Goal: Check status: Check status

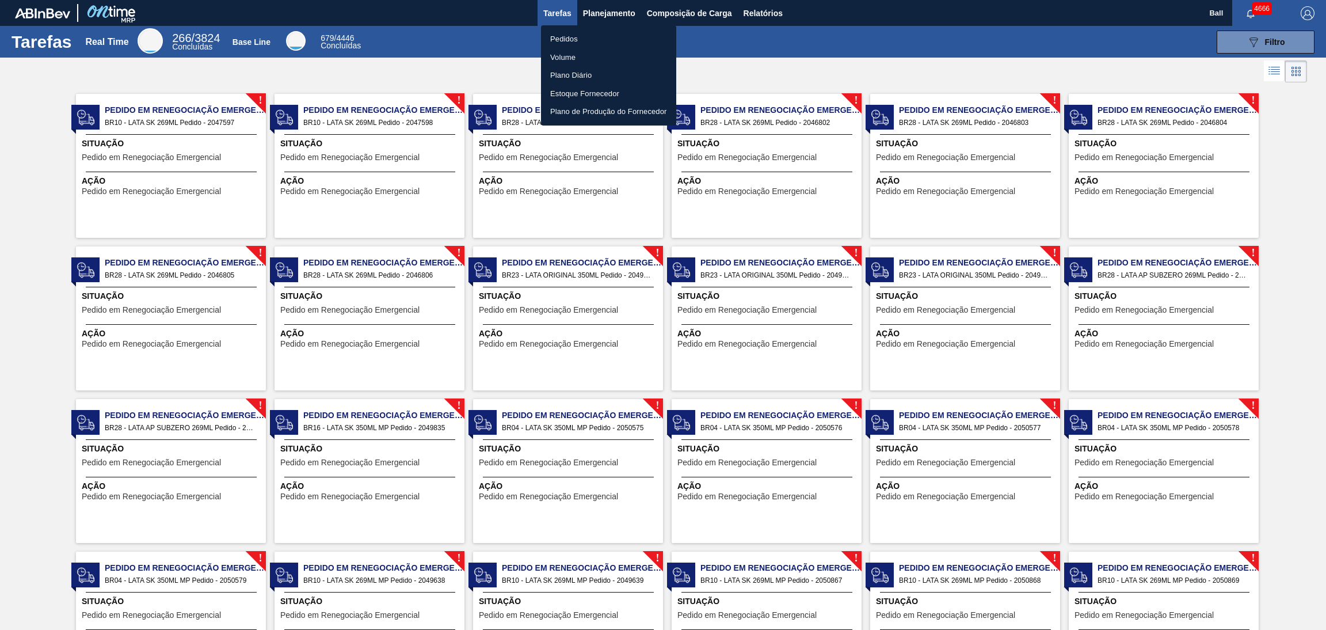
click at [594, 39] on li "Pedidos" at bounding box center [608, 39] width 135 height 18
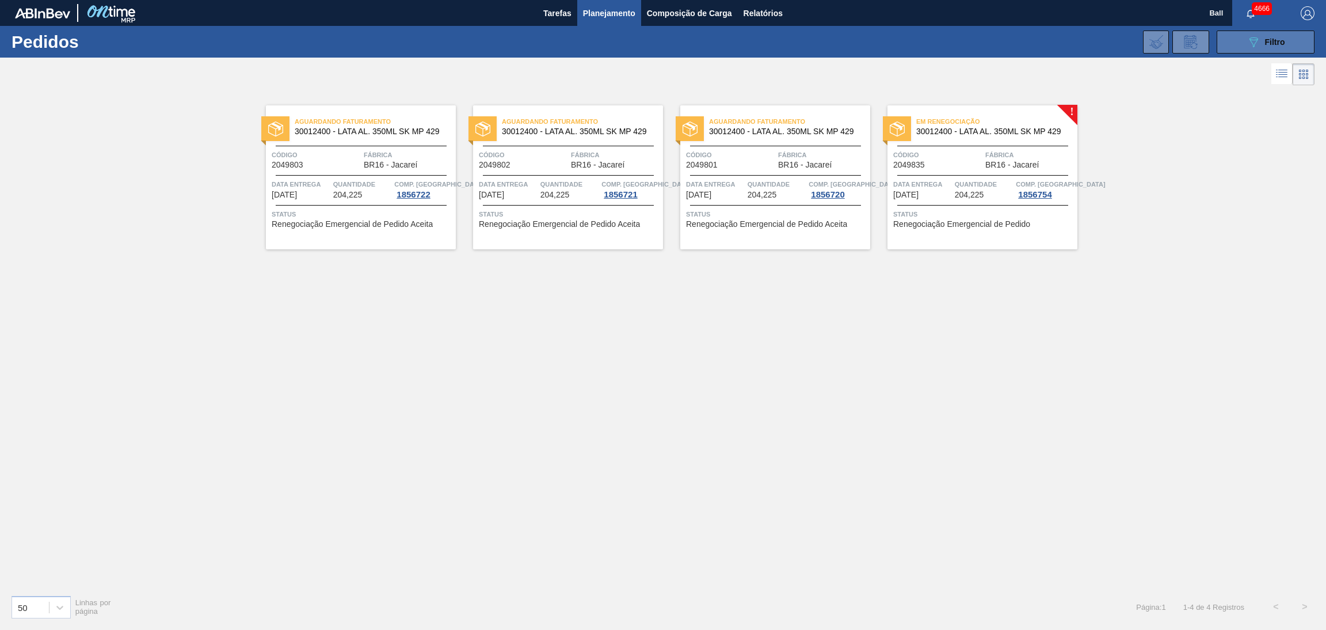
click at [1245, 44] on button "089F7B8B-B2A5-4AFE-B5C0-19BA573D28AC Filtro" at bounding box center [1266, 42] width 98 height 23
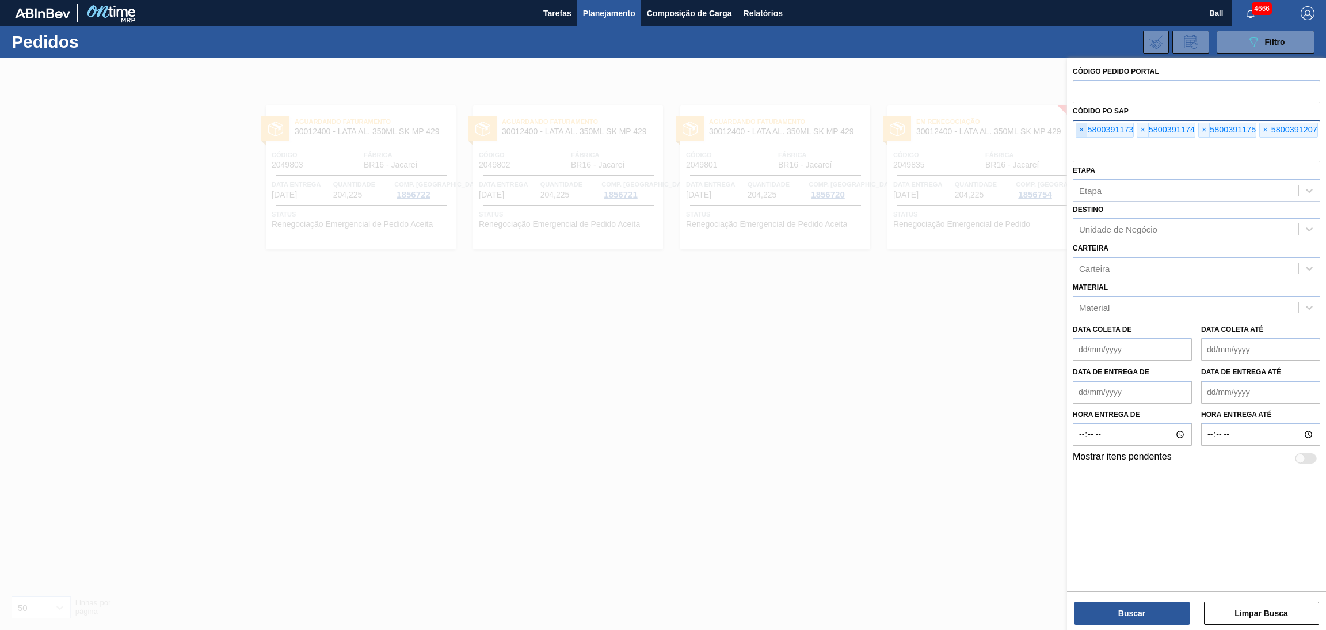
click at [1081, 130] on span "×" at bounding box center [1081, 130] width 11 height 14
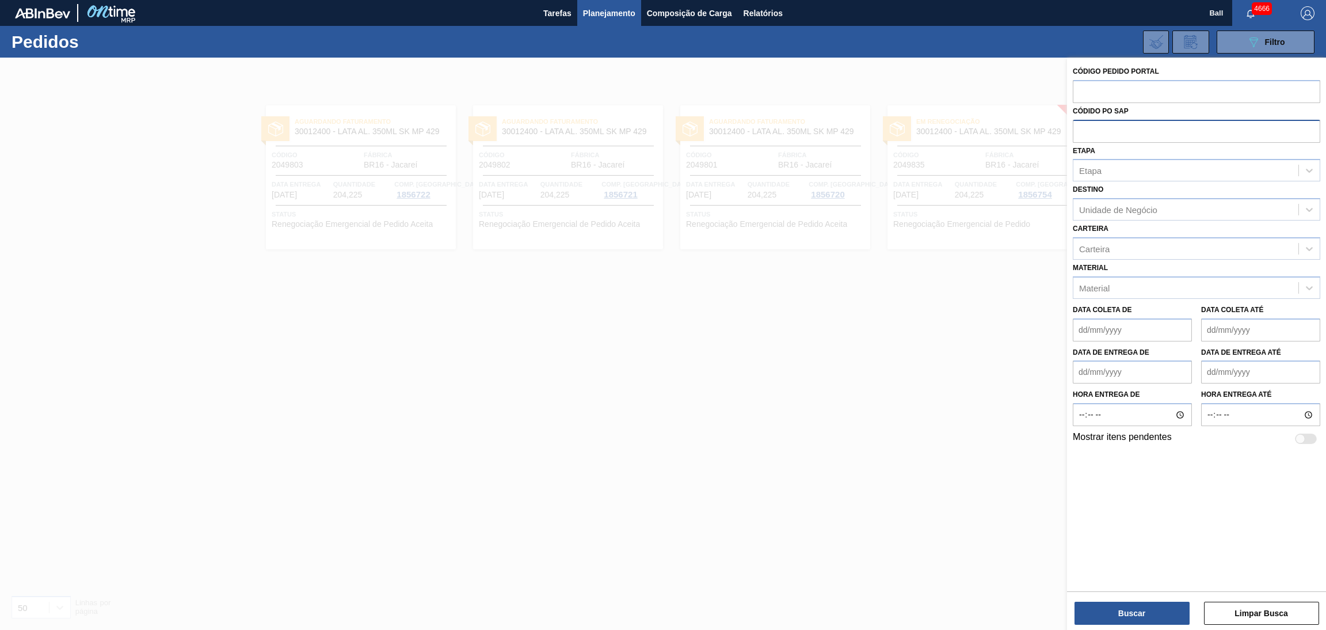
paste input "5800390913"
type input "5800390913"
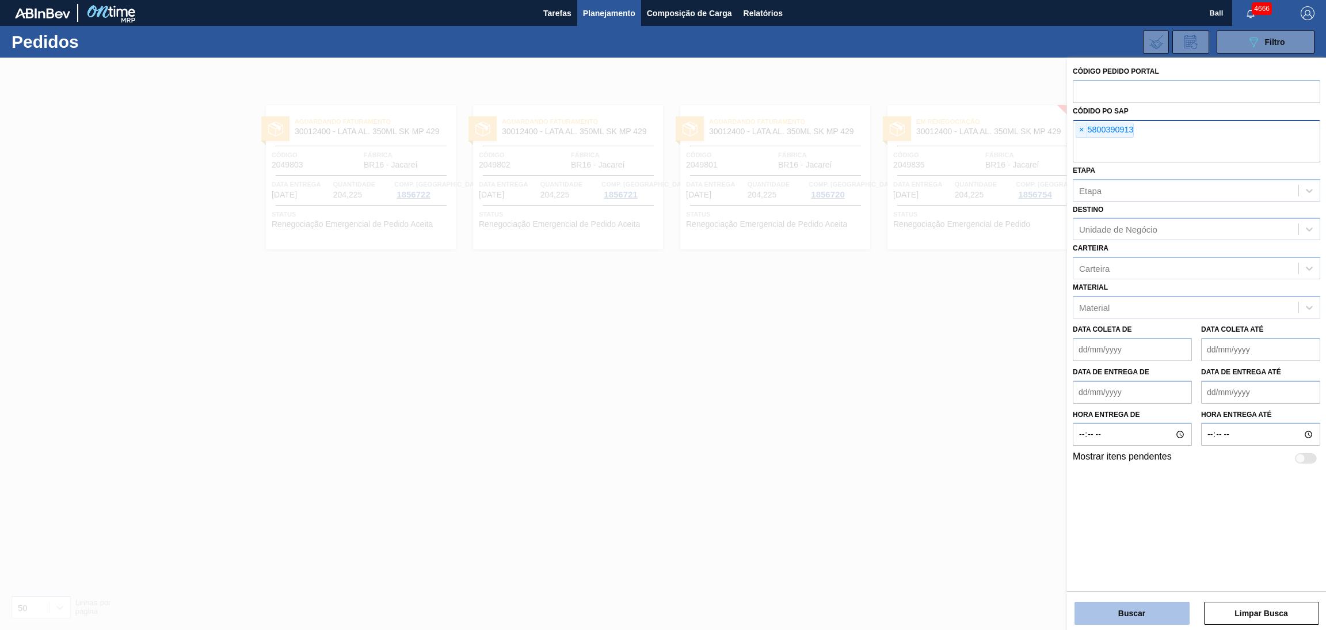
click at [1119, 609] on button "Buscar" at bounding box center [1132, 613] width 115 height 23
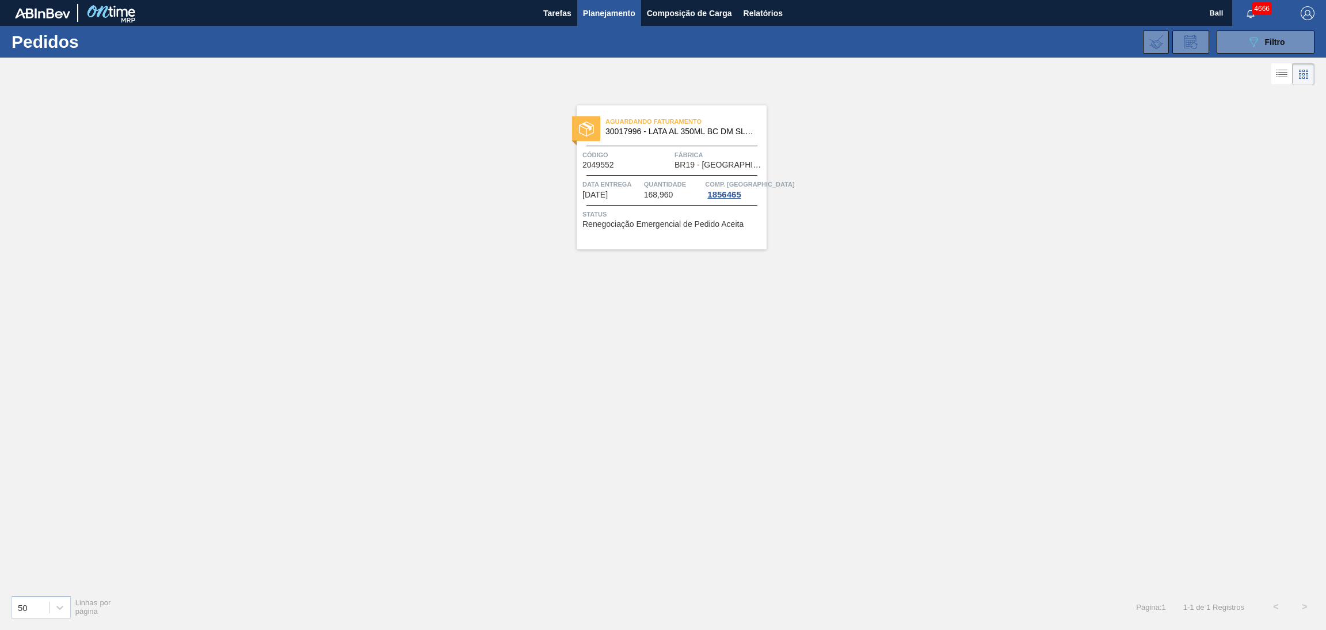
click at [628, 178] on span "Data Entrega" at bounding box center [612, 184] width 59 height 12
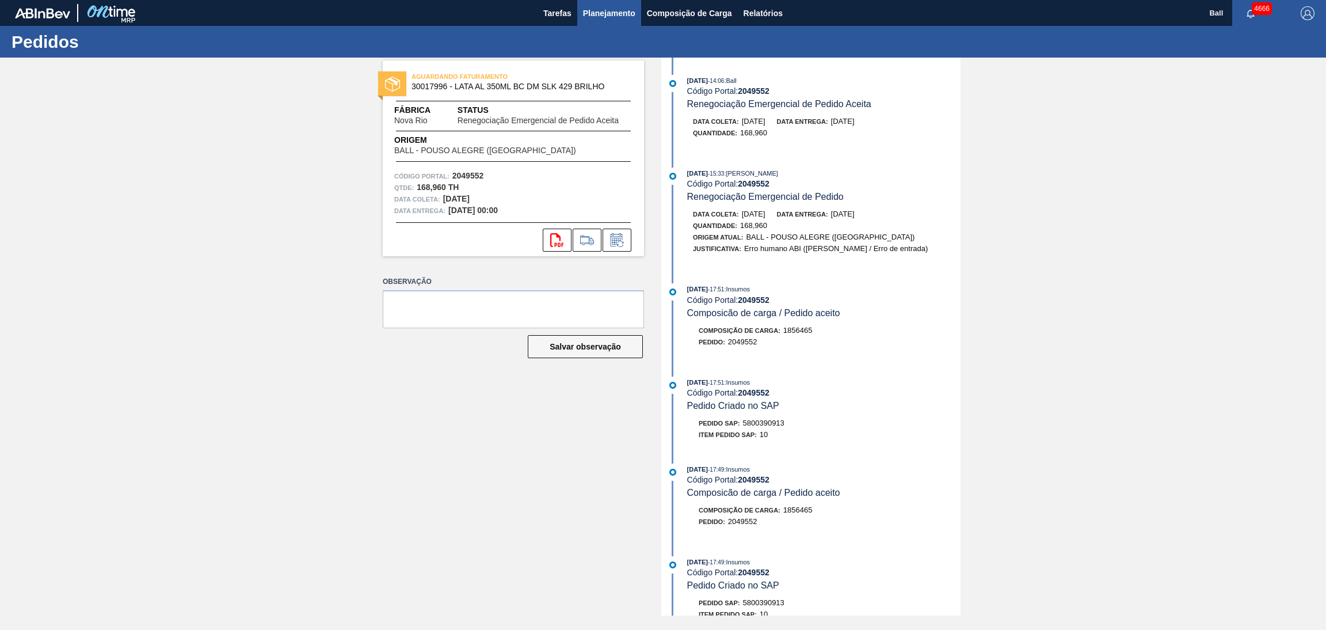
click at [619, 24] on button "Planejamento" at bounding box center [609, 13] width 64 height 26
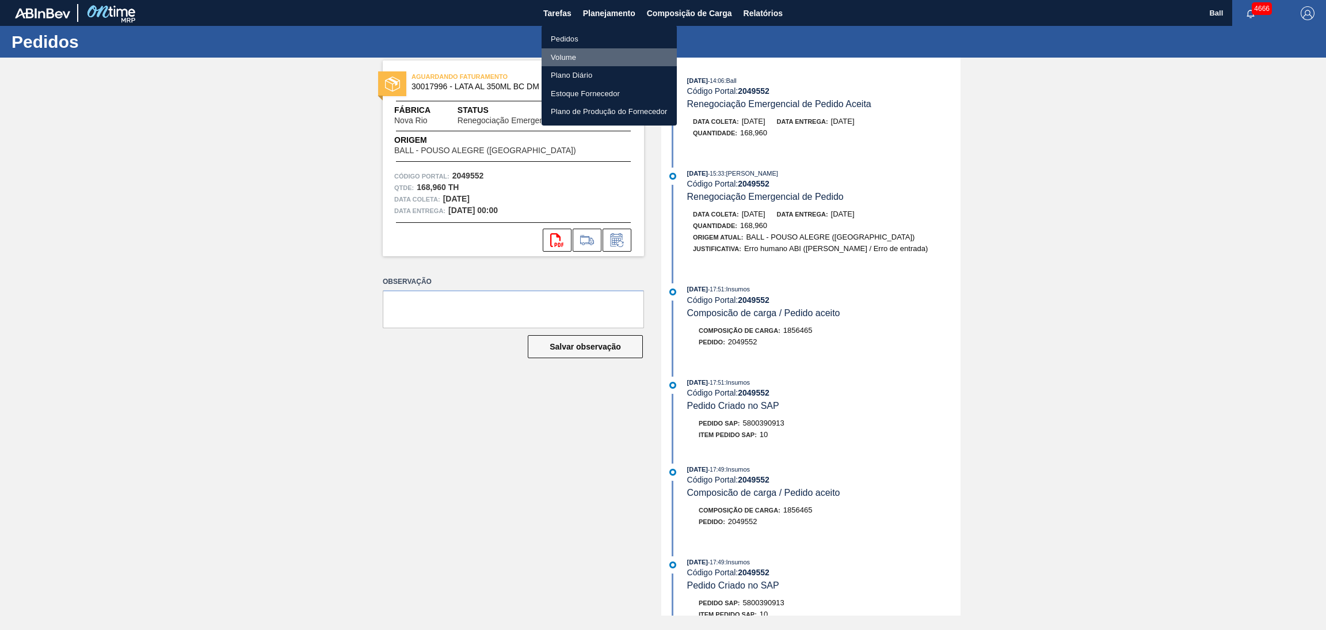
click at [596, 55] on li "Volume" at bounding box center [609, 57] width 135 height 18
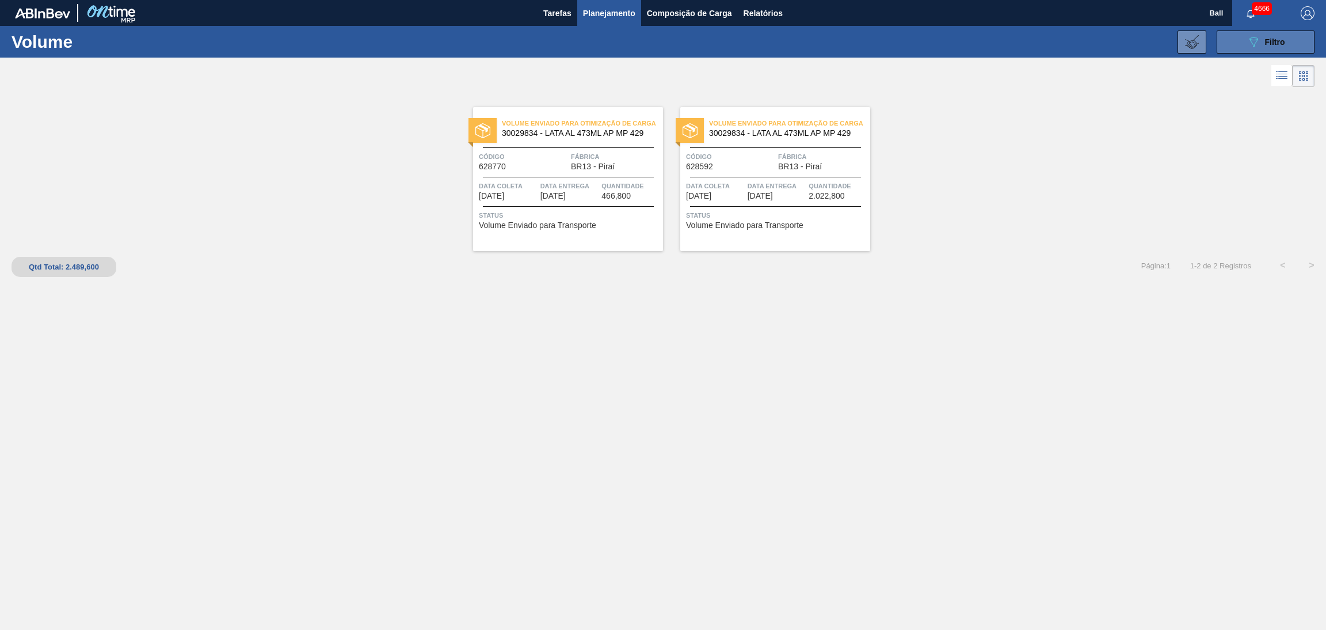
click at [1226, 38] on button "089F7B8B-B2A5-4AFE-B5C0-19BA573D28AC Filtro" at bounding box center [1266, 42] width 98 height 23
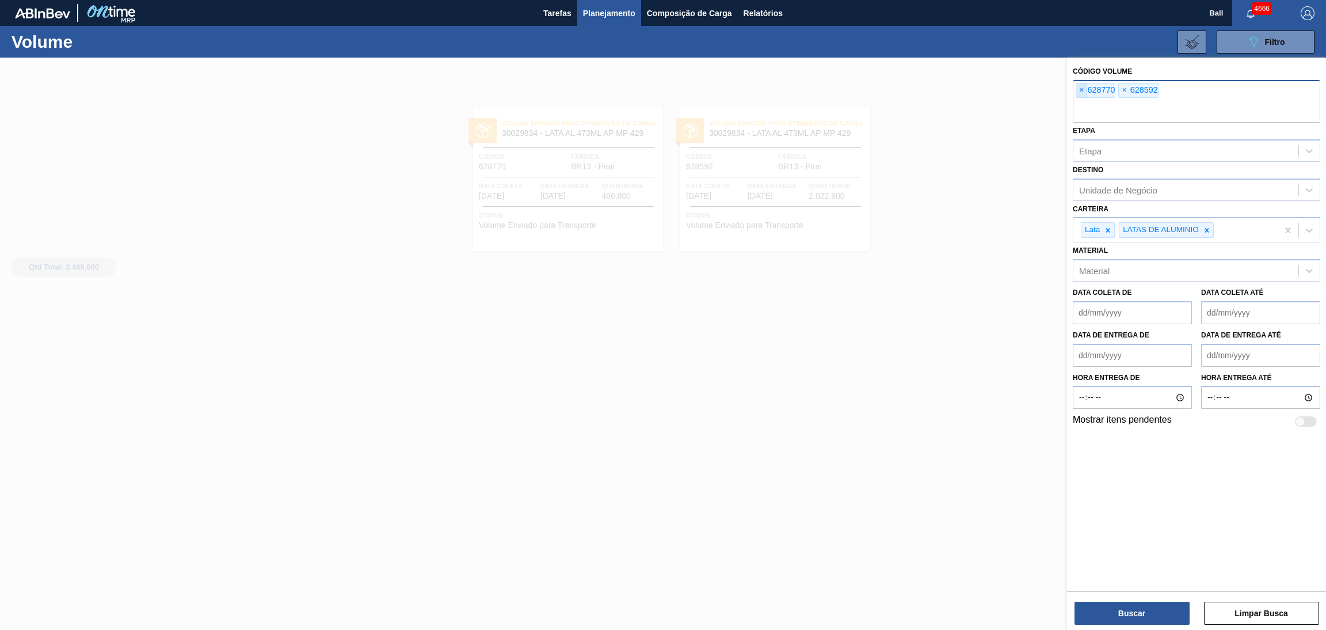
click at [1078, 94] on span "×" at bounding box center [1081, 90] width 11 height 14
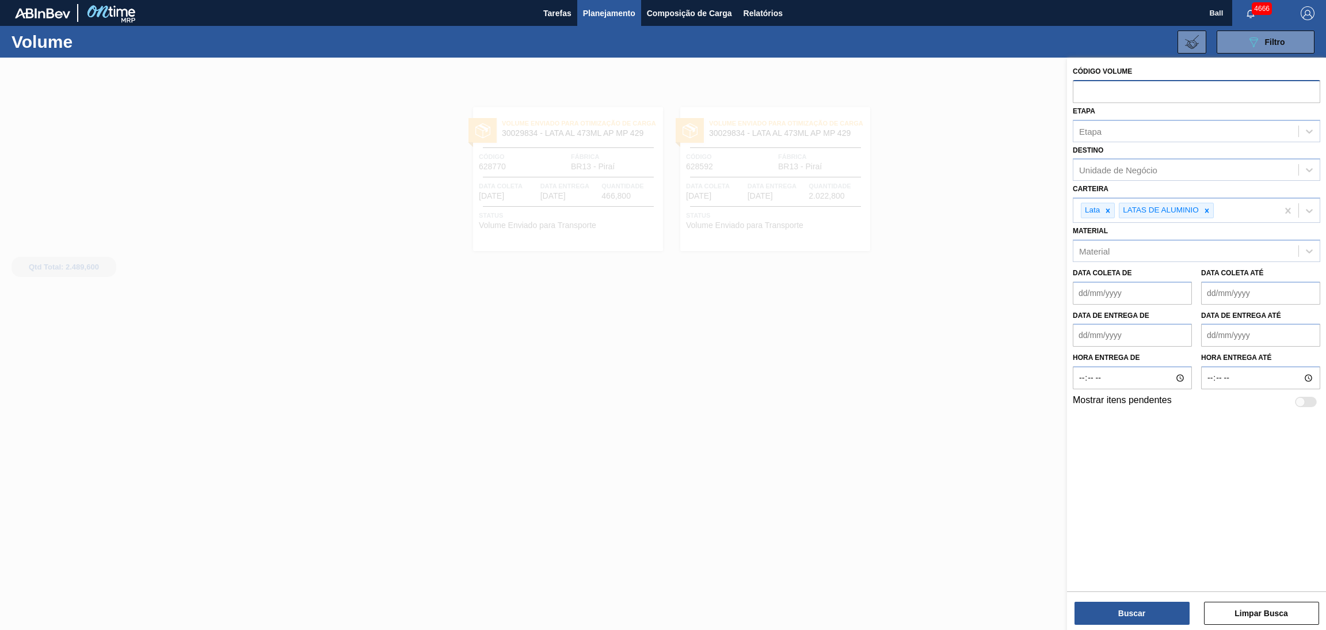
paste input "628571"
type input "628571"
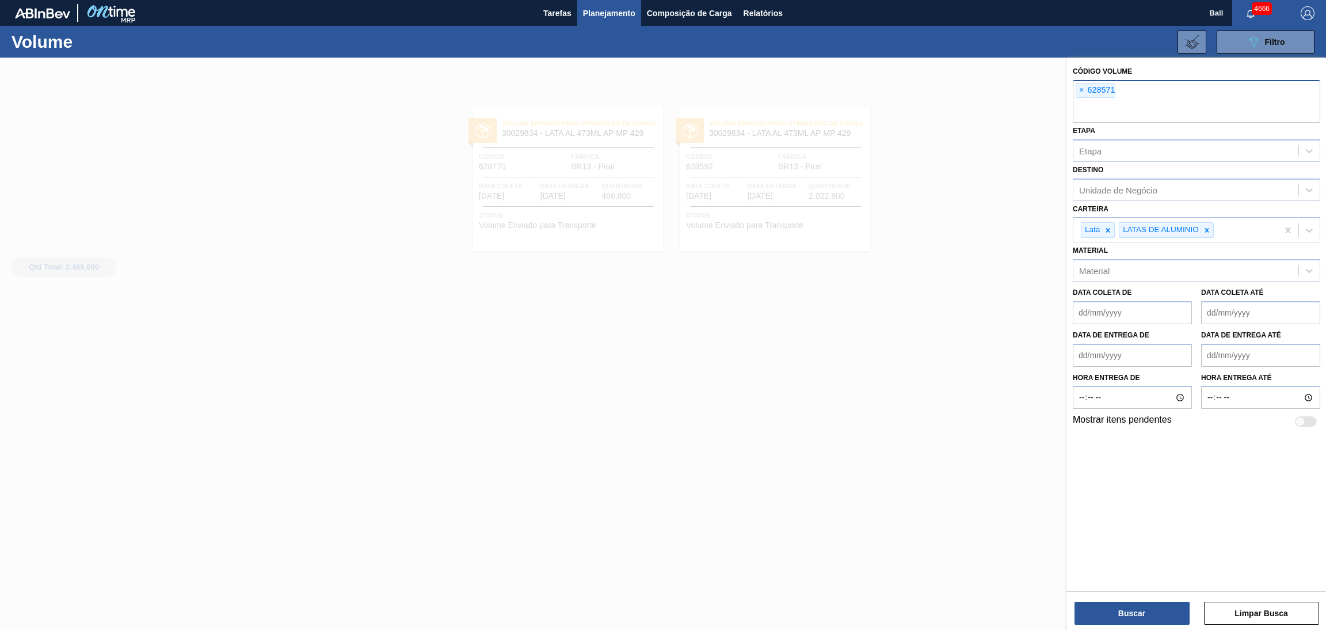
click at [1141, 599] on div "Buscar Limpar Busca" at bounding box center [1196, 607] width 259 height 32
click at [1137, 614] on button "Buscar" at bounding box center [1132, 613] width 115 height 23
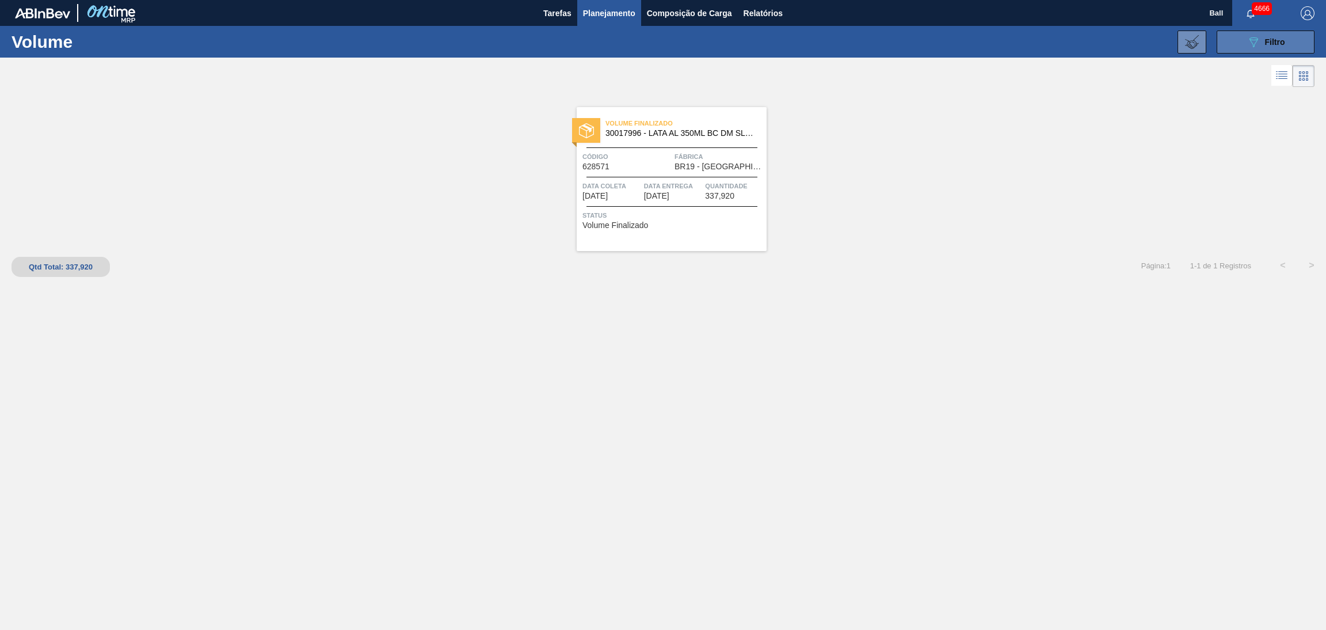
drag, startPoint x: 1221, startPoint y: 36, endPoint x: 1220, endPoint y: 52, distance: 16.2
click at [1221, 36] on button "089F7B8B-B2A5-4AFE-B5C0-19BA573D28AC Filtro" at bounding box center [1266, 42] width 98 height 23
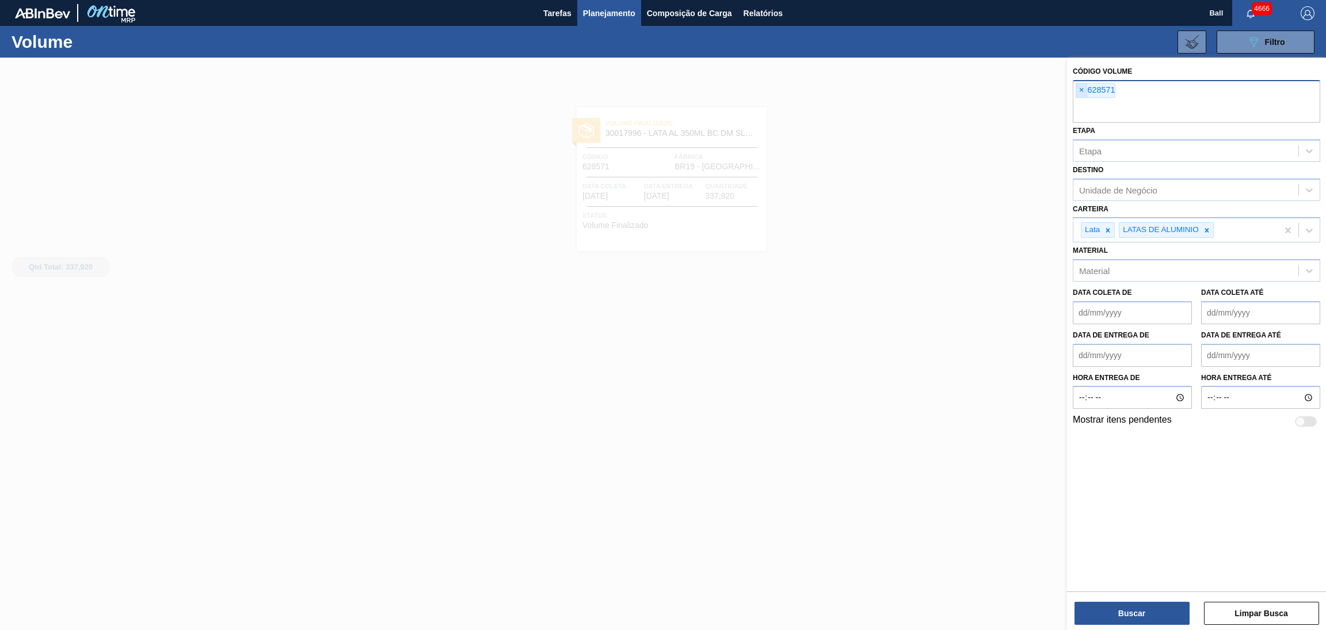
click at [1076, 93] on span "×" at bounding box center [1081, 90] width 11 height 14
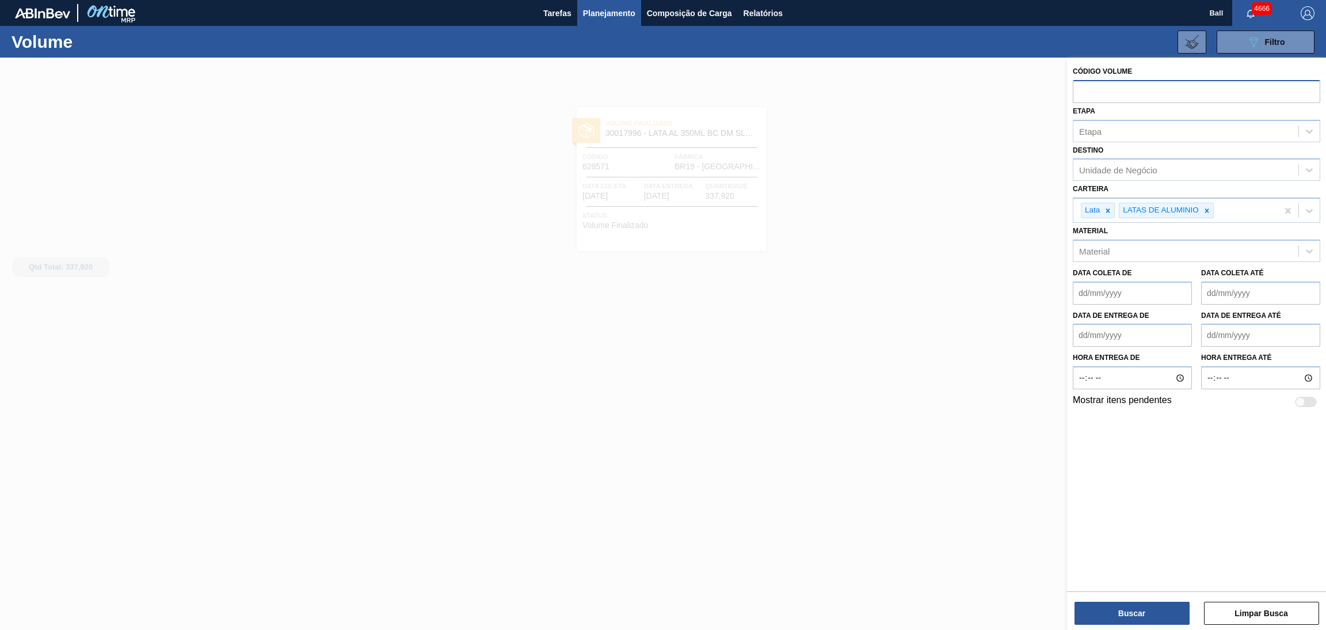
paste input "628572"
type input "628572"
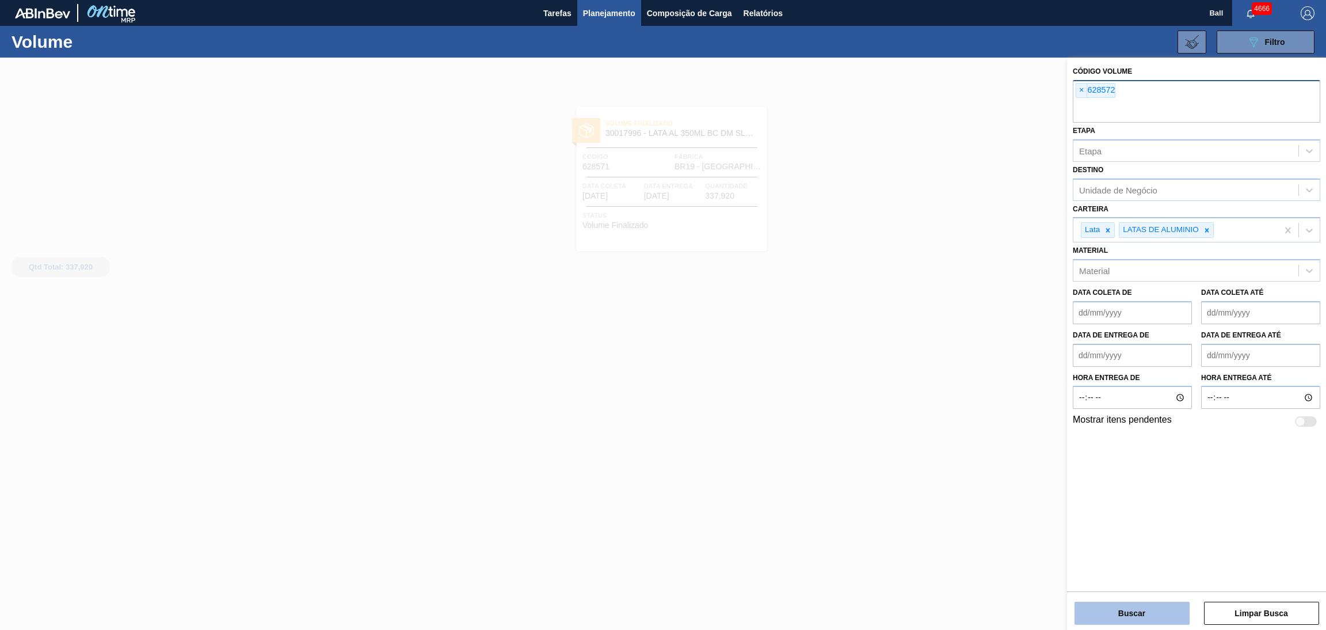
click at [1115, 606] on button "Buscar" at bounding box center [1132, 613] width 115 height 23
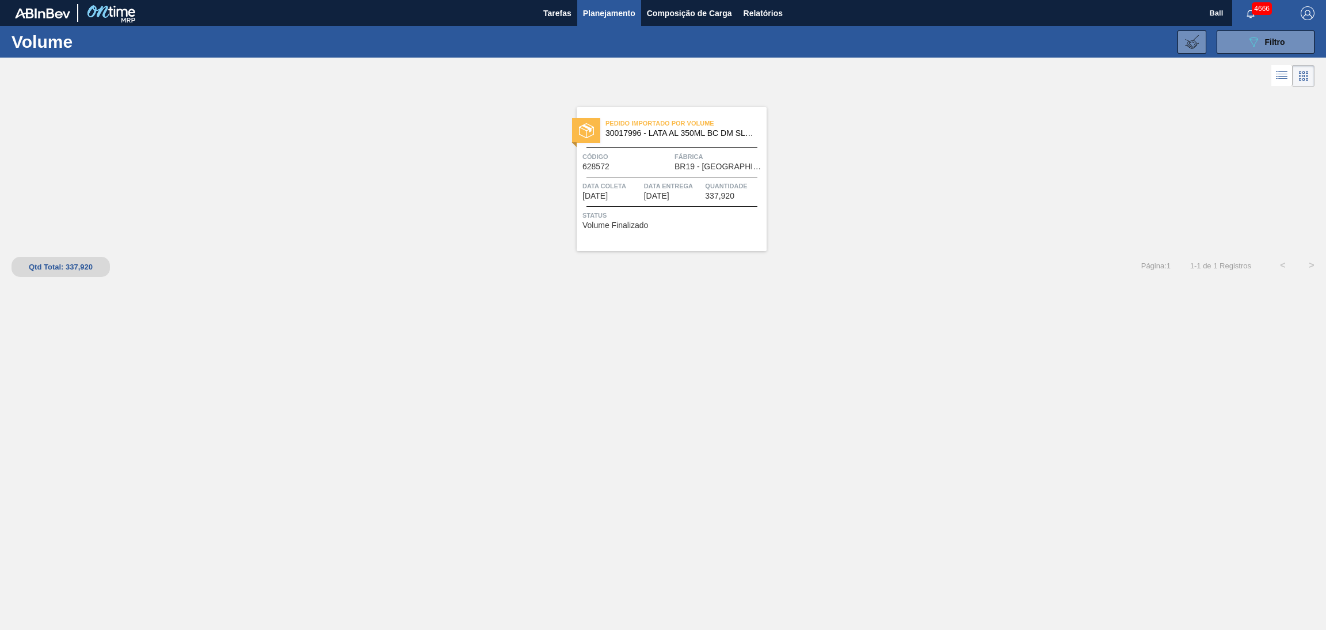
click at [600, 22] on button "Planejamento" at bounding box center [609, 13] width 64 height 26
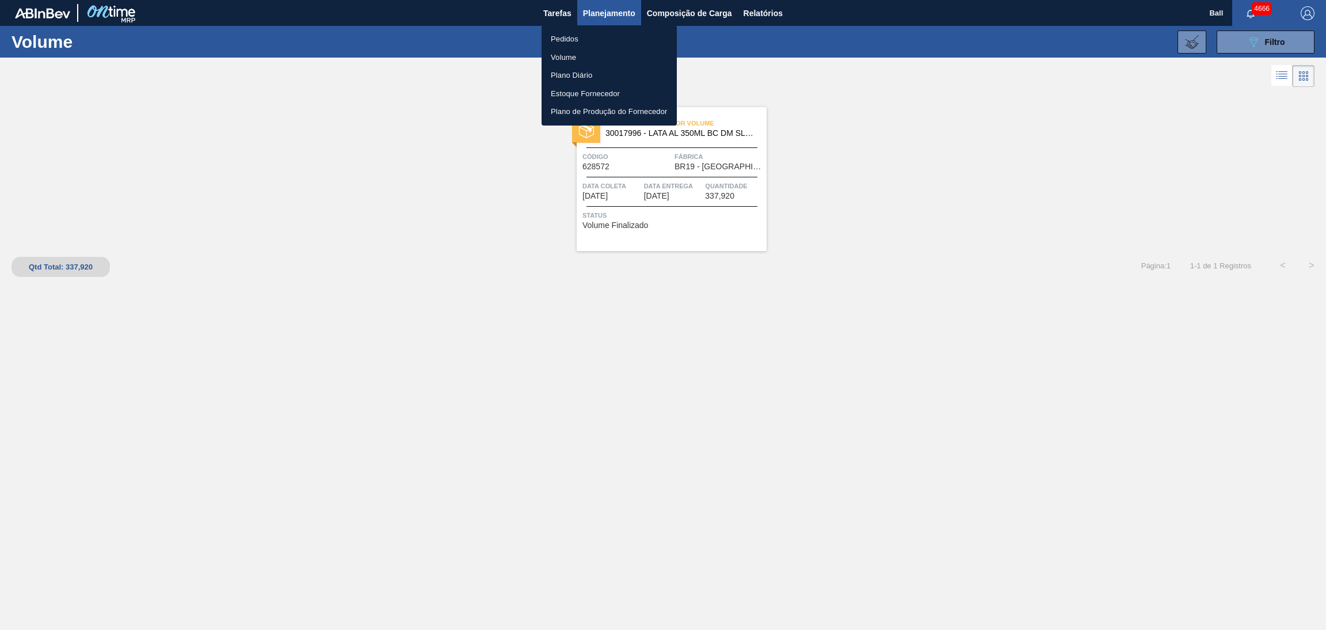
drag, startPoint x: 900, startPoint y: 66, endPoint x: 991, endPoint y: 66, distance: 90.4
click at [906, 66] on div at bounding box center [663, 315] width 1326 height 630
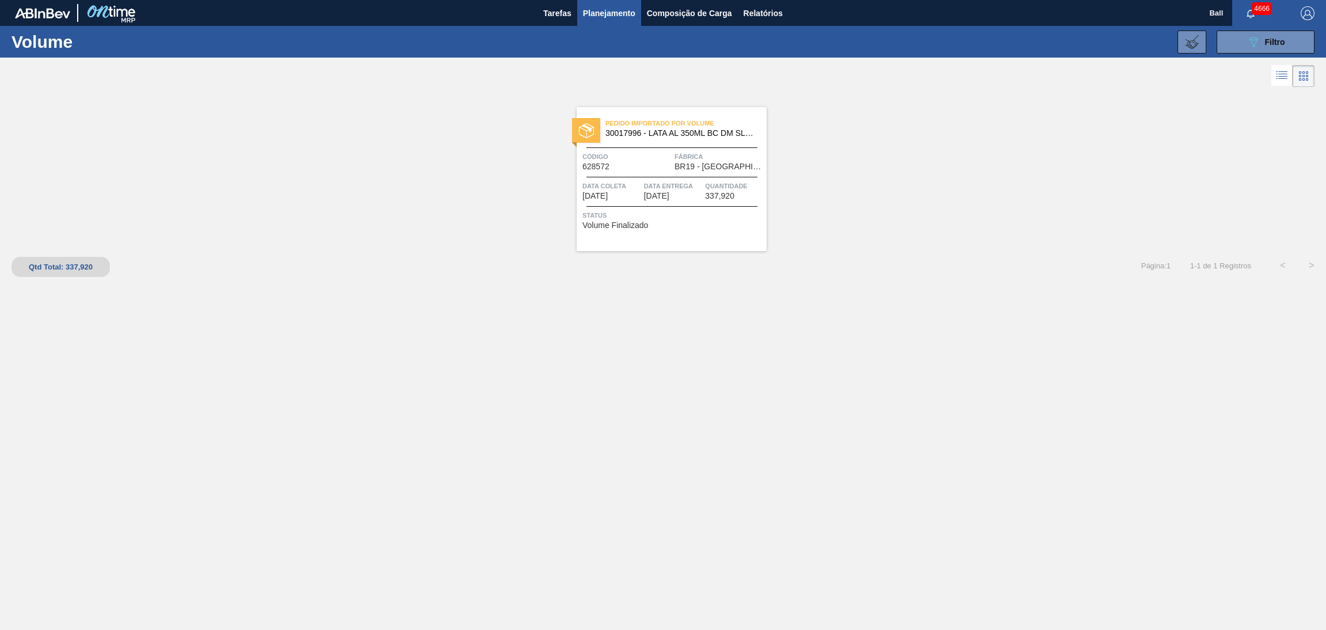
click at [588, 13] on span "Planejamento" at bounding box center [609, 13] width 52 height 14
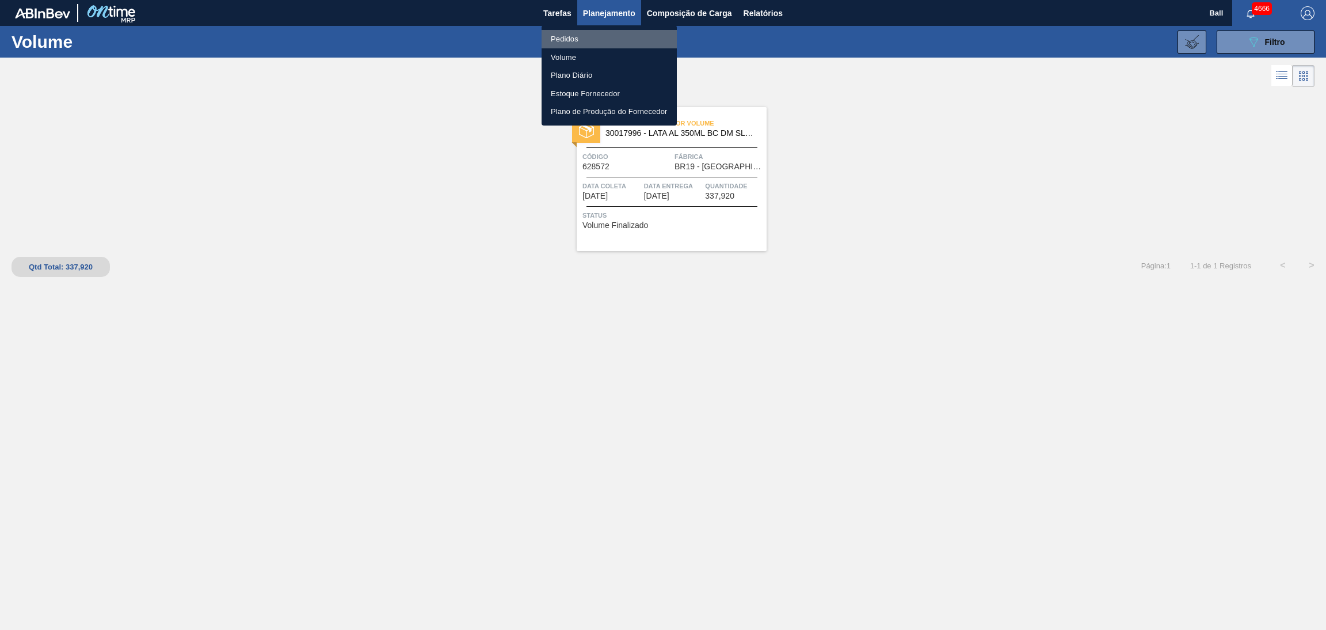
click at [588, 34] on li "Pedidos" at bounding box center [609, 39] width 135 height 18
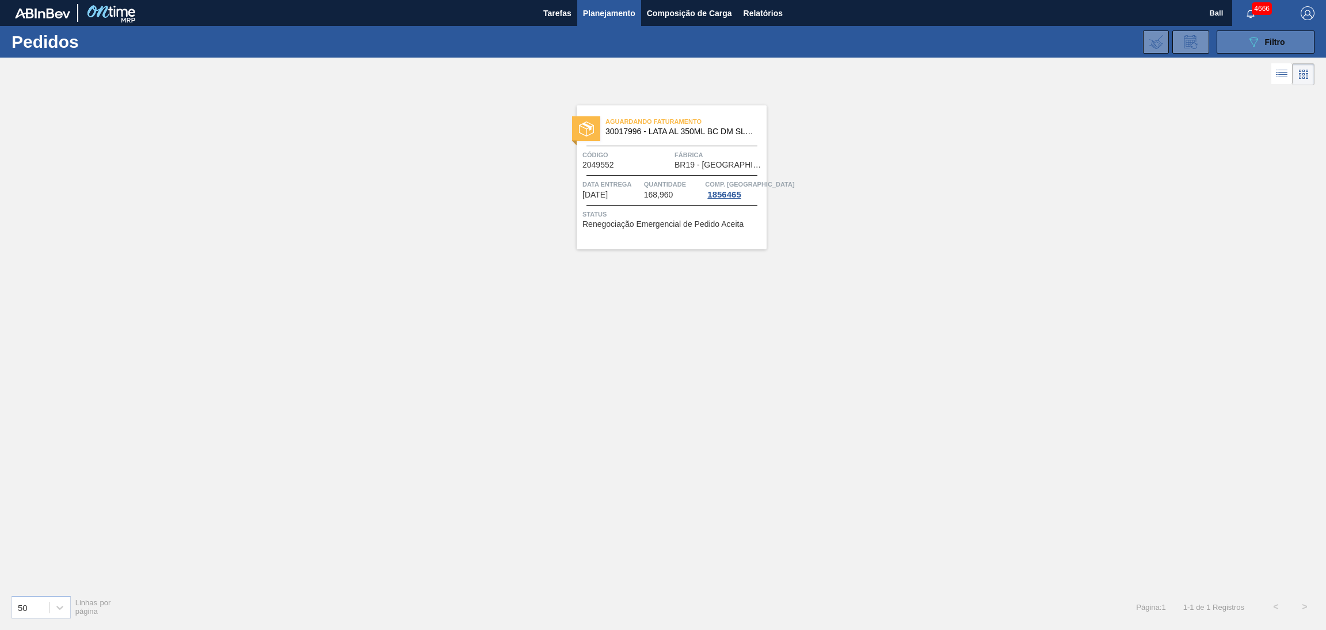
click at [1268, 43] on span "Filtro" at bounding box center [1275, 41] width 20 height 9
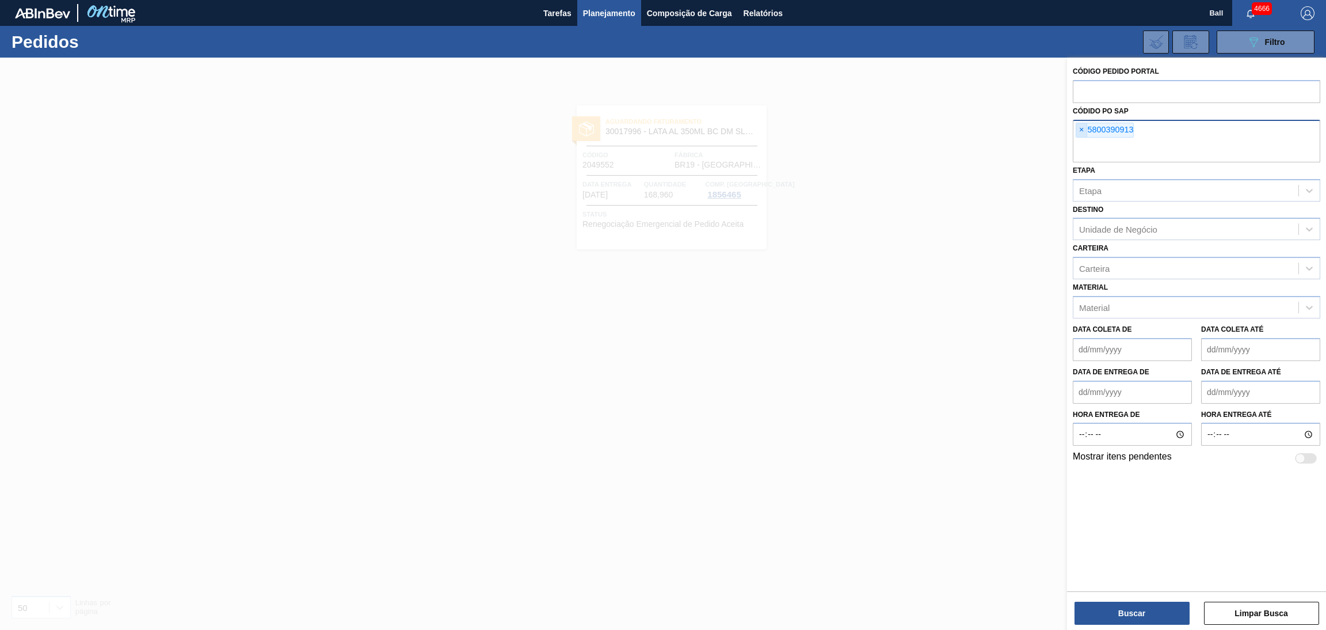
click at [1079, 125] on span "×" at bounding box center [1081, 130] width 11 height 14
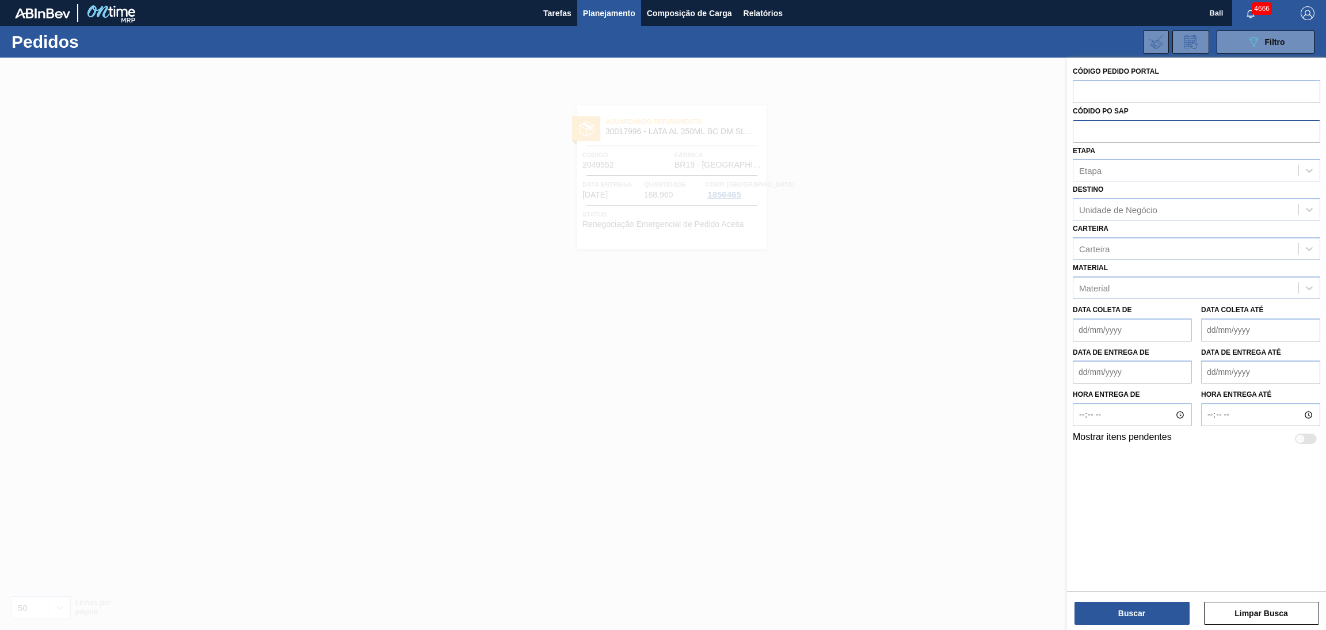
paste input "5800388643"
type input "5800388643"
click at [1108, 609] on button "Buscar" at bounding box center [1132, 613] width 115 height 23
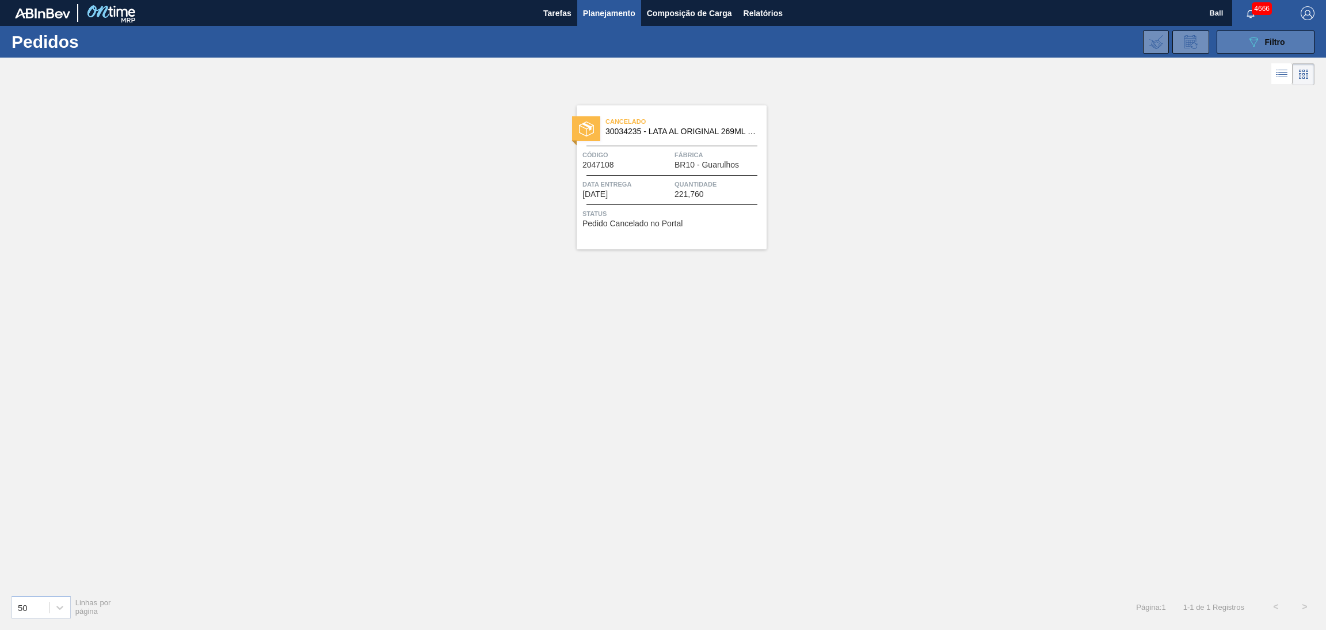
click at [1234, 43] on button "089F7B8B-B2A5-4AFE-B5C0-19BA573D28AC Filtro" at bounding box center [1266, 42] width 98 height 23
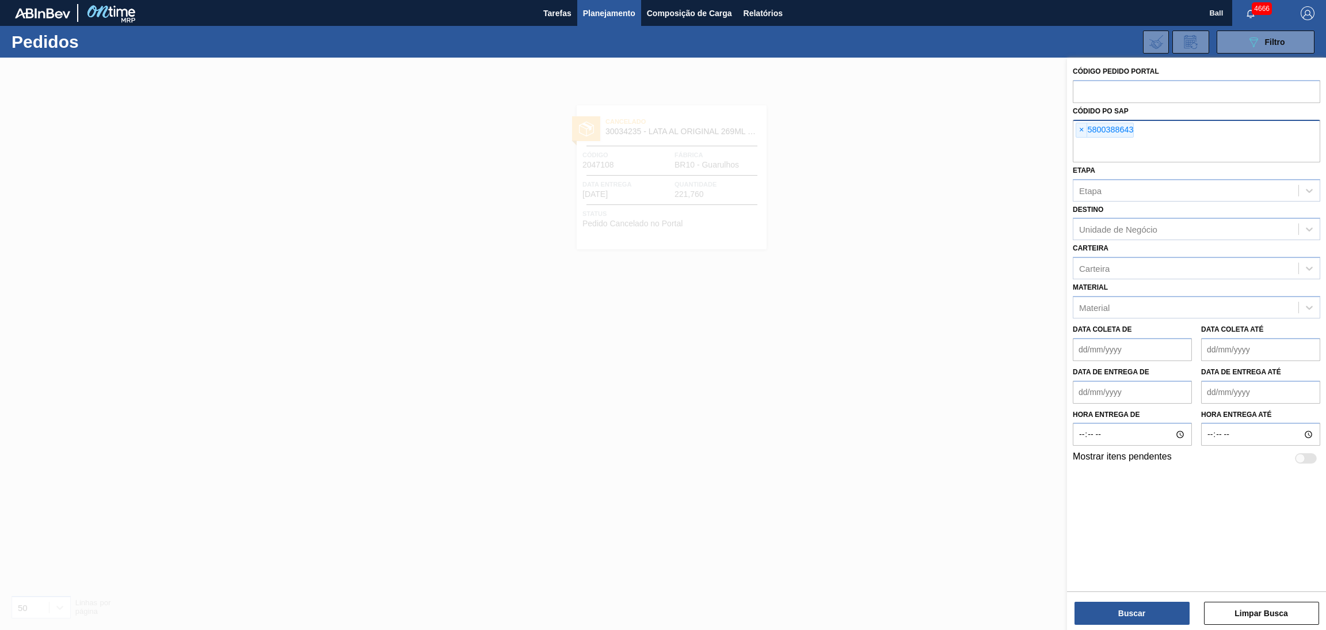
click at [1087, 129] on div "× 5800388643" at bounding box center [1105, 130] width 58 height 15
click at [1077, 128] on span "×" at bounding box center [1081, 130] width 11 height 14
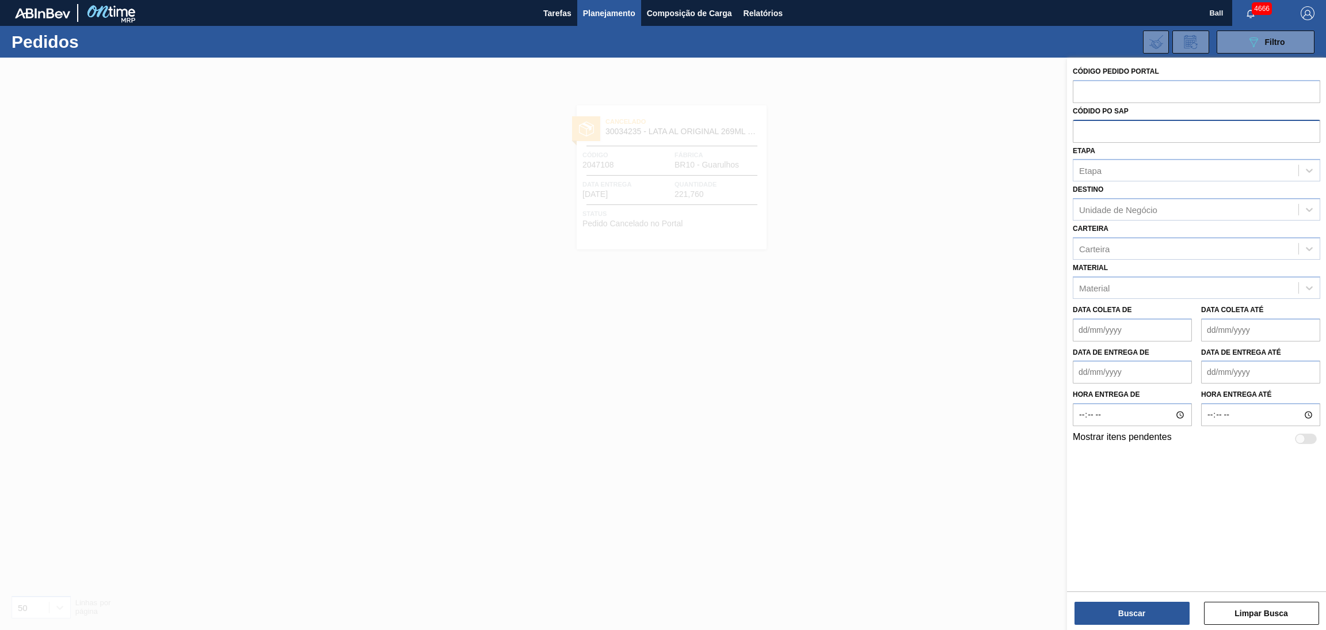
paste input "0001573969"
type input "0001573969"
drag, startPoint x: 1122, startPoint y: 127, endPoint x: 996, endPoint y: 125, distance: 126.1
click at [1067, 127] on div "Código Pedido Portal Códido PO SAP 0001573969 Etapa Etapa Destino Unidade de Ne…" at bounding box center [1196, 373] width 259 height 630
paste input "5800385836"
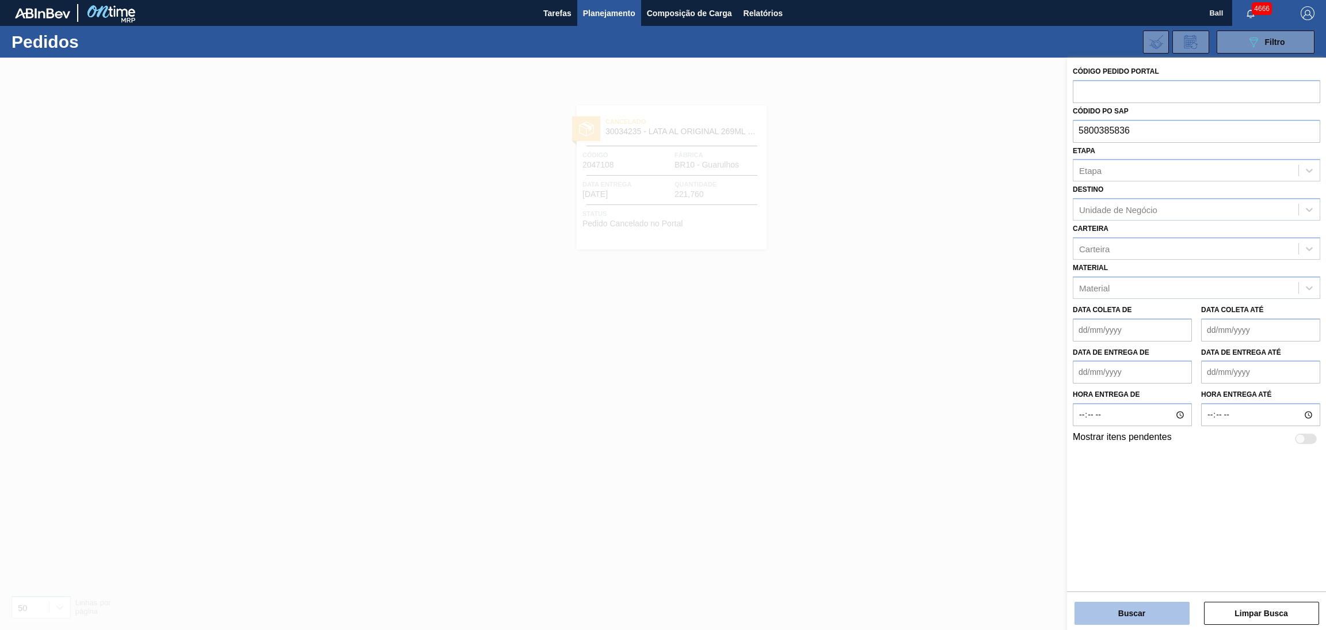
type input "5800385836"
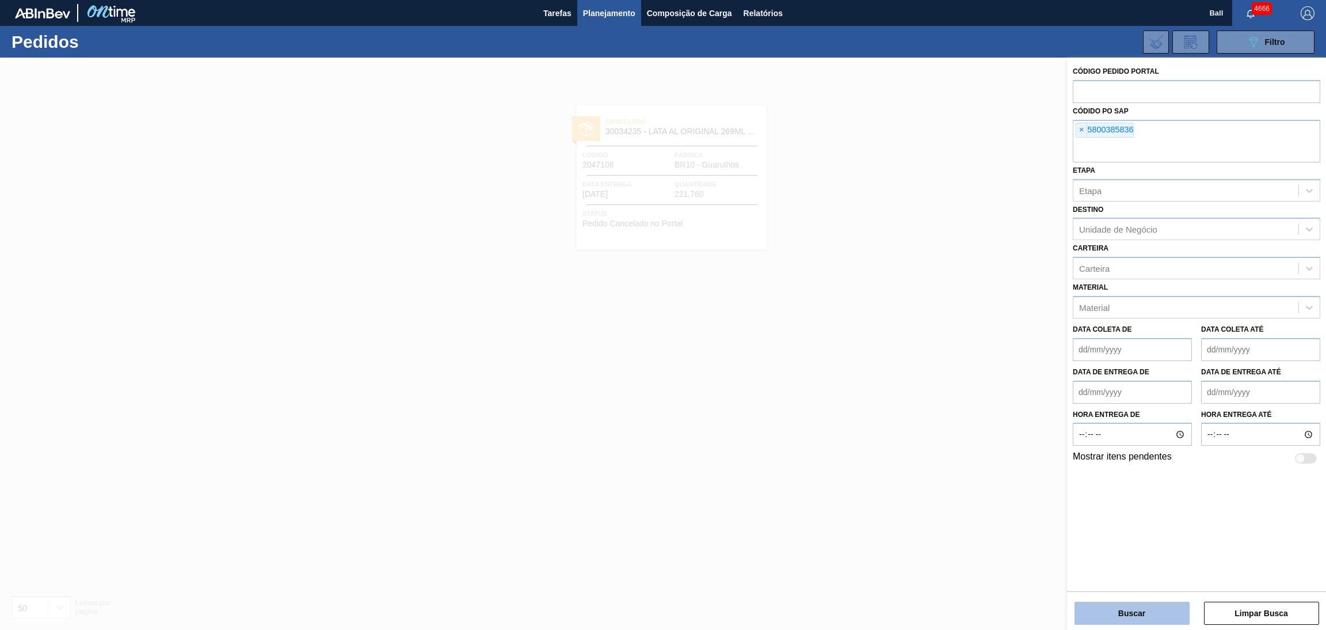
click at [1148, 606] on button "Buscar" at bounding box center [1132, 613] width 115 height 23
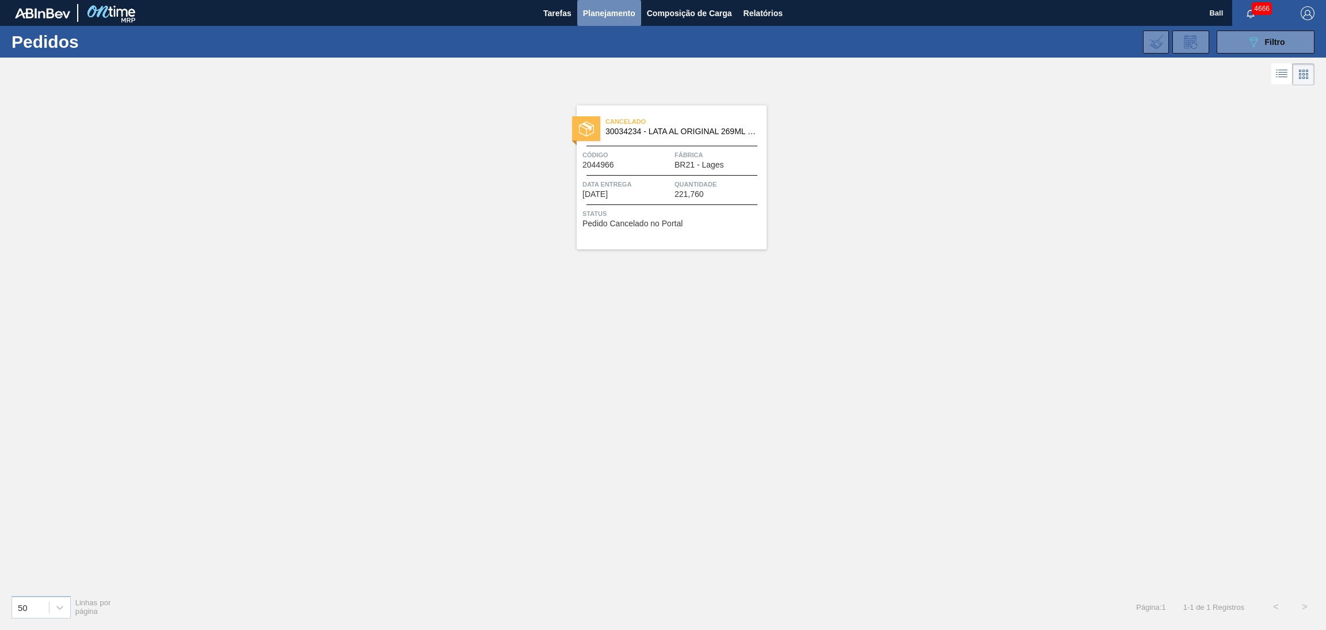
click at [631, 15] on span "Planejamento" at bounding box center [609, 13] width 52 height 14
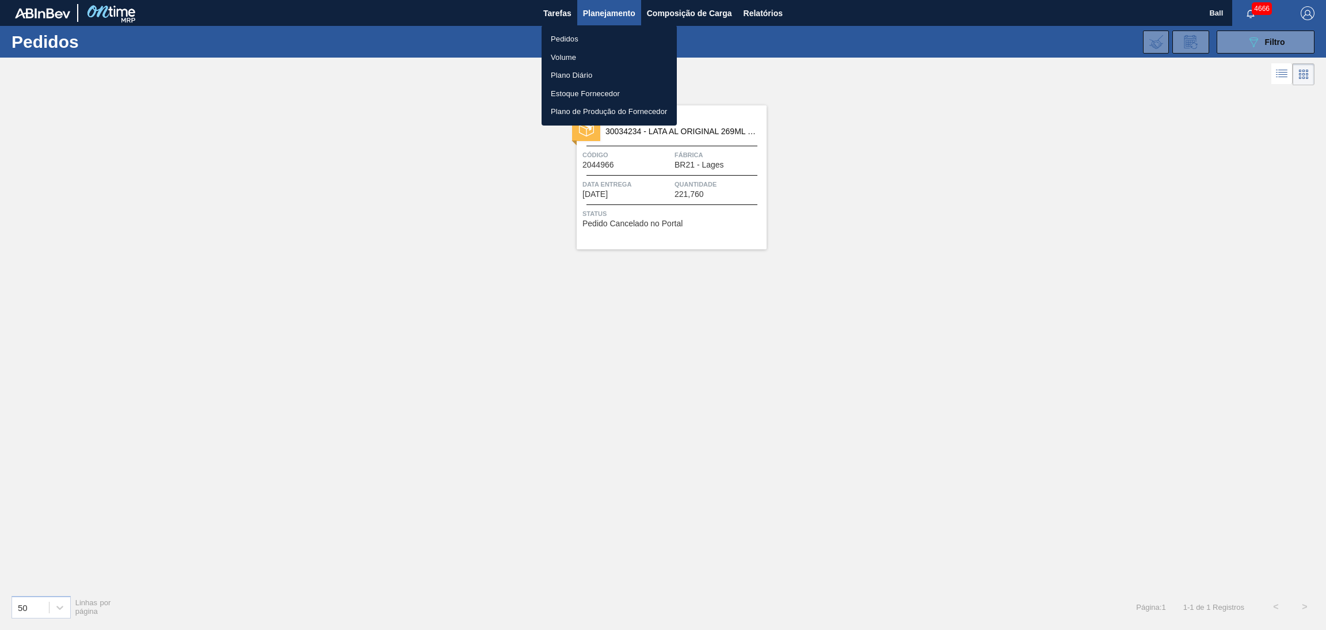
click at [593, 38] on li "Pedidos" at bounding box center [609, 39] width 135 height 18
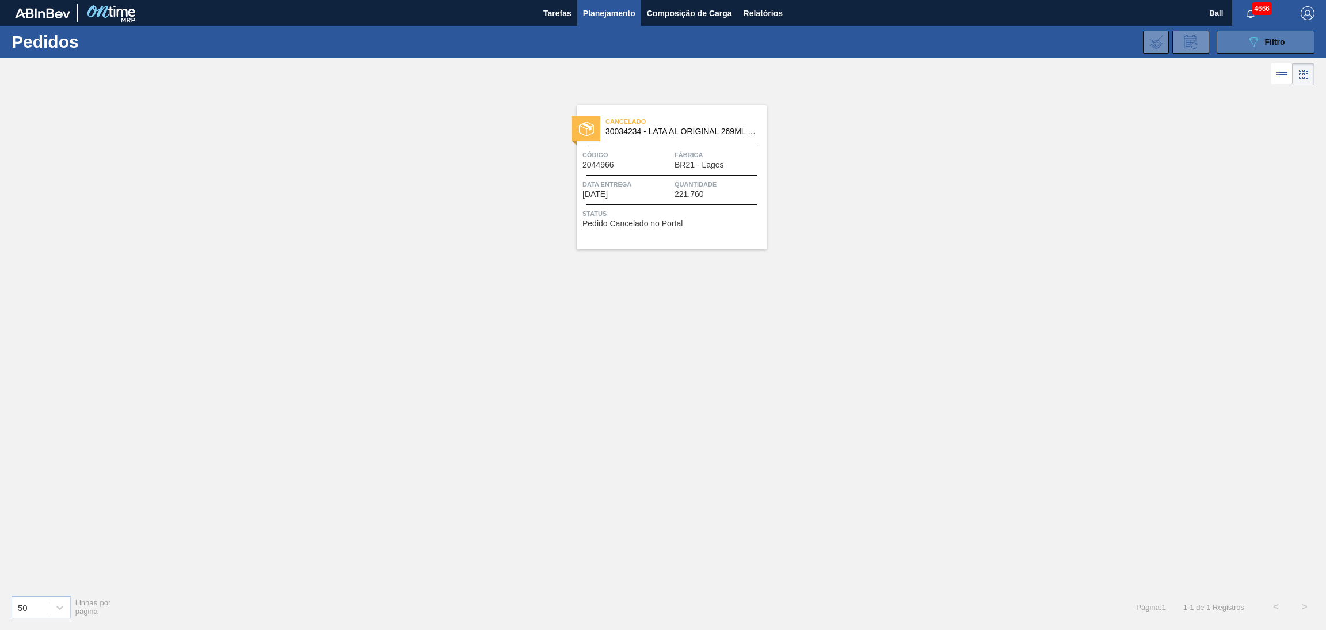
click at [1231, 36] on button "089F7B8B-B2A5-4AFE-B5C0-19BA573D28AC Filtro" at bounding box center [1266, 42] width 98 height 23
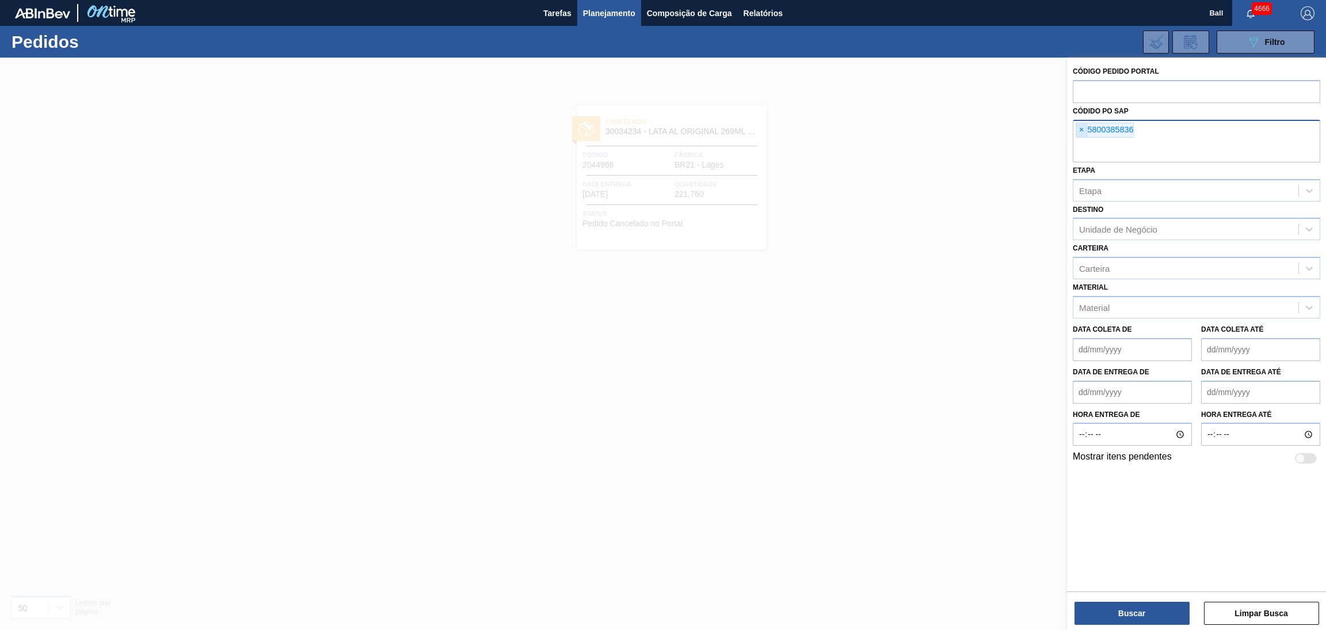
click at [1082, 127] on span "×" at bounding box center [1081, 130] width 11 height 14
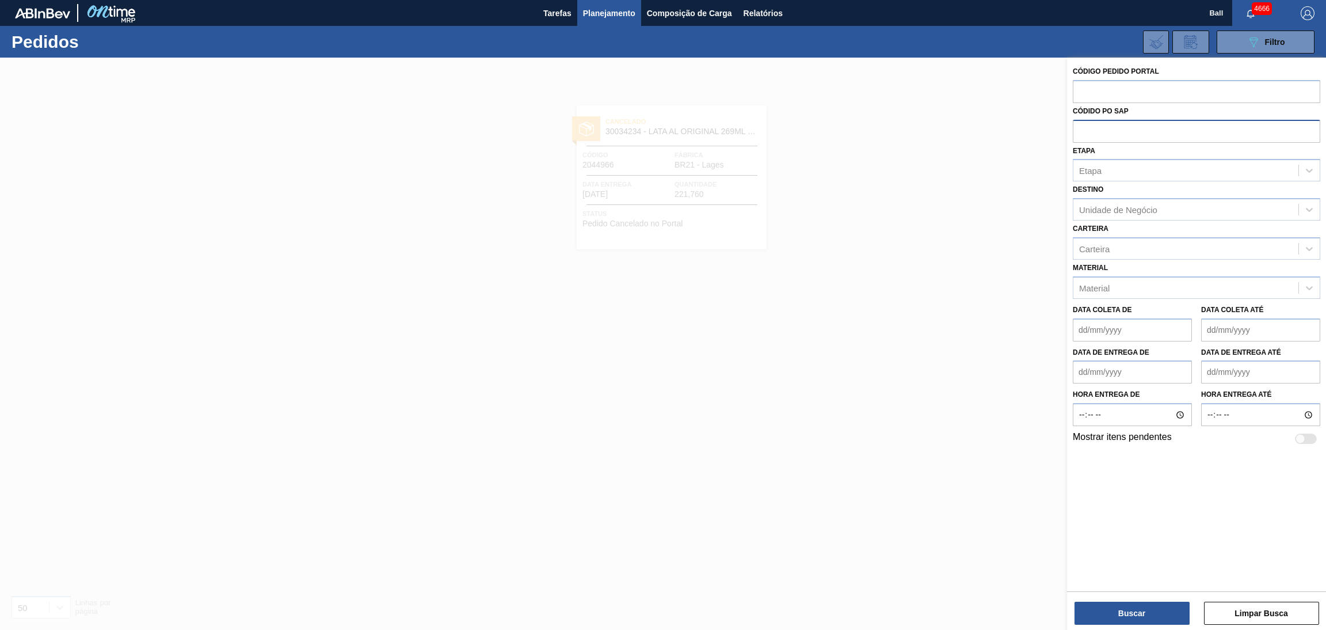
paste input "5800385838"
type input "5800385838"
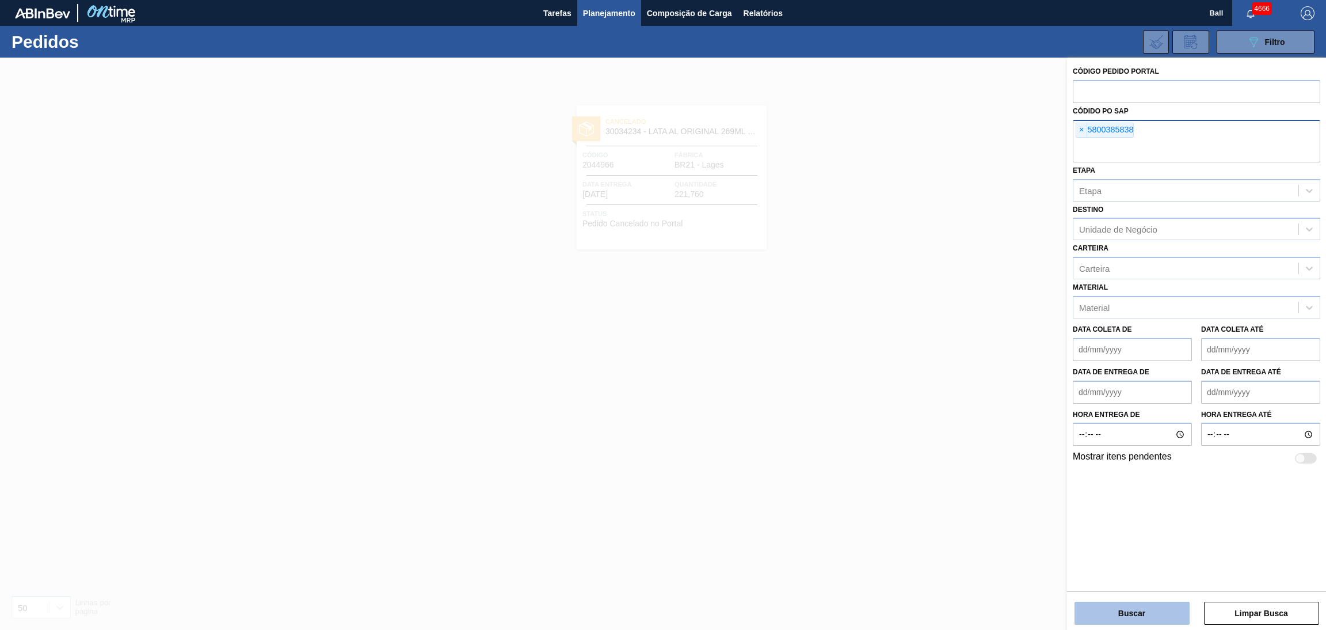
click at [1117, 602] on button "Buscar" at bounding box center [1132, 613] width 115 height 23
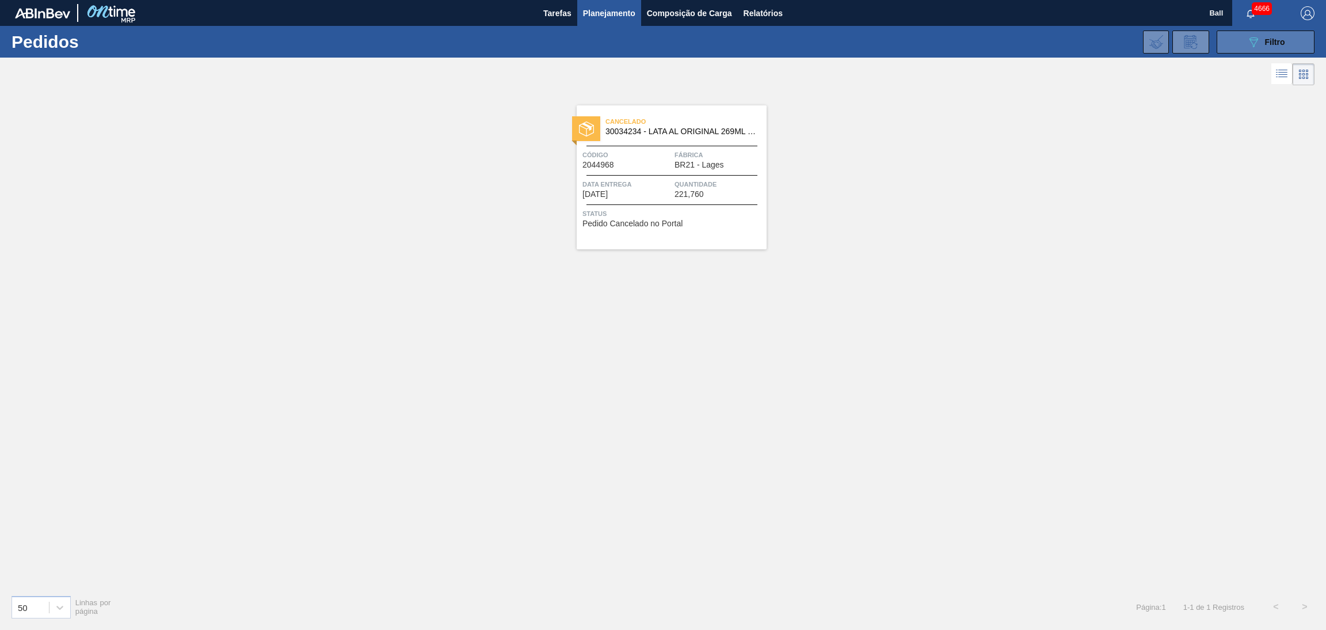
click at [1268, 43] on span "Filtro" at bounding box center [1275, 41] width 20 height 9
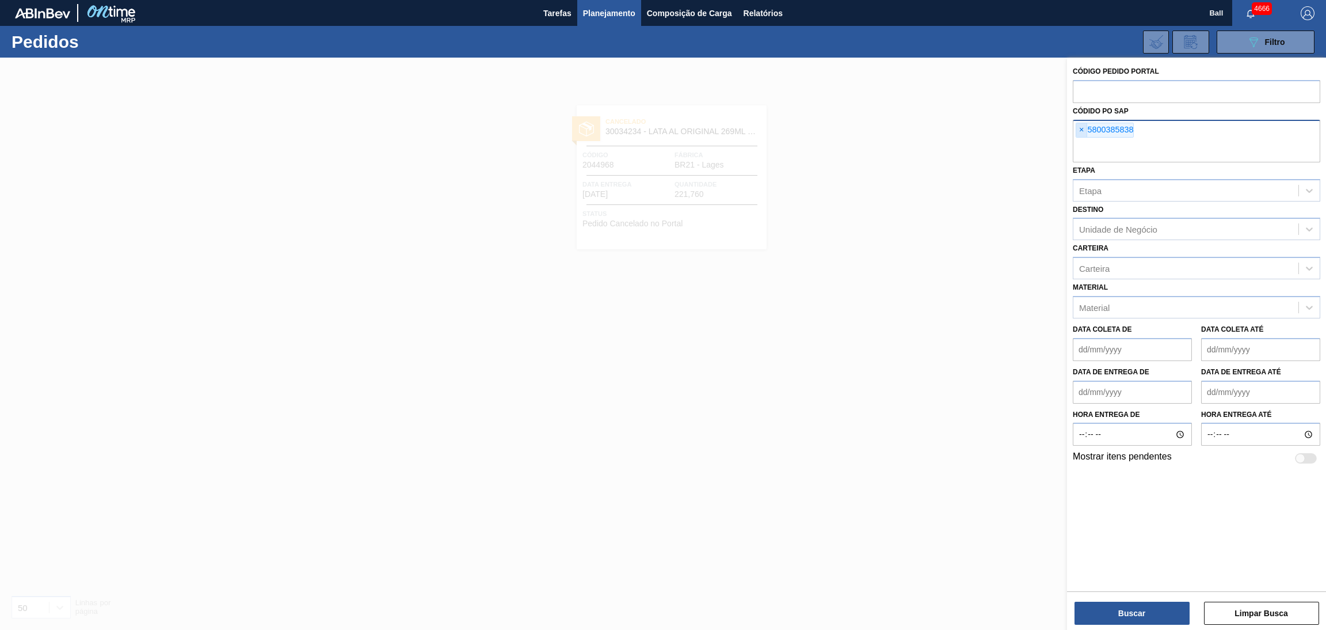
click at [1082, 124] on span "×" at bounding box center [1081, 130] width 11 height 14
paste input "5800388691"
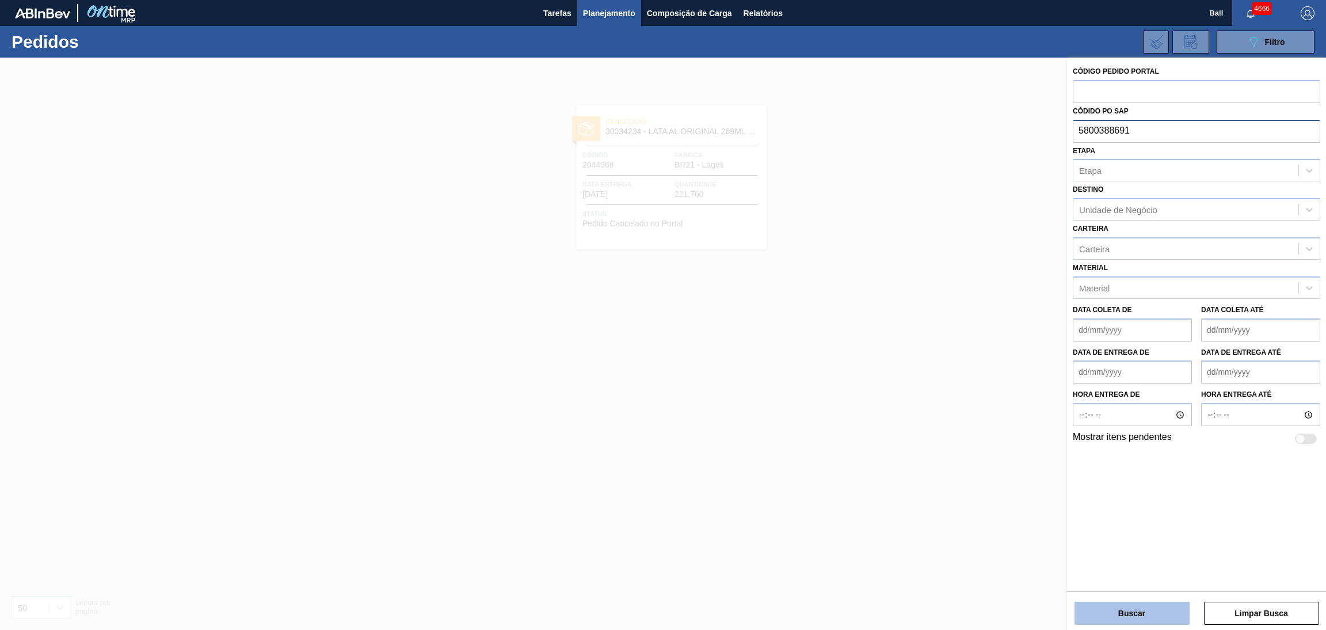
type input "5800388691"
click at [1096, 608] on button "Buscar" at bounding box center [1132, 613] width 115 height 23
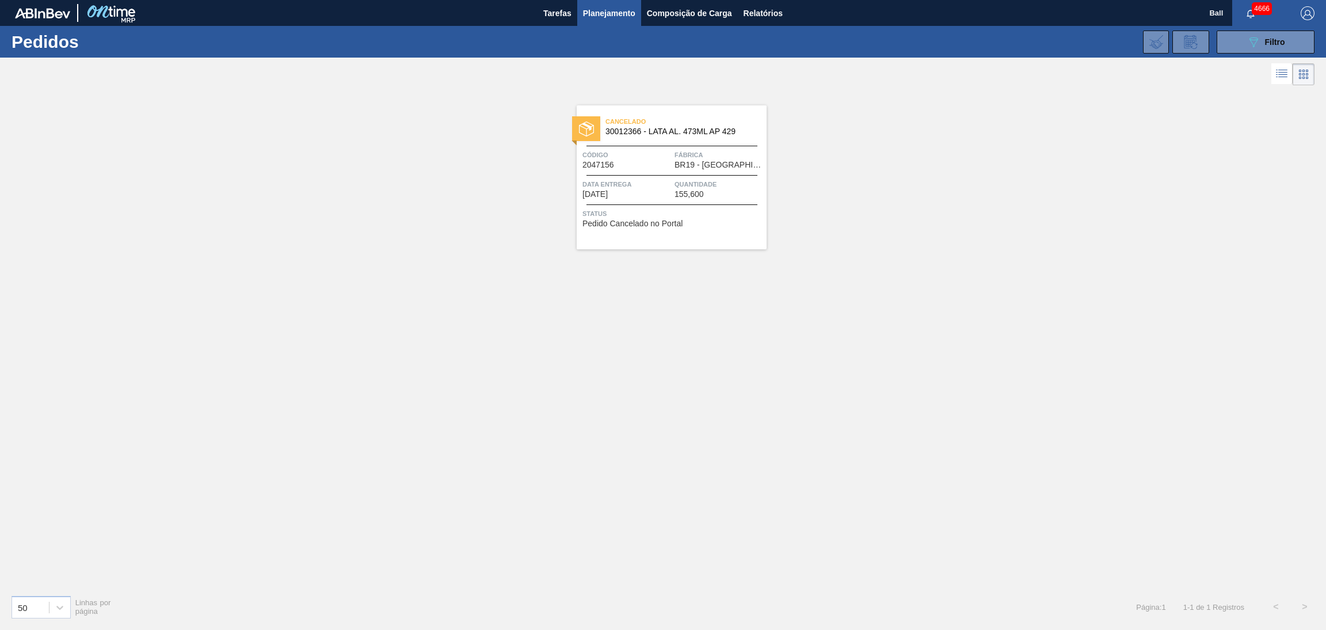
click at [612, 10] on span "Planejamento" at bounding box center [609, 13] width 52 height 14
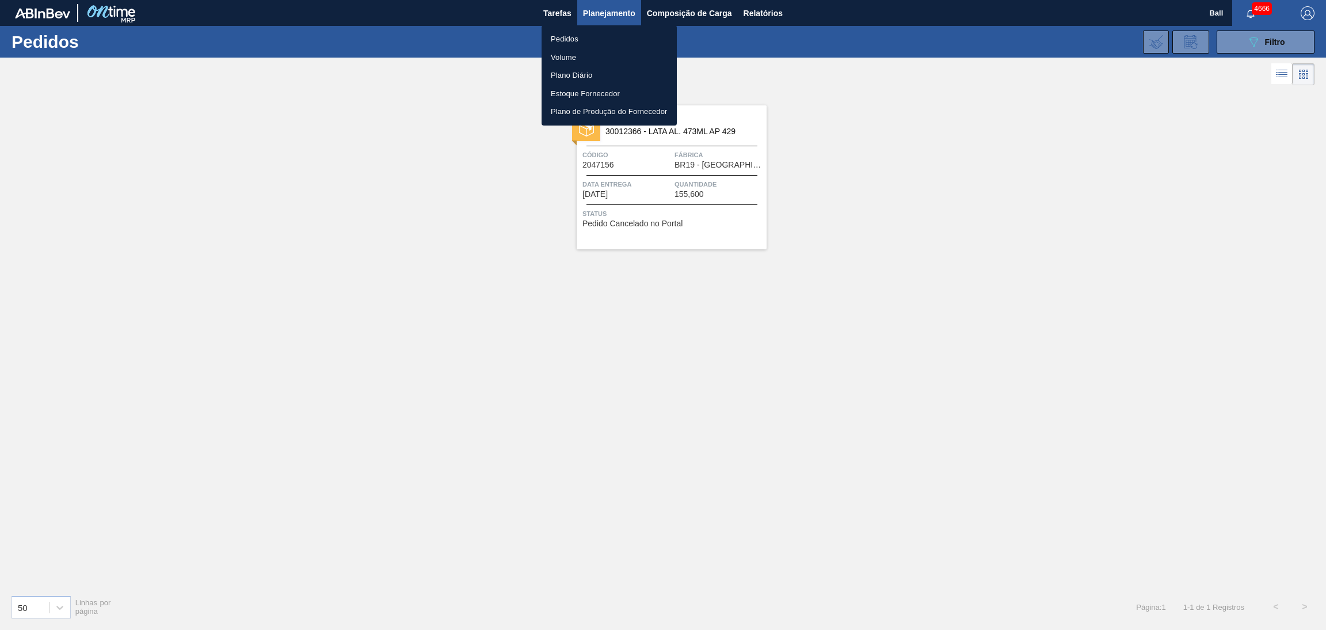
click at [600, 50] on li "Volume" at bounding box center [609, 57] width 135 height 18
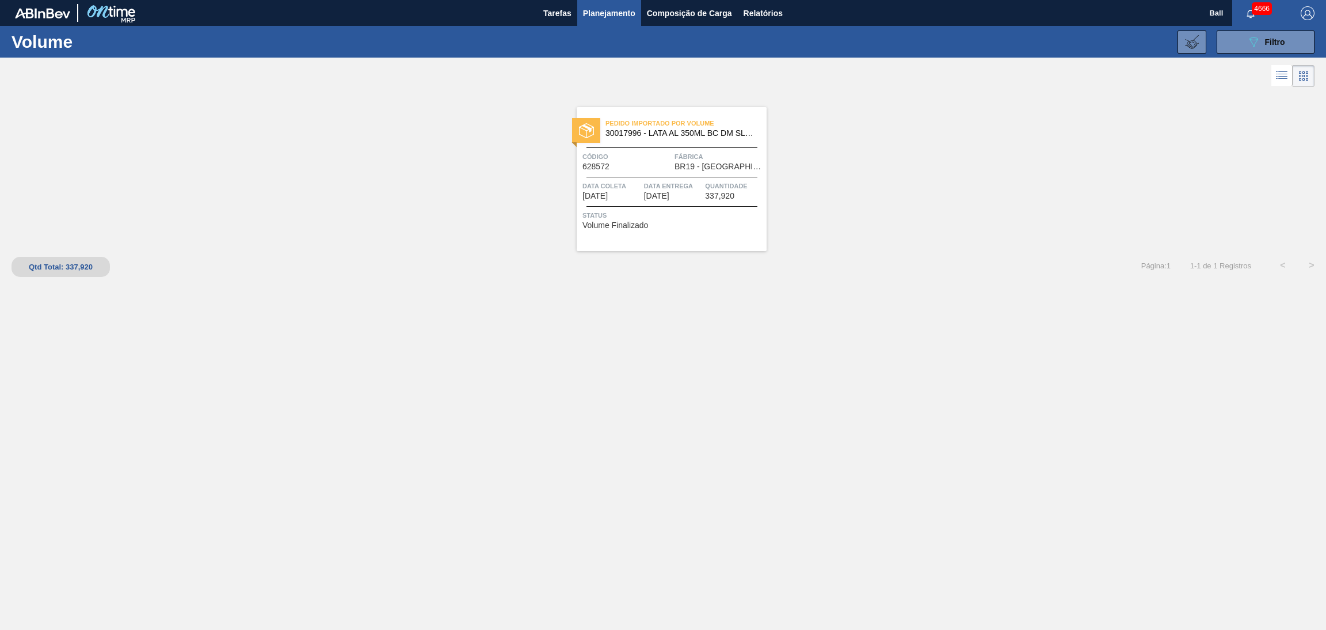
click at [1266, 54] on div "089F7B8B-B2A5-4AFE-B5C0-19BA573D28AC Filtro Código Volume × 628572 Etapa Etapa …" at bounding box center [754, 42] width 1132 height 35
click at [1256, 48] on icon "089F7B8B-B2A5-4AFE-B5C0-19BA573D28AC" at bounding box center [1254, 42] width 14 height 14
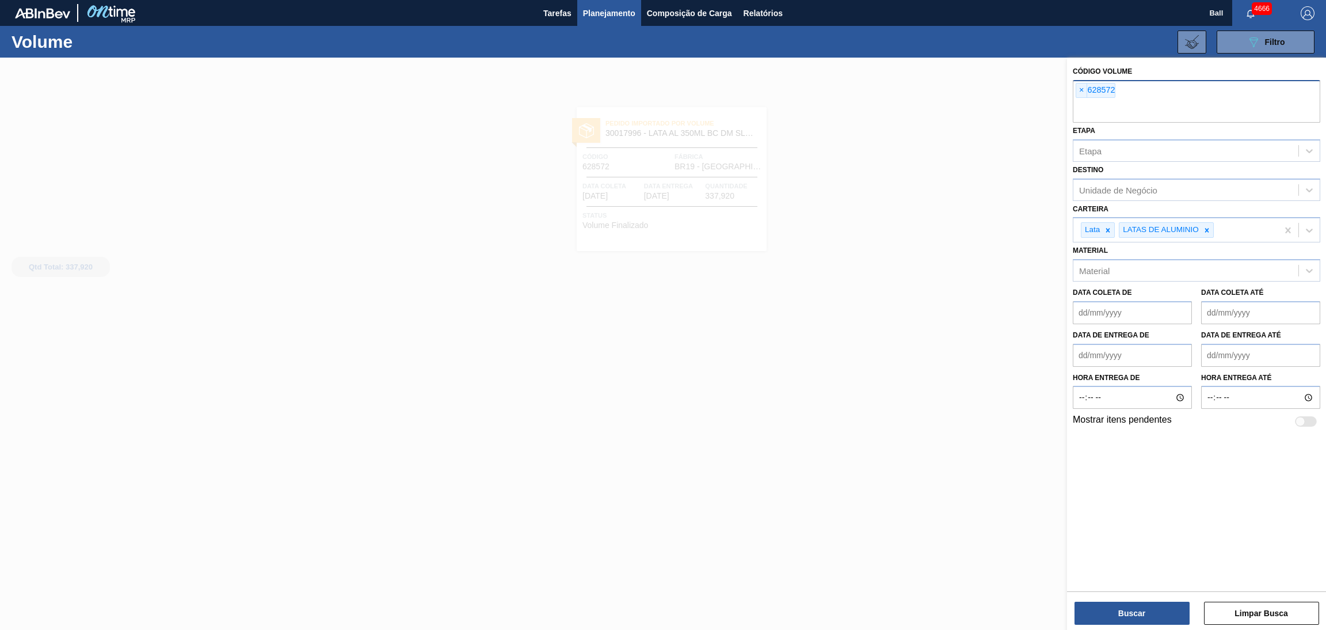
click at [1083, 98] on div "× 628572" at bounding box center [1197, 101] width 248 height 43
paste input "628171"
type input "628171"
click at [1079, 88] on span "×" at bounding box center [1081, 90] width 11 height 14
click at [1081, 94] on span "×" at bounding box center [1081, 90] width 11 height 14
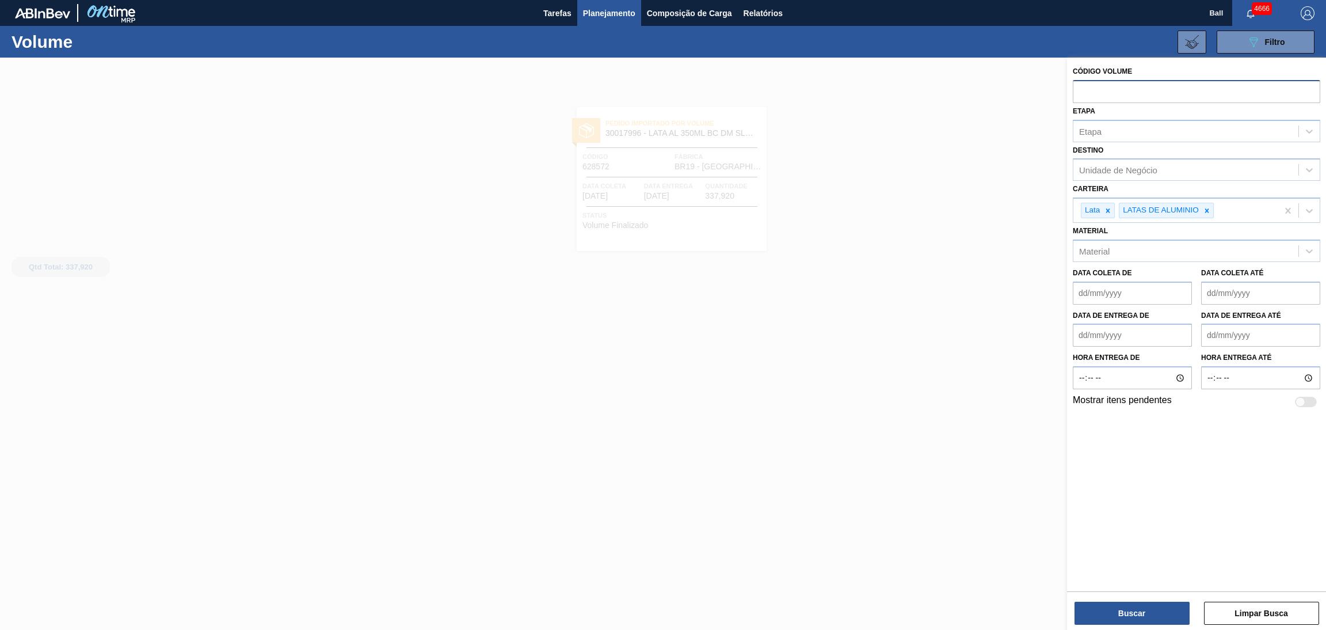
paste input "628171"
type input "628171"
click at [1136, 608] on button "Buscar" at bounding box center [1132, 613] width 115 height 23
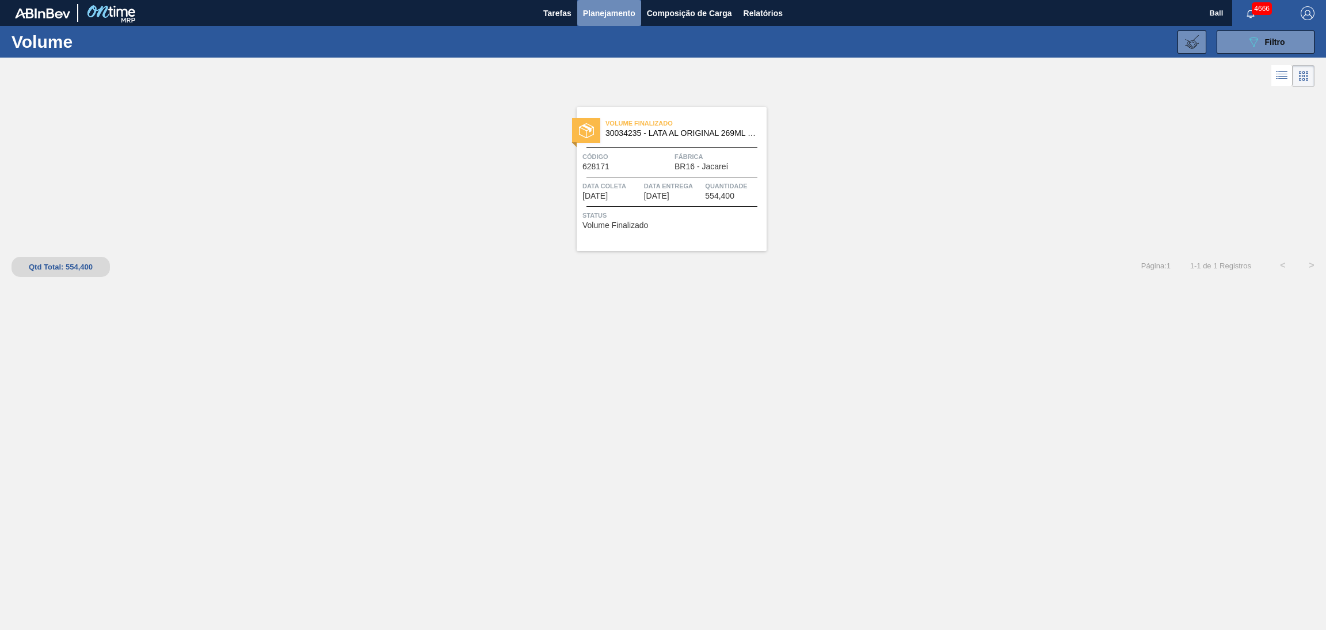
click at [606, 2] on button "Planejamento" at bounding box center [609, 13] width 64 height 26
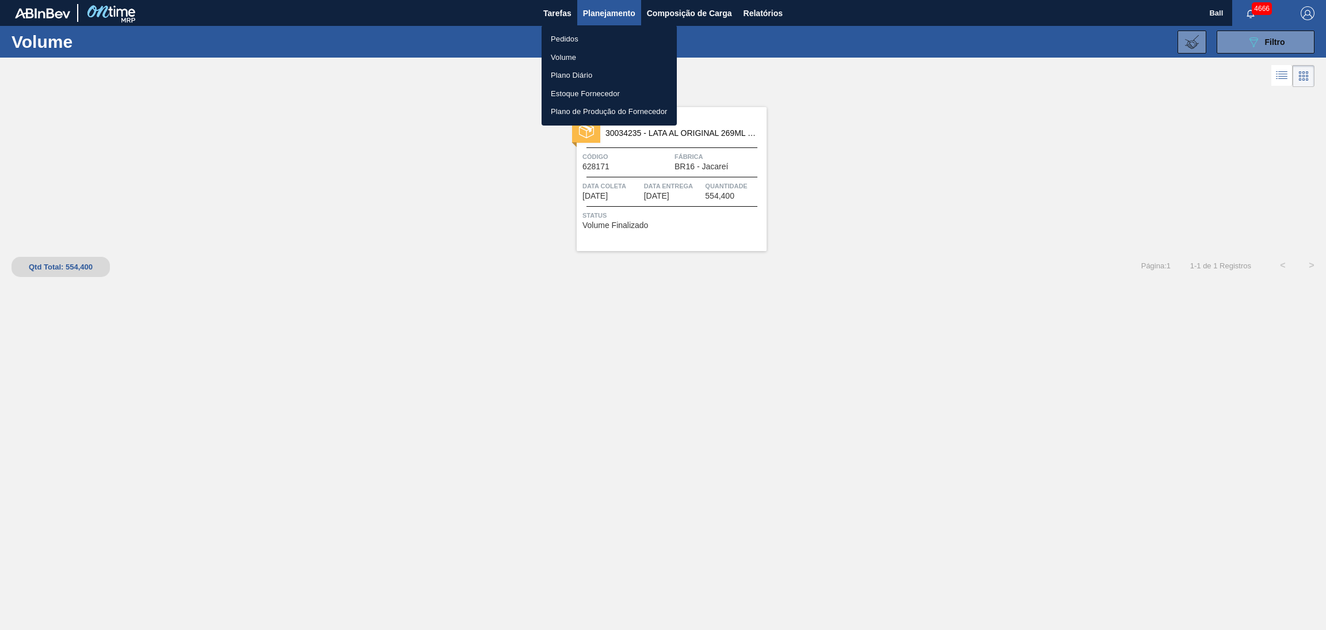
click at [600, 37] on li "Pedidos" at bounding box center [609, 39] width 135 height 18
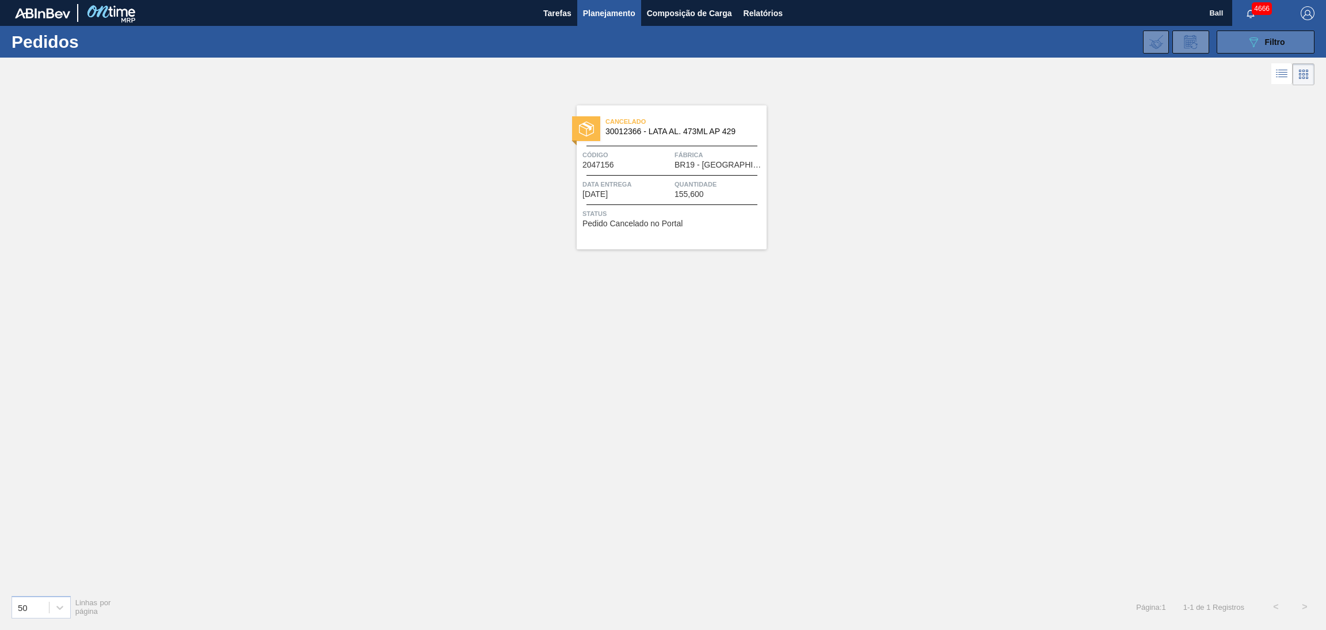
click at [1241, 50] on button "089F7B8B-B2A5-4AFE-B5C0-19BA573D28AC Filtro" at bounding box center [1266, 42] width 98 height 23
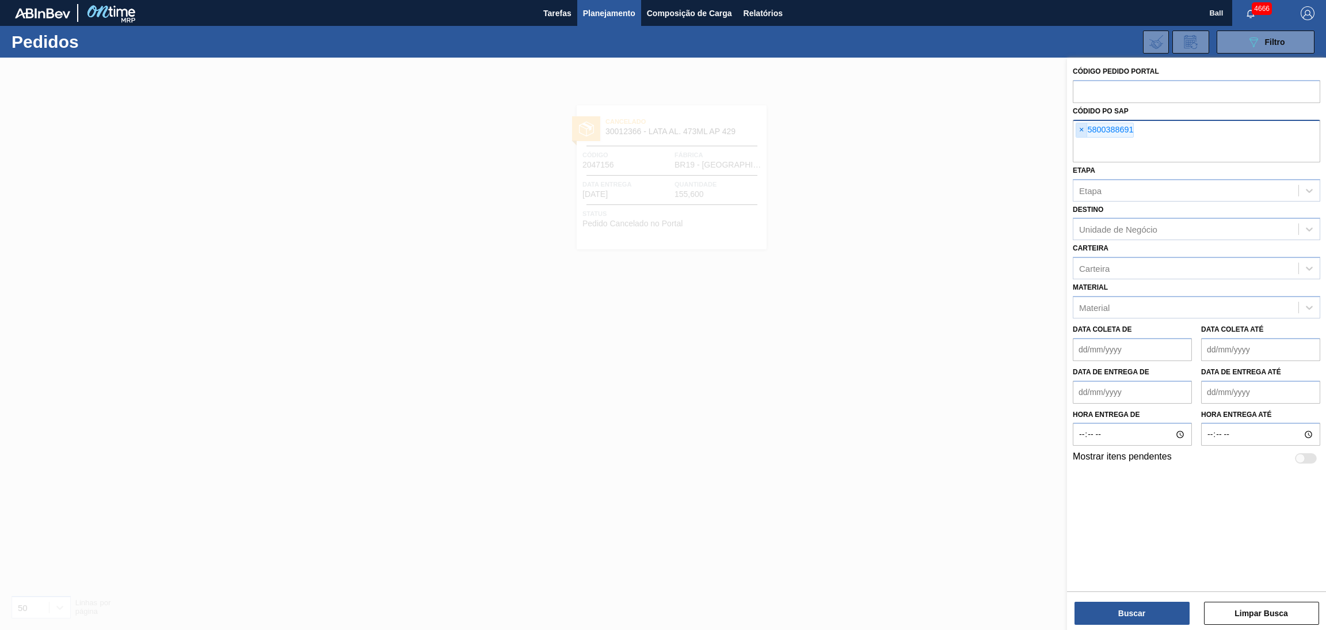
click at [1081, 127] on span "×" at bounding box center [1081, 130] width 11 height 14
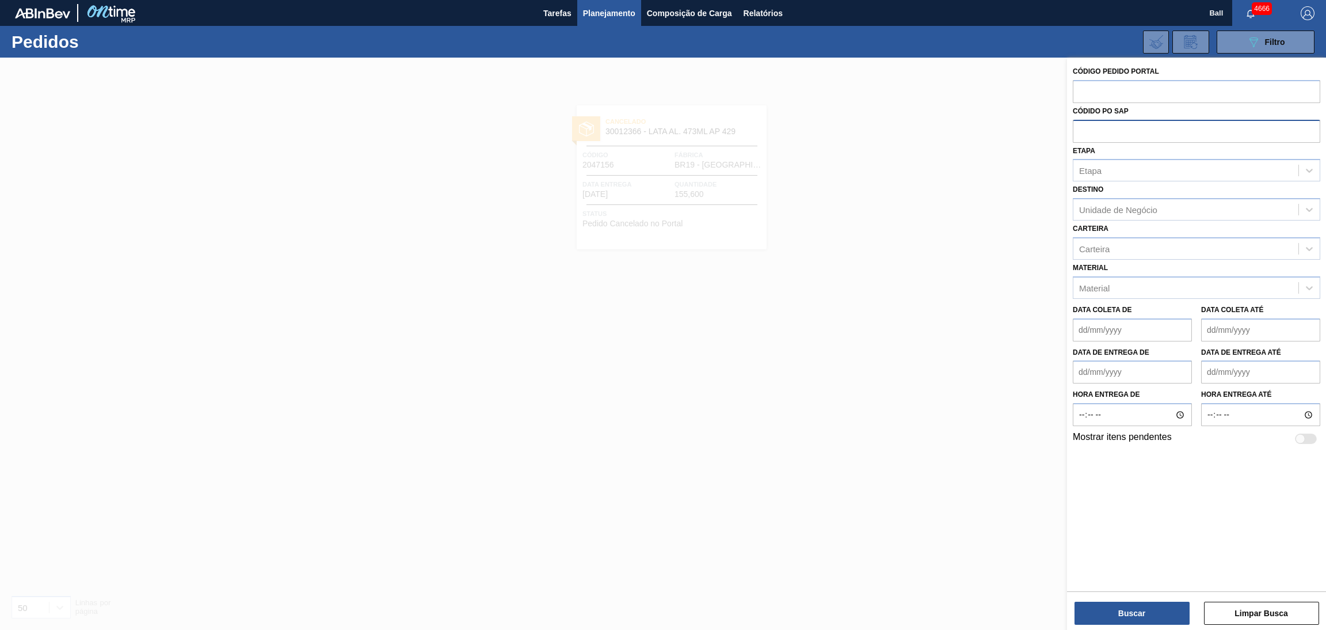
paste input "5800391213"
type input "5800391213"
click at [1124, 606] on button "Buscar" at bounding box center [1132, 613] width 115 height 23
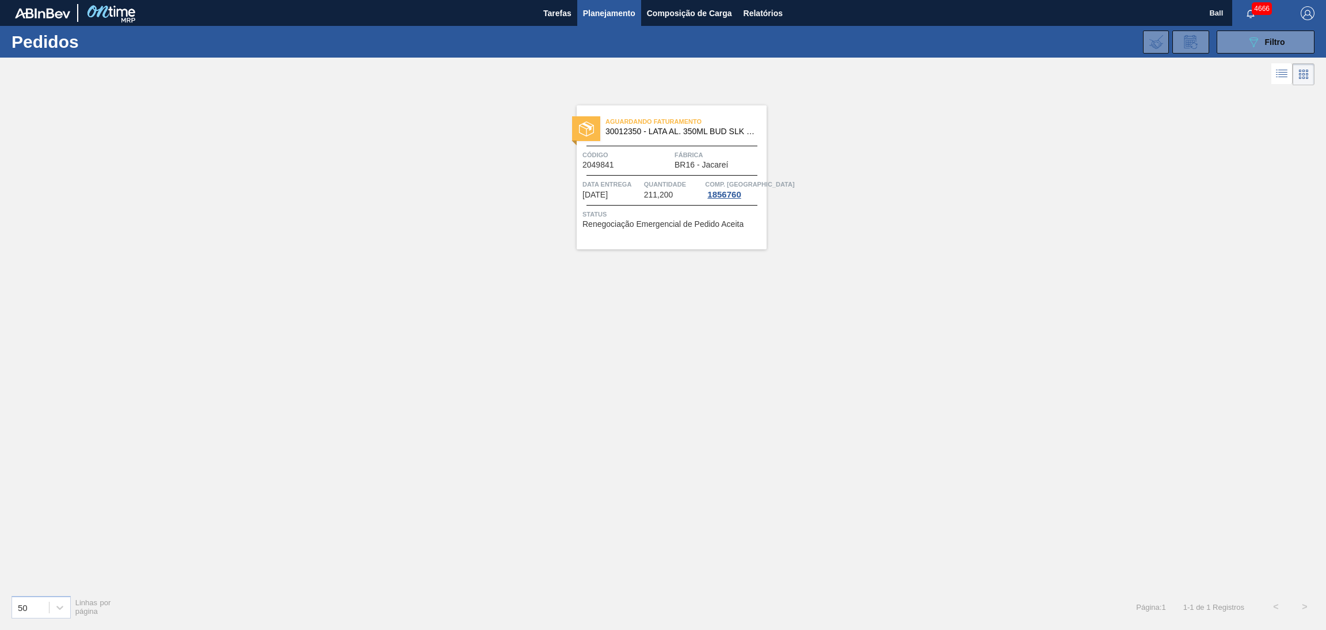
click at [651, 175] on div at bounding box center [672, 175] width 171 height 1
click at [621, 142] on div "Aguardando Faturamento 30012350 - LATA AL. 350ML BUD SLK 429 Código 2049841 Fáb…" at bounding box center [672, 177] width 190 height 144
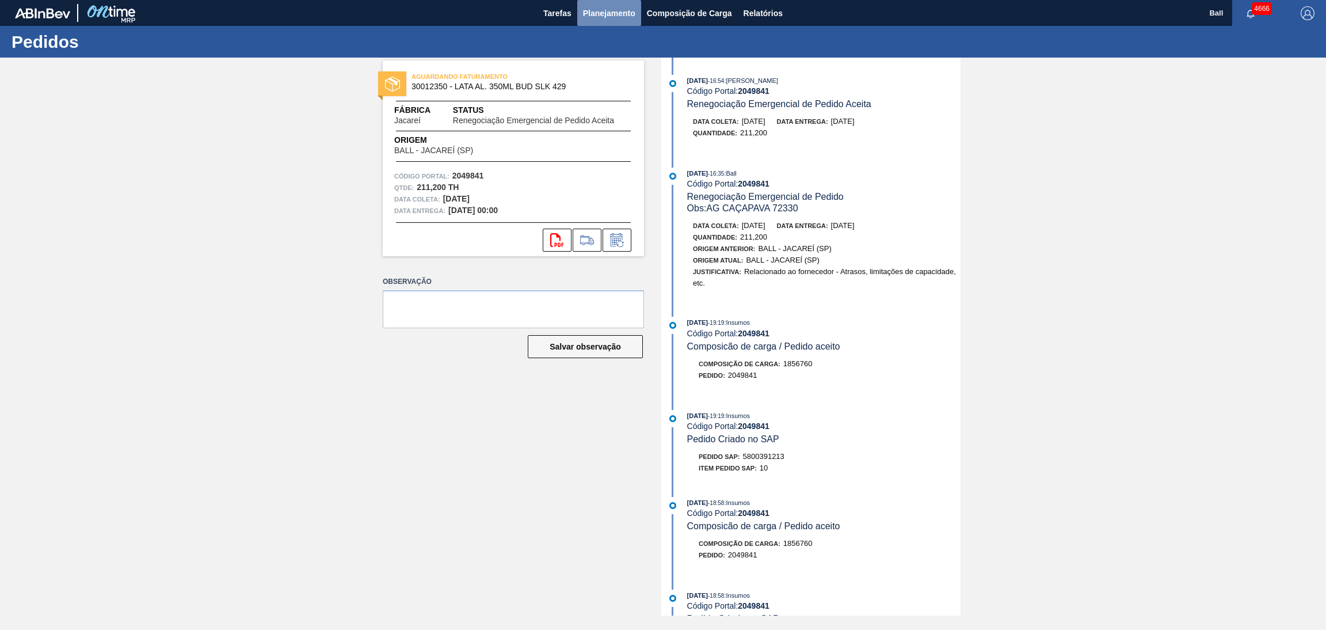
click at [618, 12] on span "Planejamento" at bounding box center [609, 13] width 52 height 14
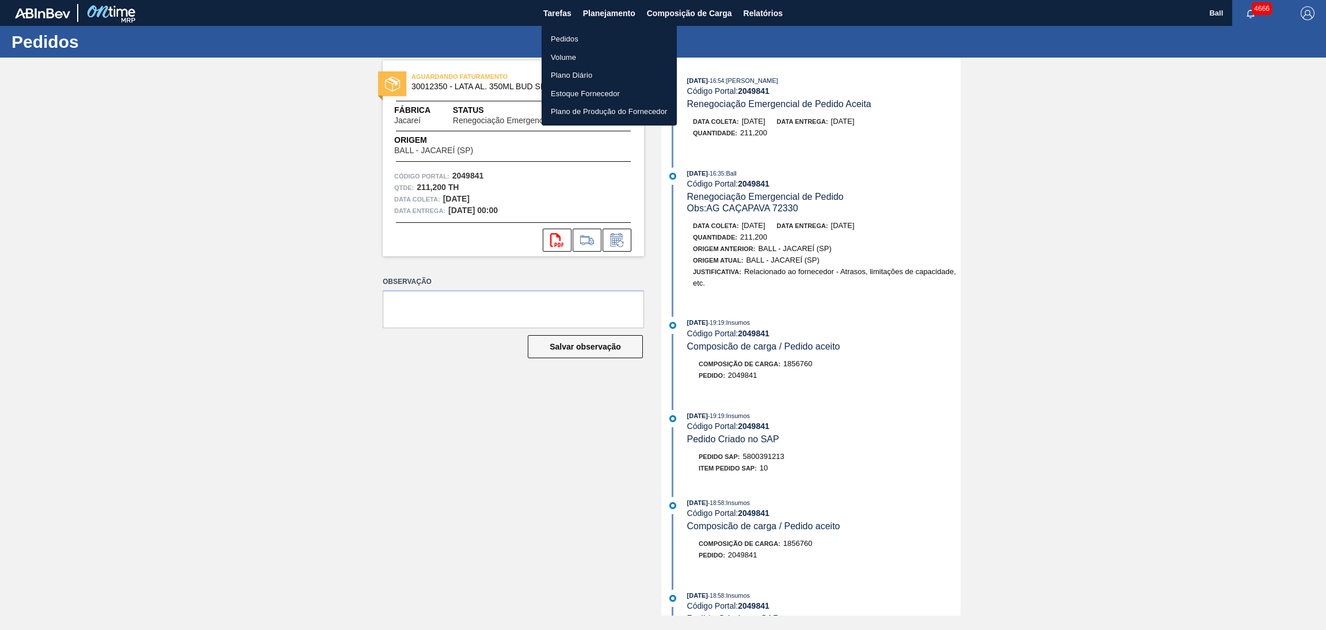
click at [607, 41] on li "Pedidos" at bounding box center [609, 39] width 135 height 18
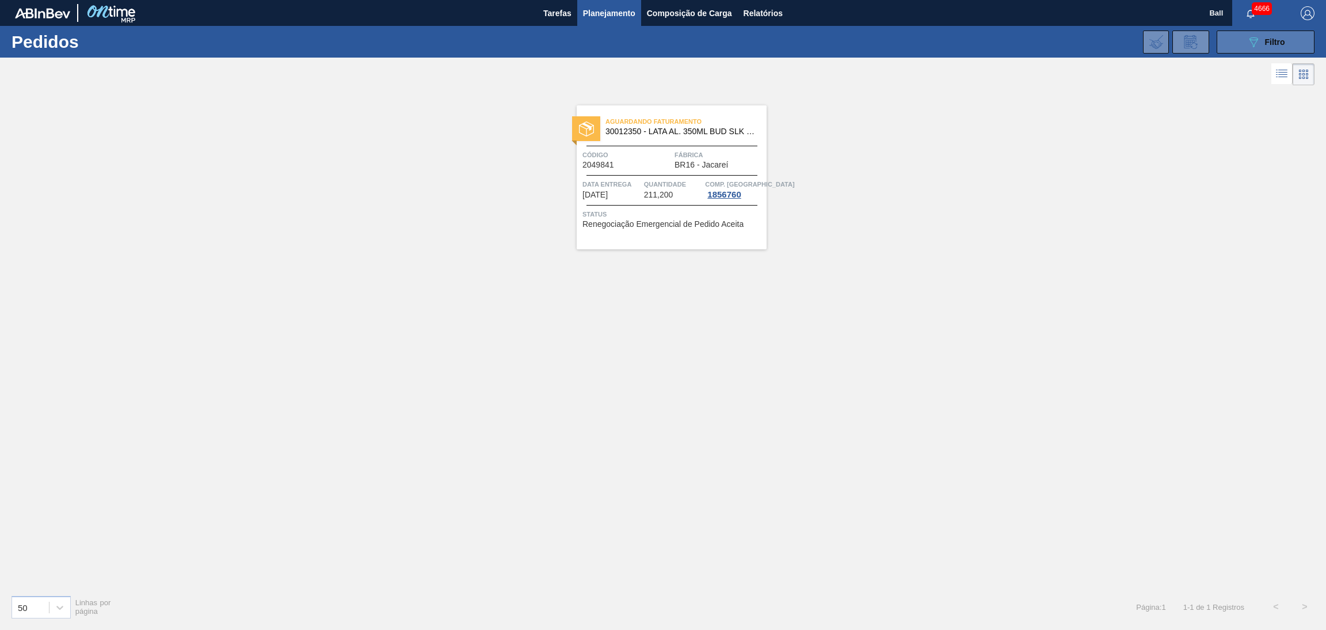
click at [1217, 32] on button "089F7B8B-B2A5-4AFE-B5C0-19BA573D28AC Filtro" at bounding box center [1266, 42] width 98 height 23
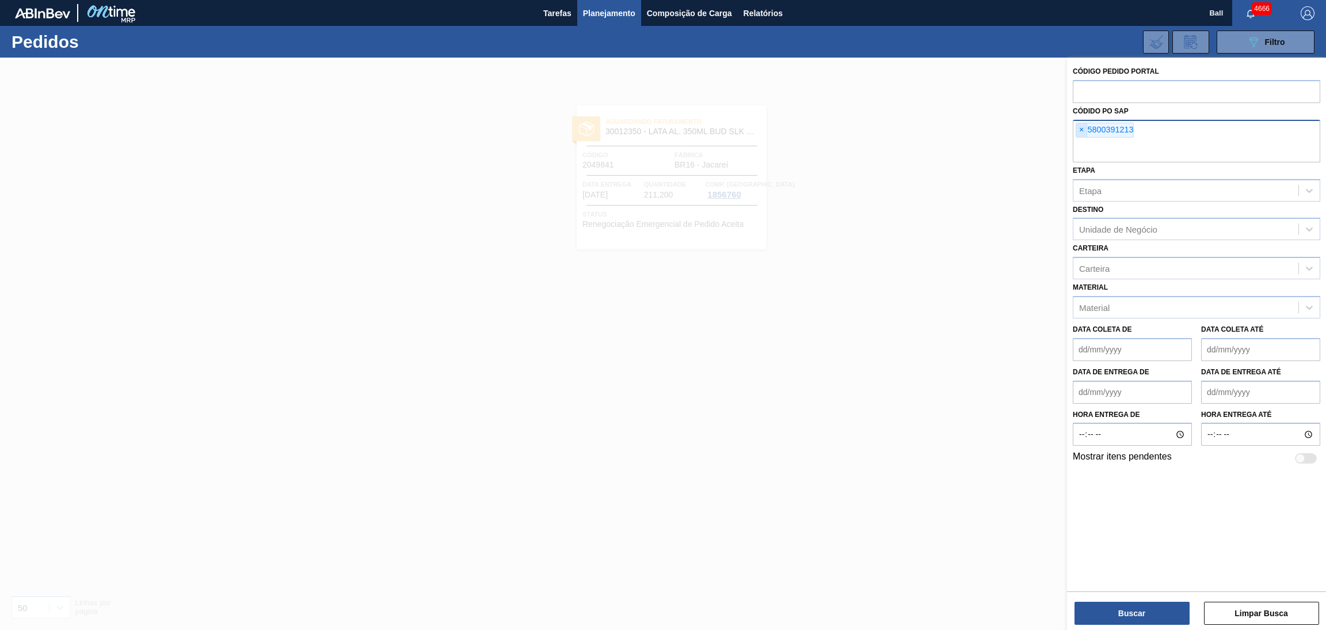
click at [1083, 128] on span "×" at bounding box center [1081, 130] width 11 height 14
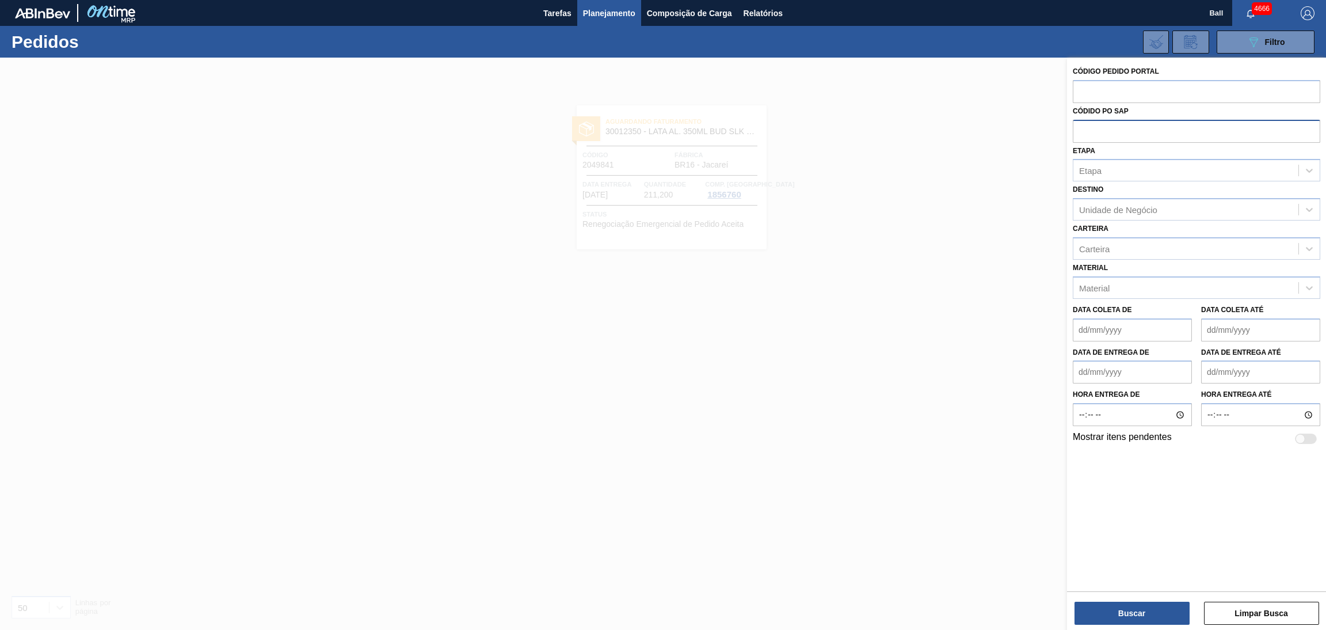
paste input "5800390876"
type input "5800390876"
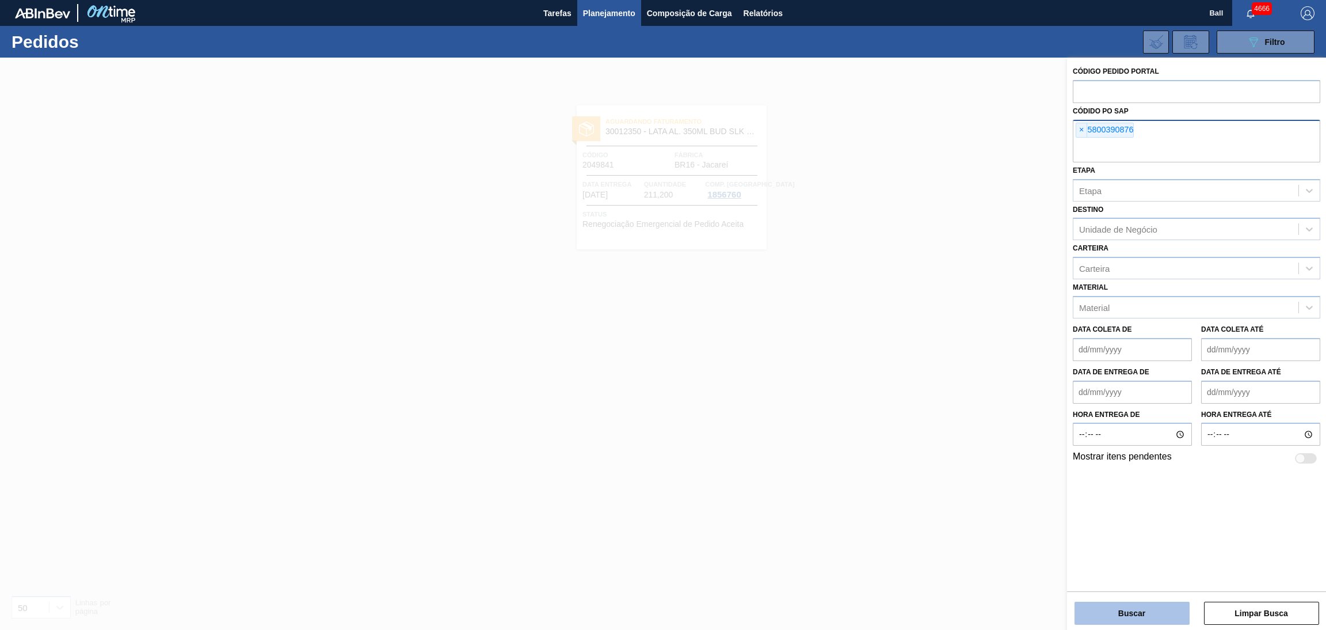
click at [1125, 603] on button "Buscar" at bounding box center [1132, 613] width 115 height 23
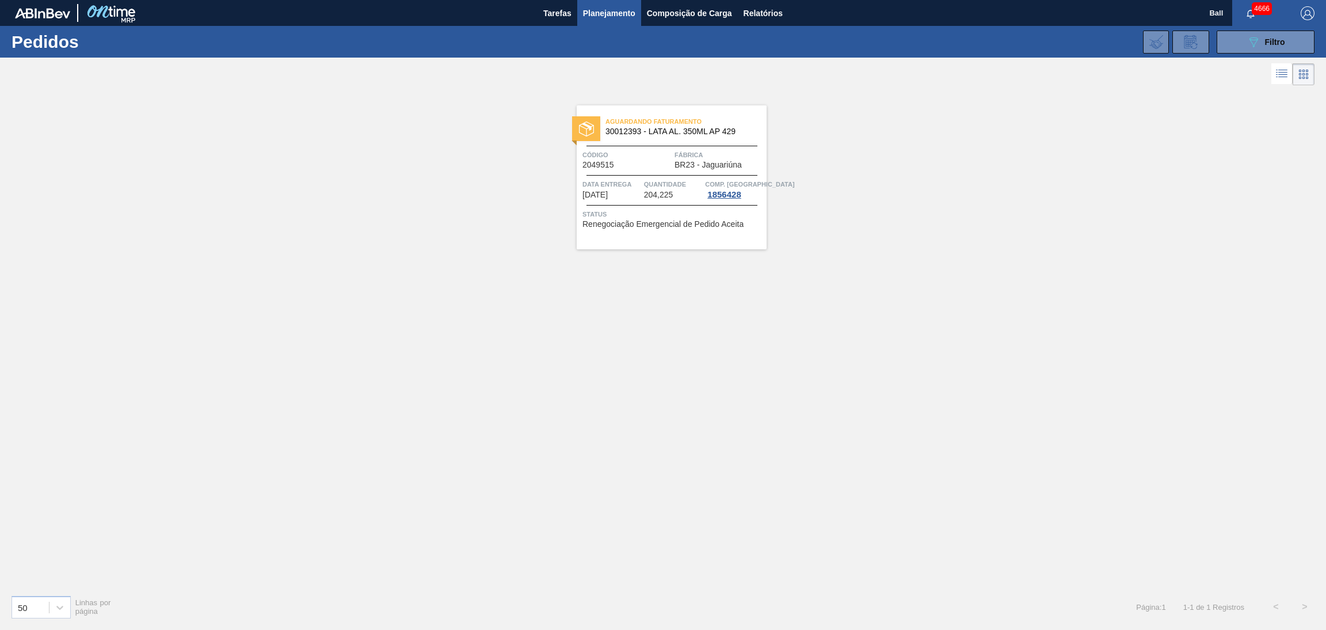
click at [664, 170] on div "Aguardando Faturamento 30012393 - LATA AL. 350ML AP 429 Código 2049515 Fábrica …" at bounding box center [672, 177] width 190 height 144
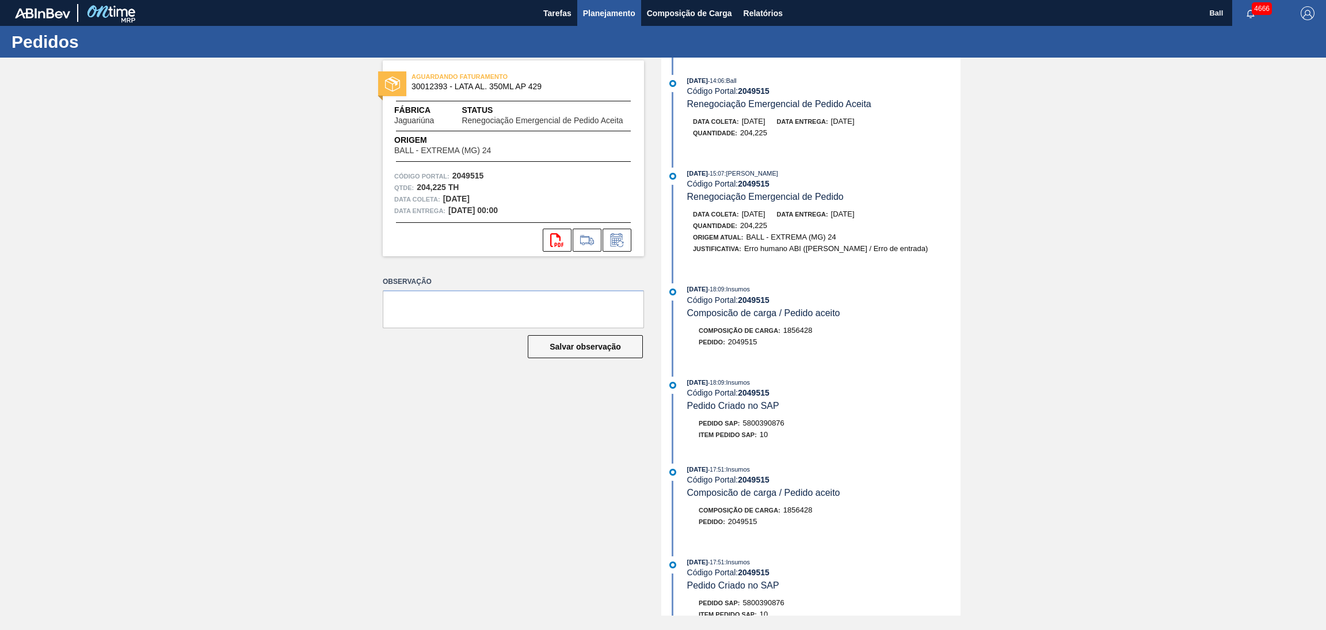
click at [594, 7] on span "Planejamento" at bounding box center [609, 13] width 52 height 14
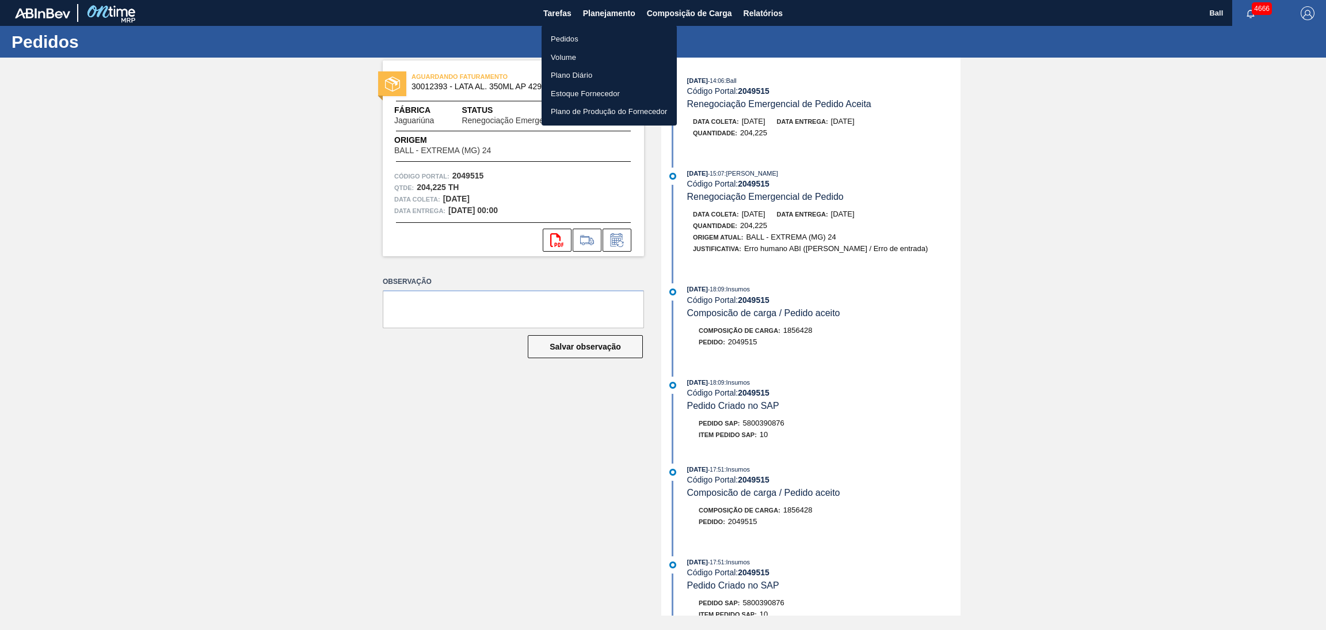
click at [591, 35] on li "Pedidos" at bounding box center [609, 39] width 135 height 18
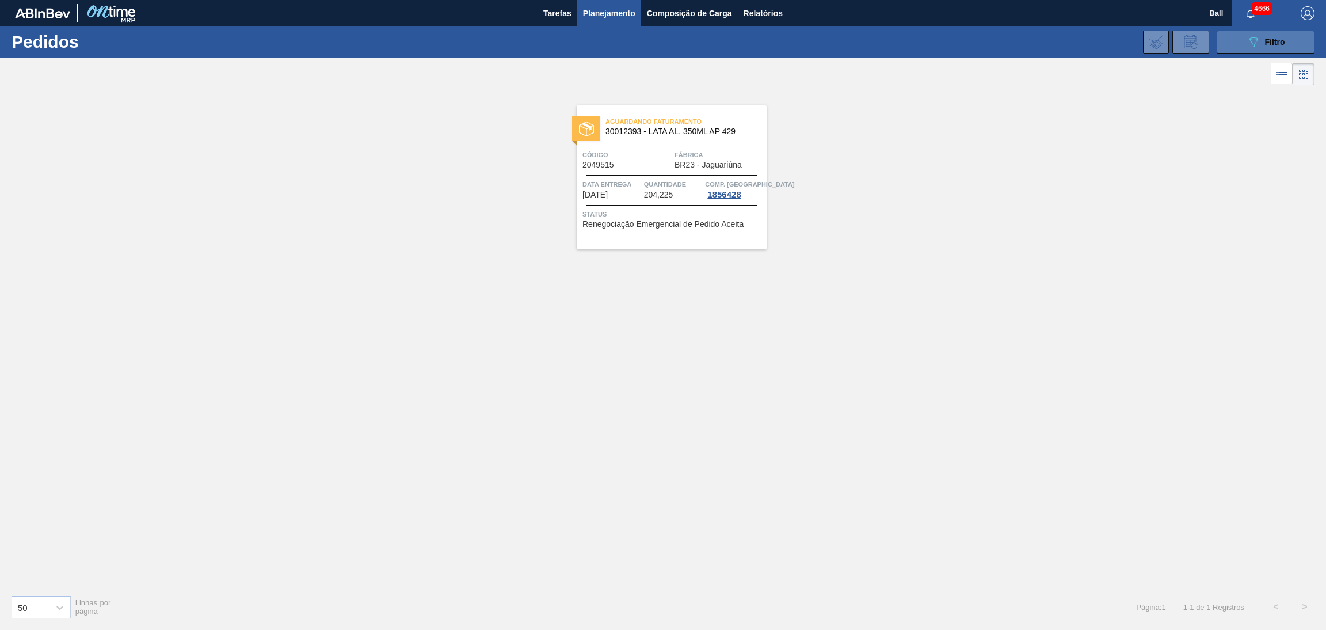
click at [1247, 41] on icon "089F7B8B-B2A5-4AFE-B5C0-19BA573D28AC" at bounding box center [1254, 42] width 14 height 14
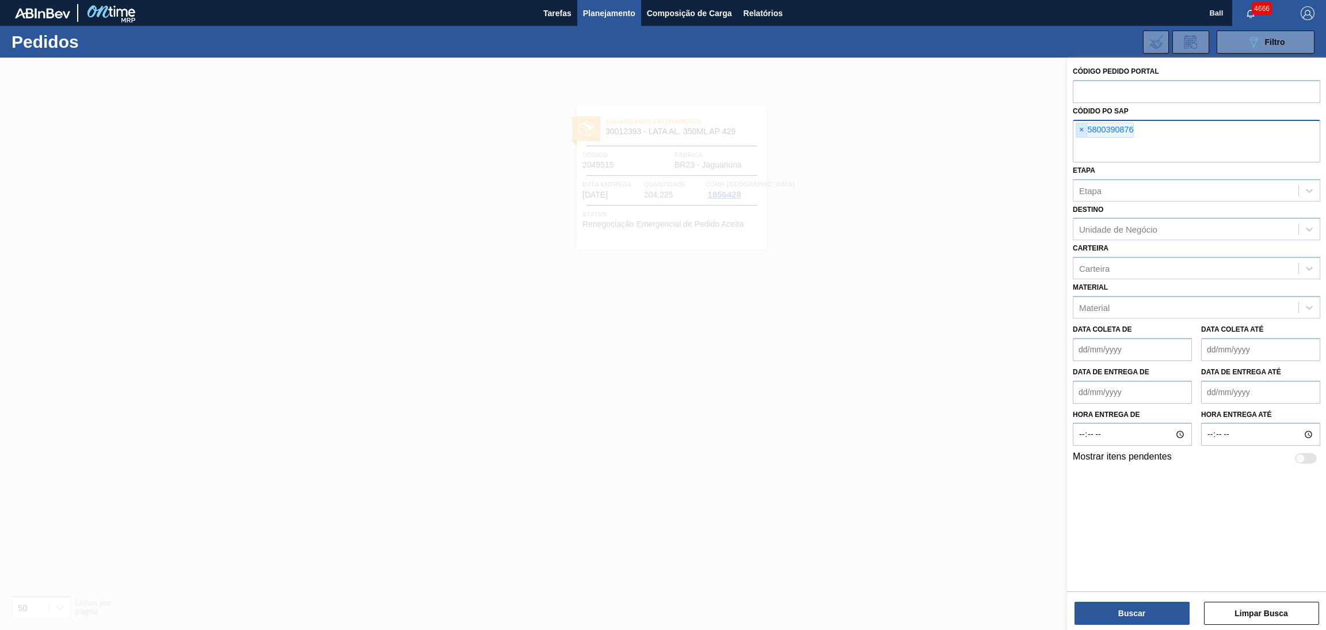
click at [1082, 135] on span "×" at bounding box center [1081, 130] width 11 height 14
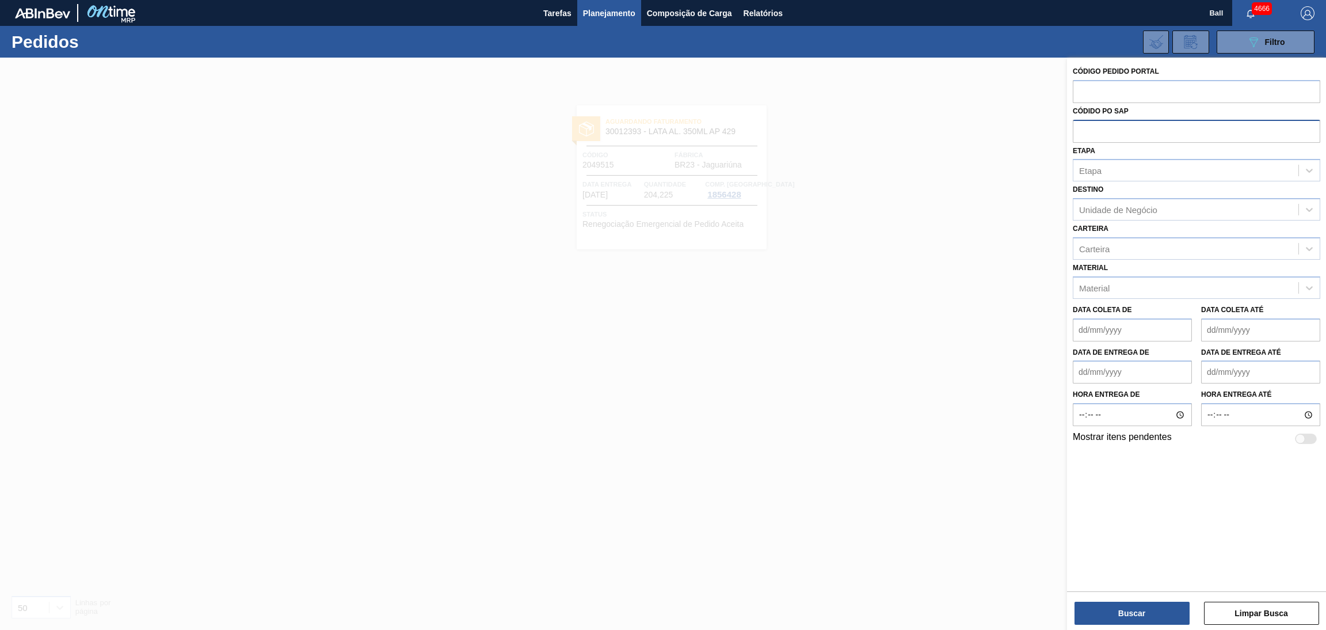
paste input "5800391625"
type input "5800391625"
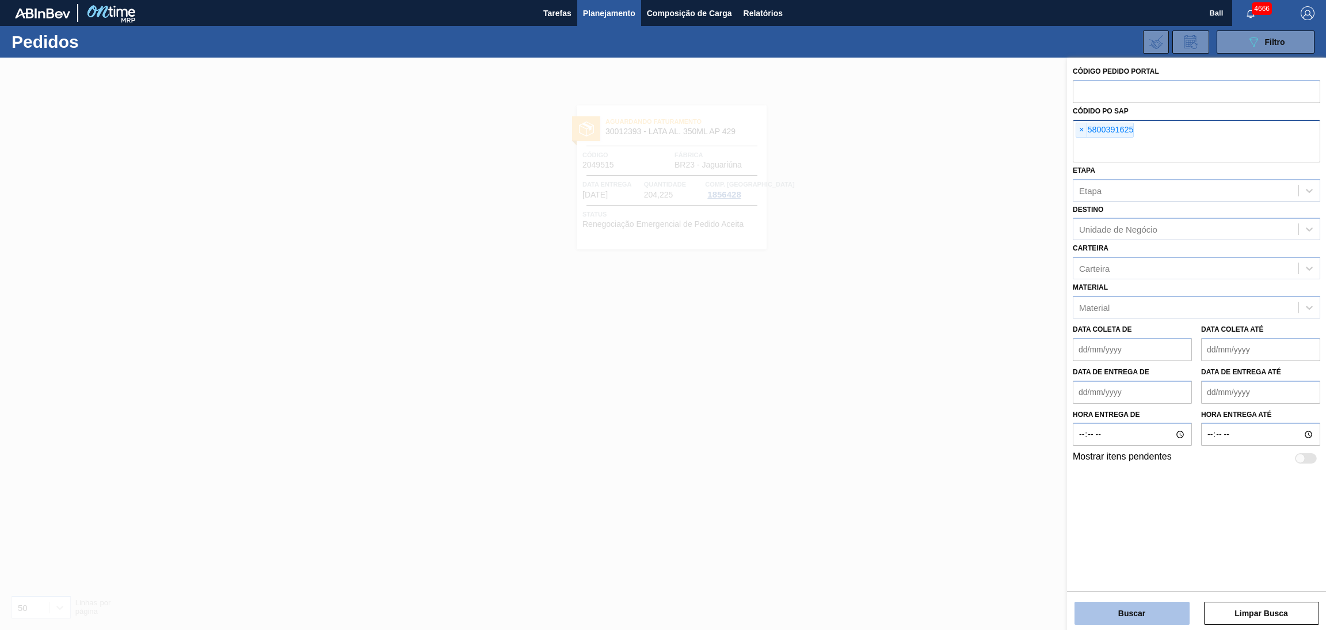
click at [1108, 604] on button "Buscar" at bounding box center [1132, 613] width 115 height 23
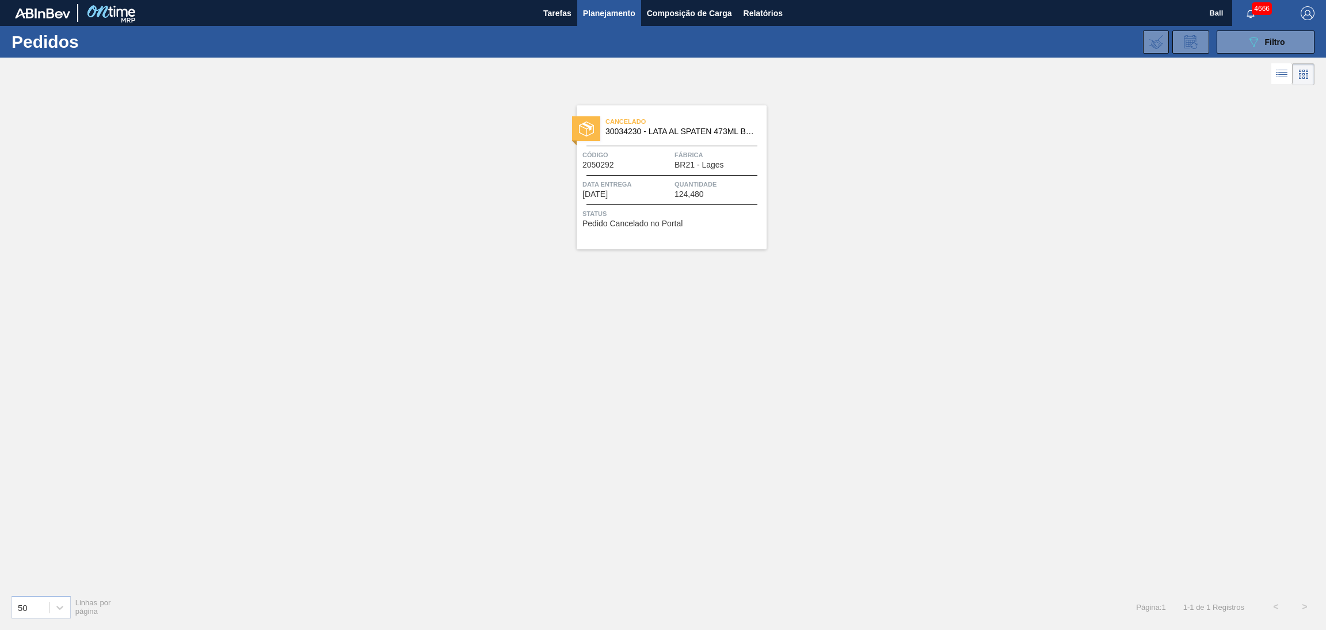
drag, startPoint x: 1225, startPoint y: 36, endPoint x: 1189, endPoint y: 92, distance: 66.6
click at [1225, 36] on button "089F7B8B-B2A5-4AFE-B5C0-19BA573D28AC Filtro" at bounding box center [1266, 42] width 98 height 23
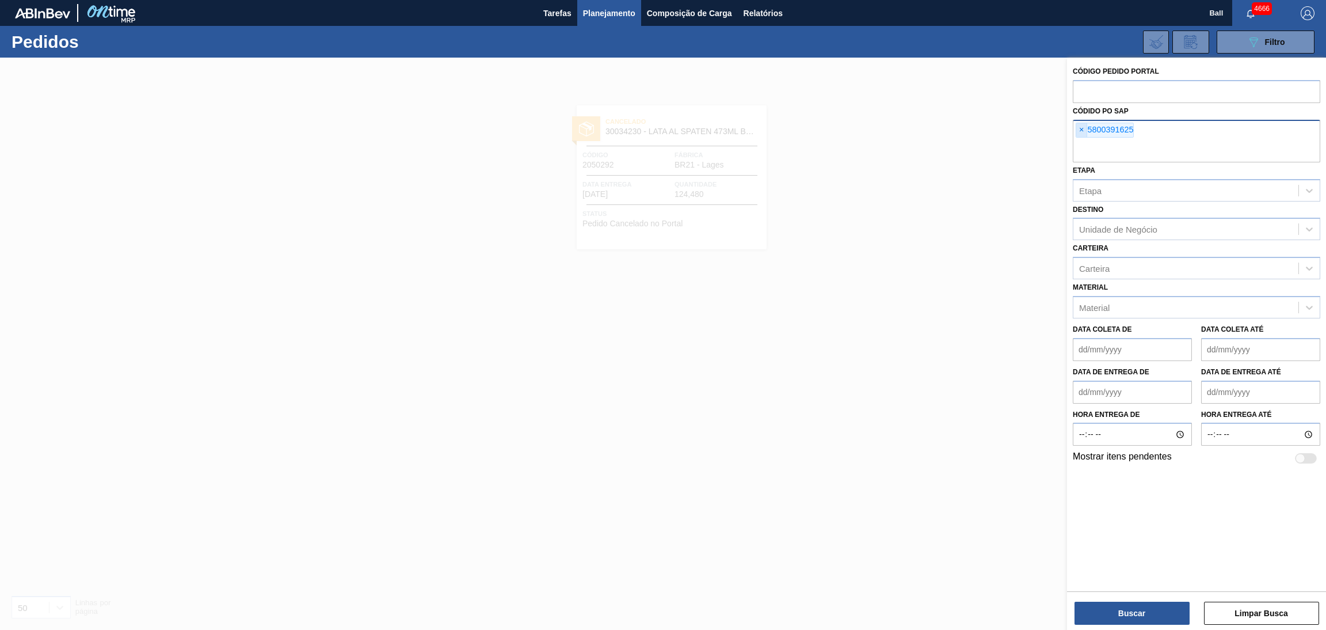
click at [1085, 131] on span "×" at bounding box center [1081, 130] width 11 height 14
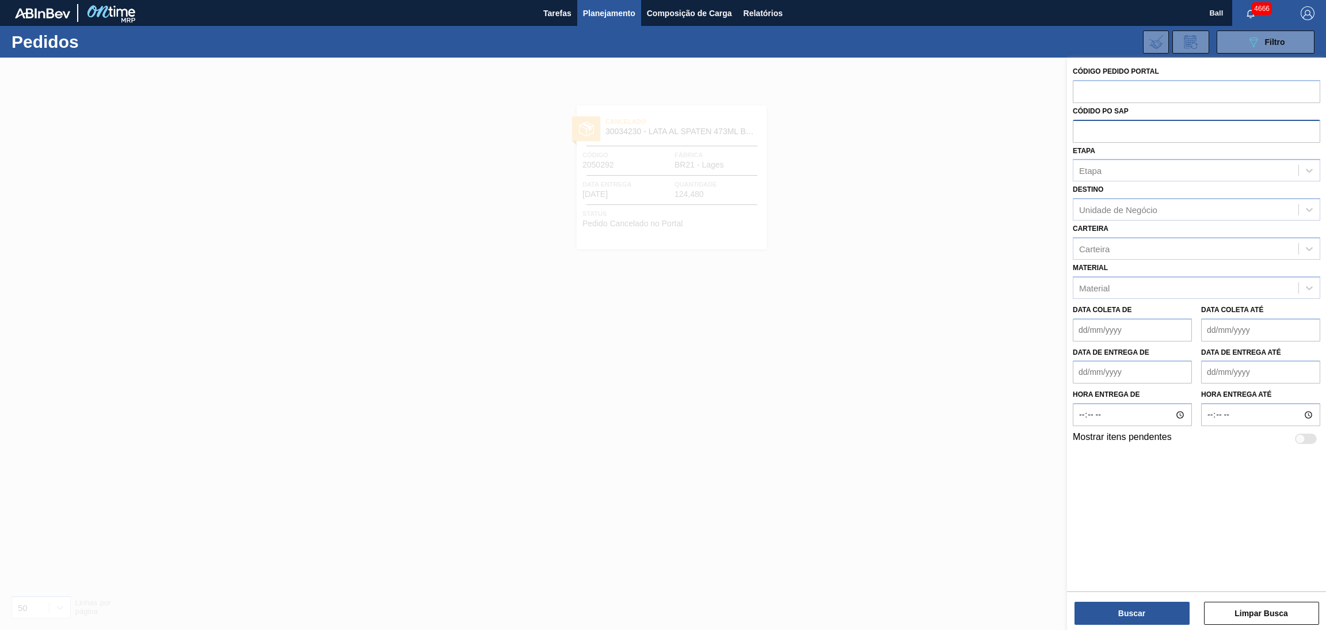
paste input "5800391626"
type input "5800391626"
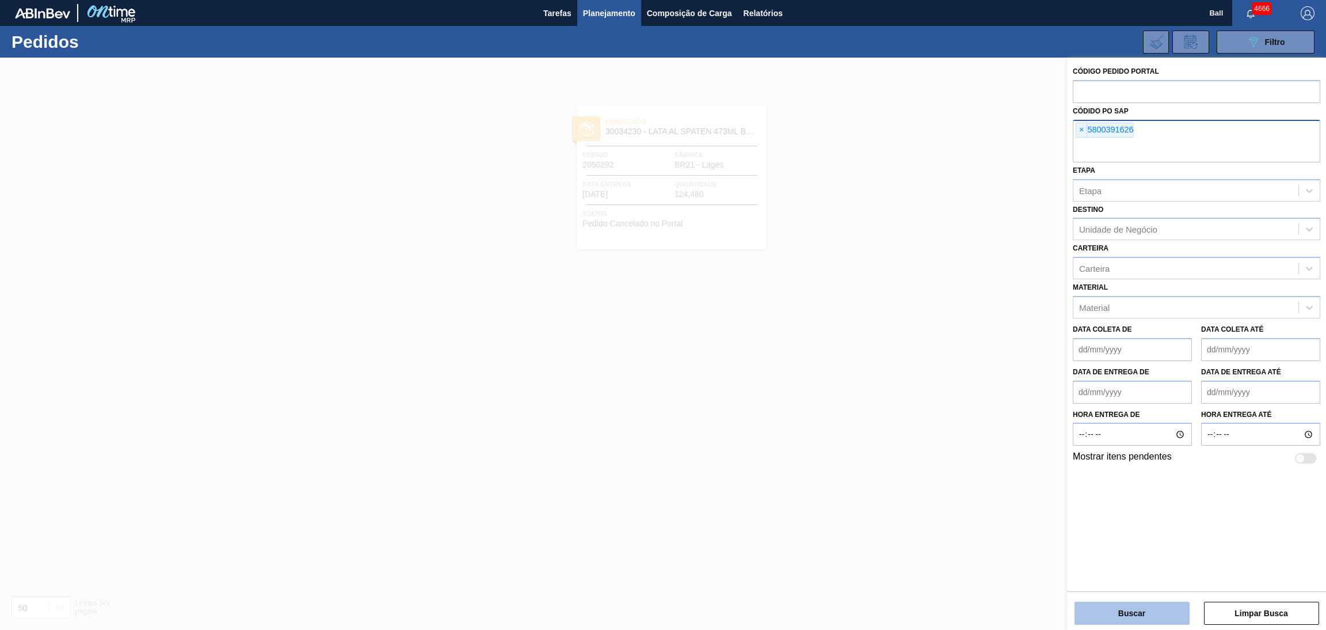
click at [1113, 610] on button "Buscar" at bounding box center [1132, 613] width 115 height 23
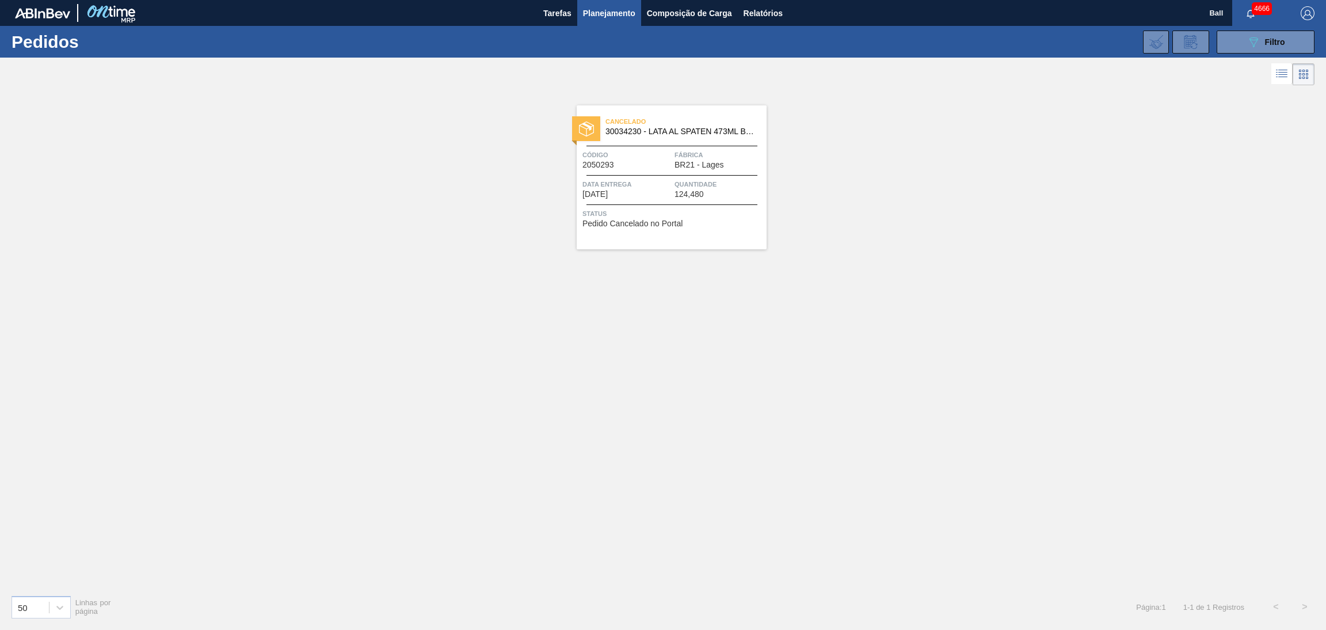
click at [665, 195] on div "Data Entrega [DATE]" at bounding box center [627, 188] width 89 height 20
click at [630, 5] on button "Planejamento" at bounding box center [609, 13] width 64 height 26
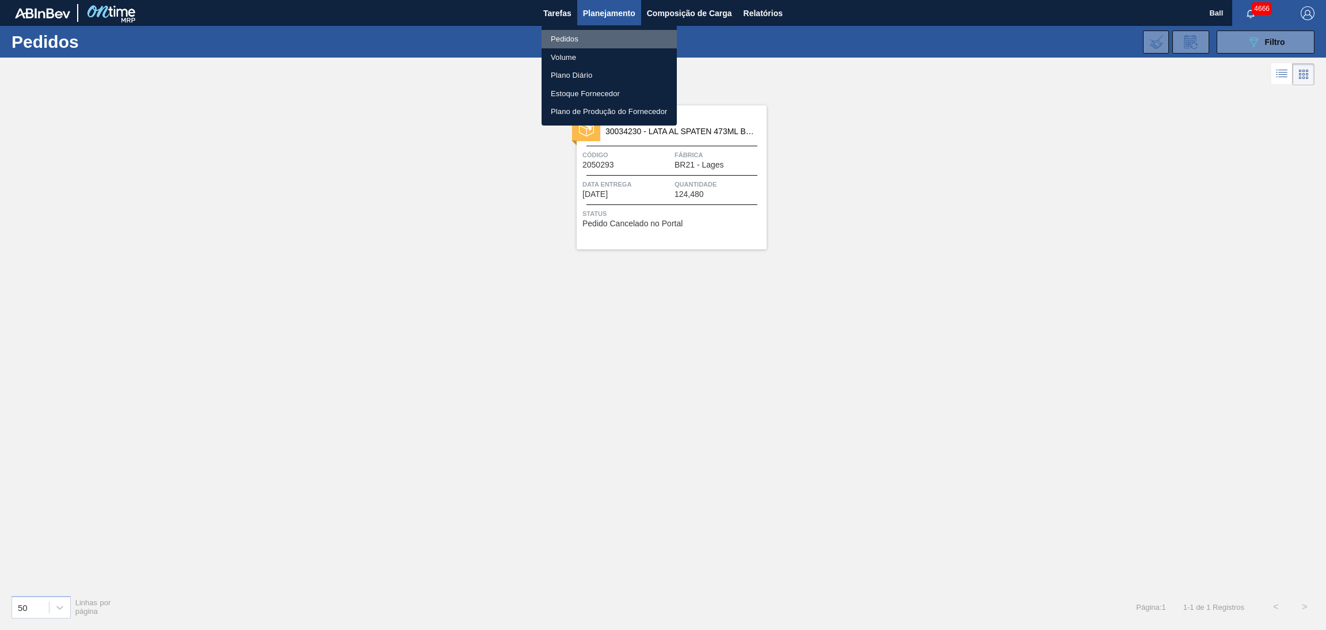
click at [588, 41] on li "Pedidos" at bounding box center [609, 39] width 135 height 18
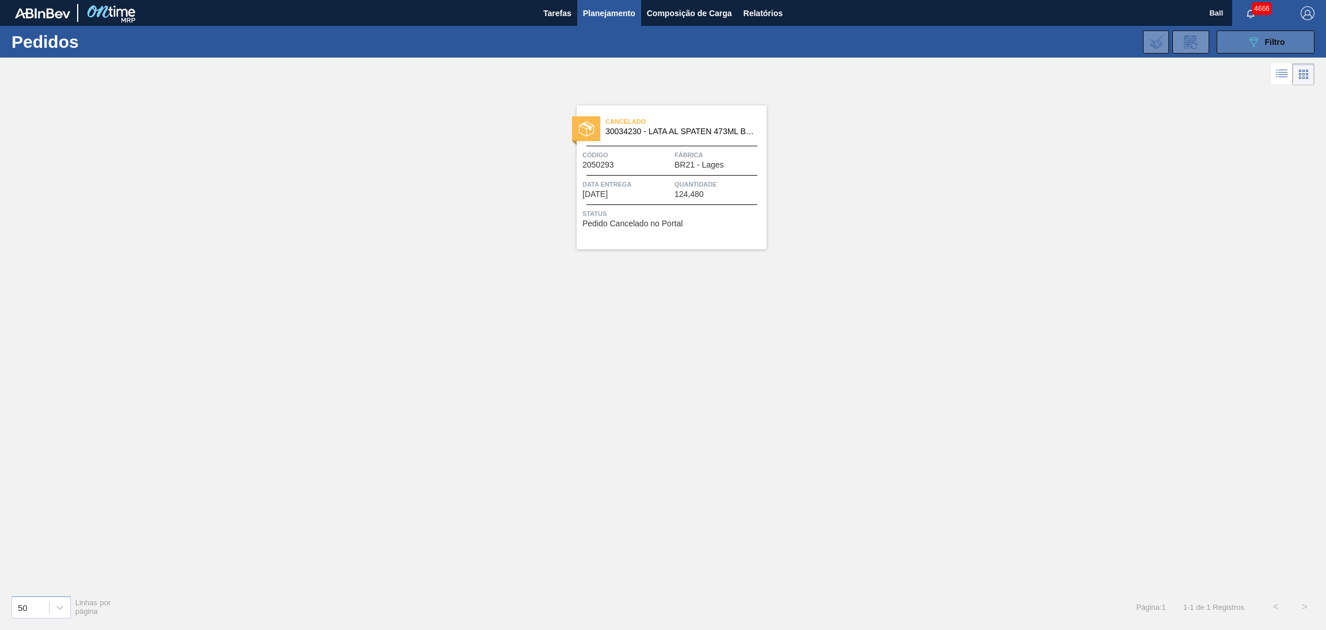
click at [1231, 50] on button "089F7B8B-B2A5-4AFE-B5C0-19BA573D28AC Filtro" at bounding box center [1266, 42] width 98 height 23
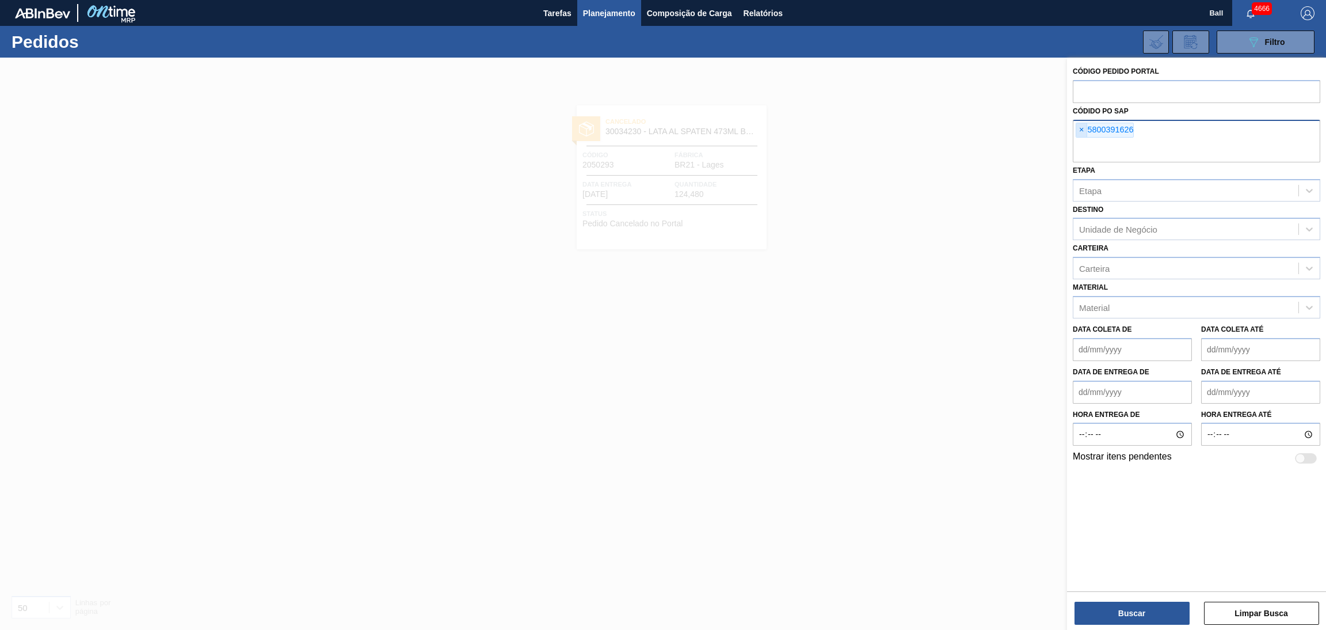
click at [1079, 129] on span "×" at bounding box center [1081, 130] width 11 height 14
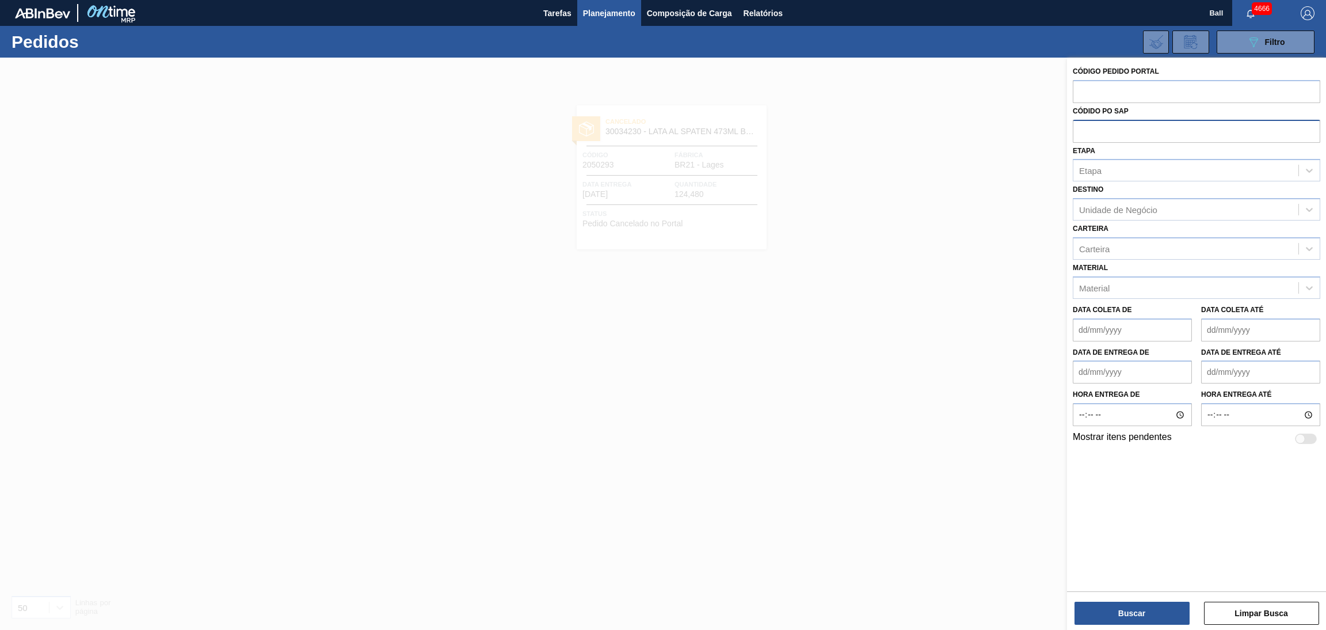
paste input "5800390930"
type input "5800390930"
click at [1129, 597] on div "Buscar Limpar Busca" at bounding box center [1196, 607] width 259 height 32
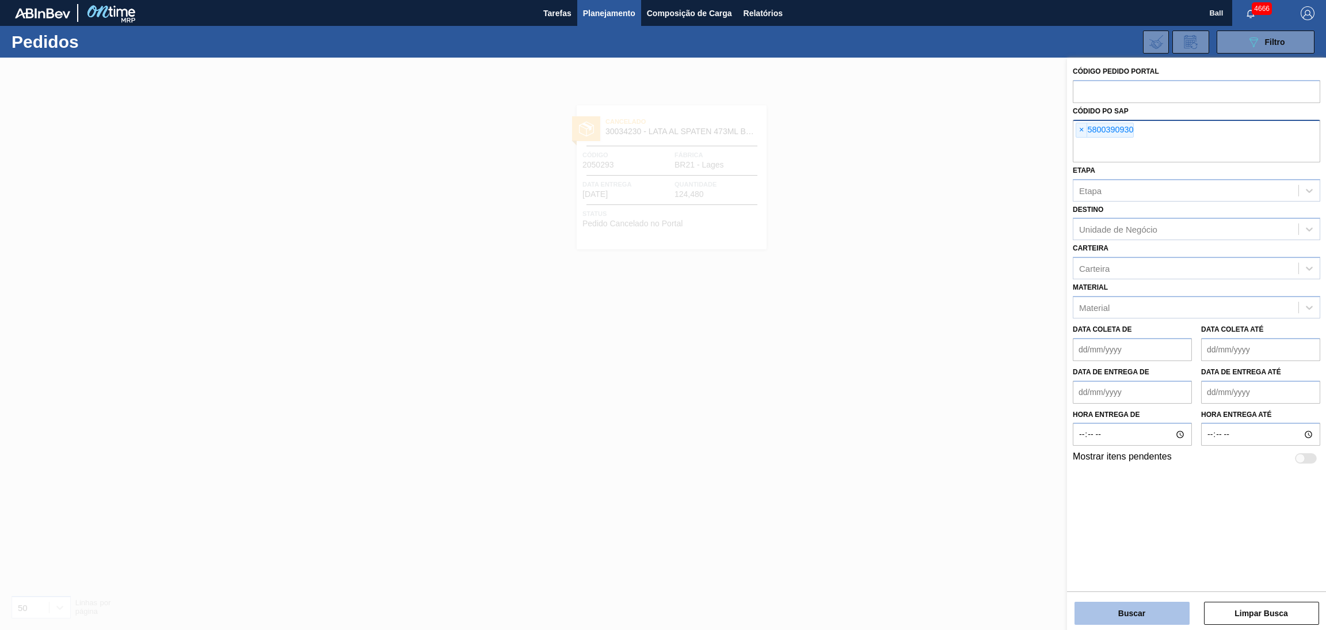
click at [1132, 607] on button "Buscar" at bounding box center [1132, 613] width 115 height 23
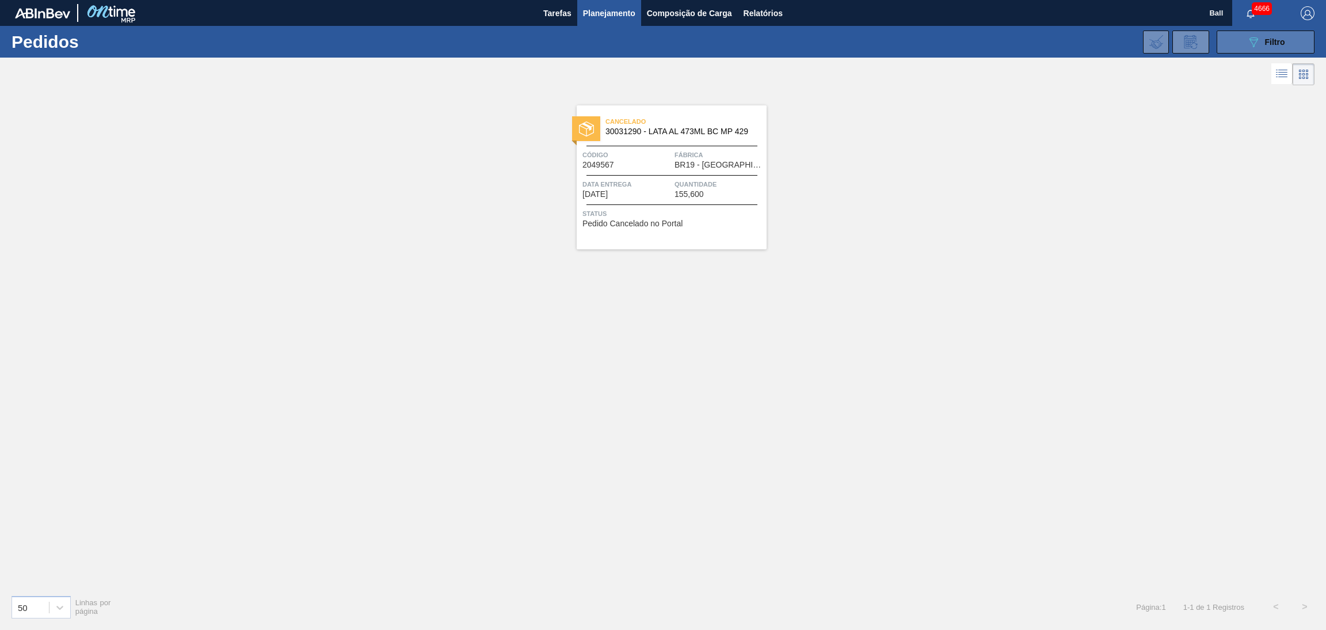
click at [1236, 43] on button "089F7B8B-B2A5-4AFE-B5C0-19BA573D28AC Filtro" at bounding box center [1266, 42] width 98 height 23
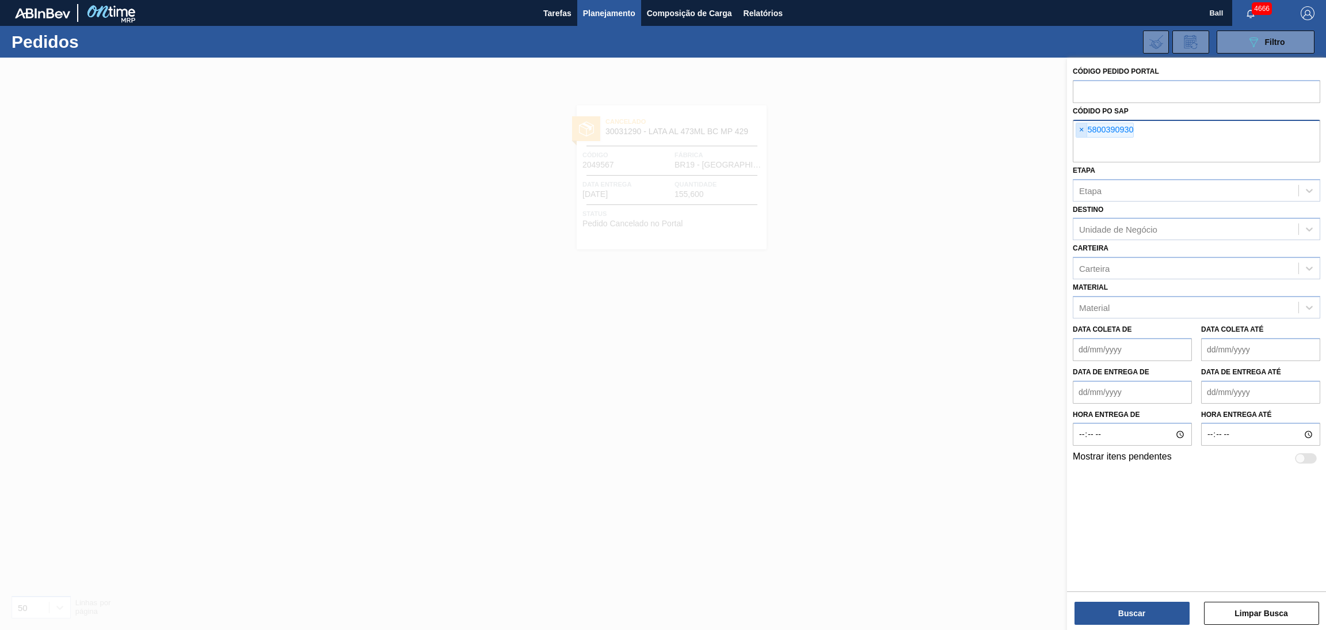
click at [1083, 131] on span "×" at bounding box center [1081, 130] width 11 height 14
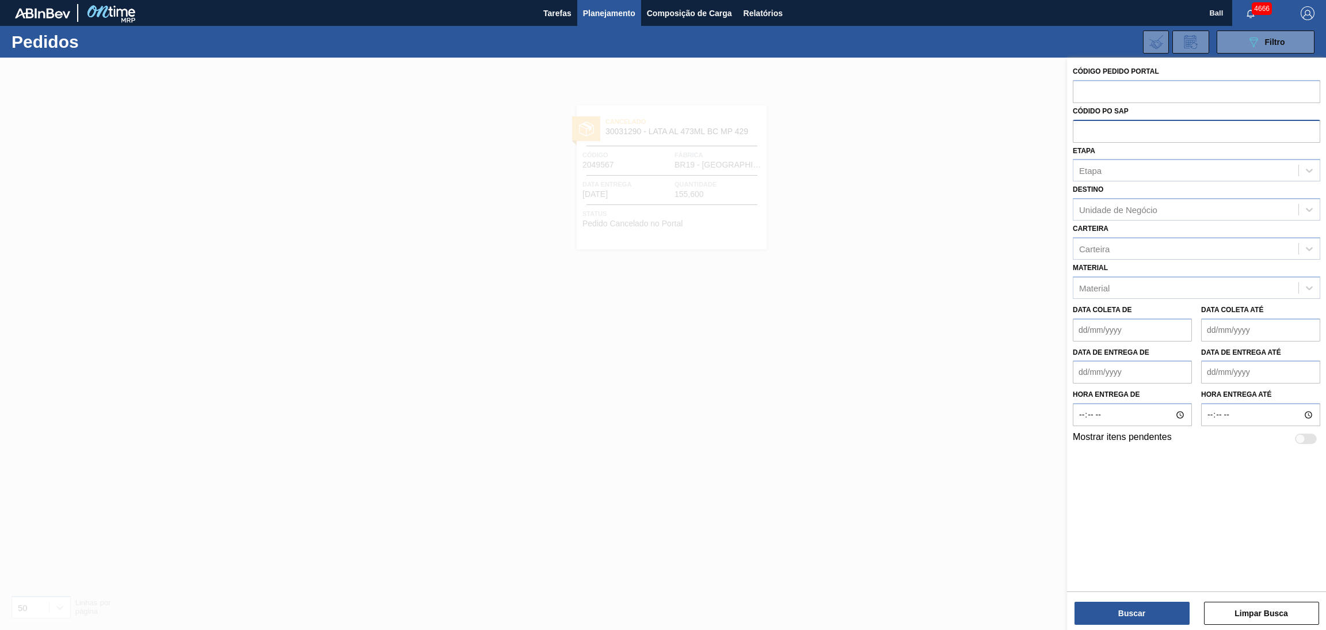
paste input "5800390940"
type input "5800390940"
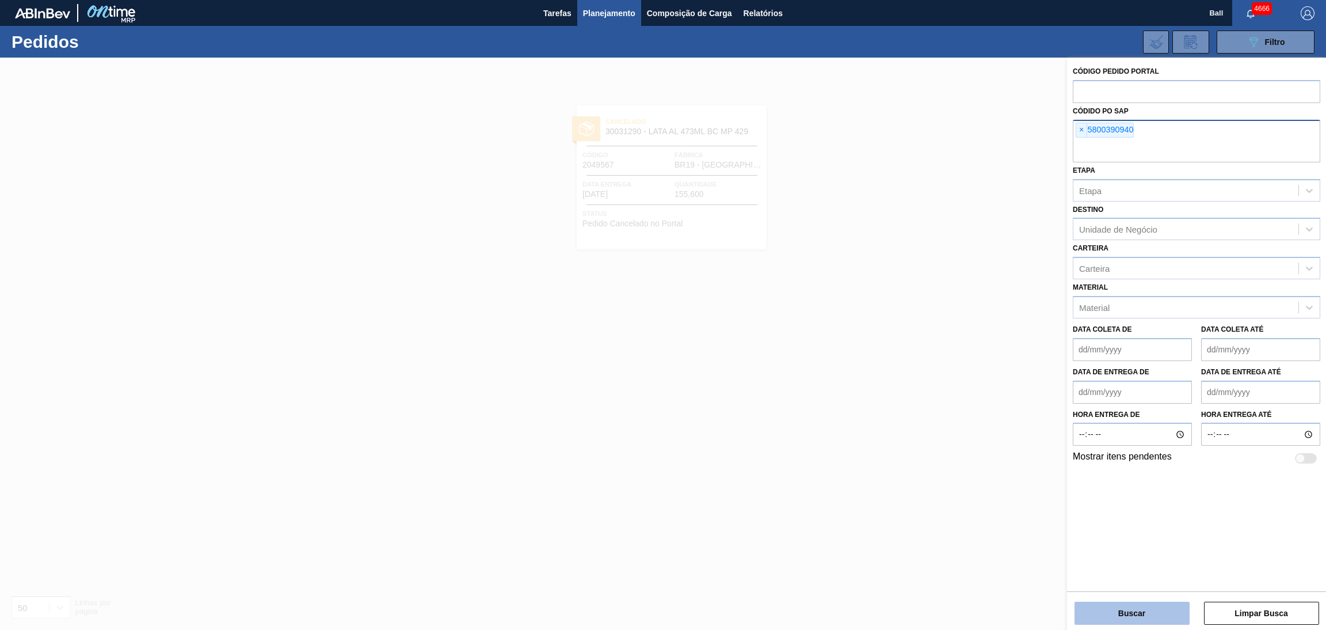
click at [1115, 612] on button "Buscar" at bounding box center [1132, 613] width 115 height 23
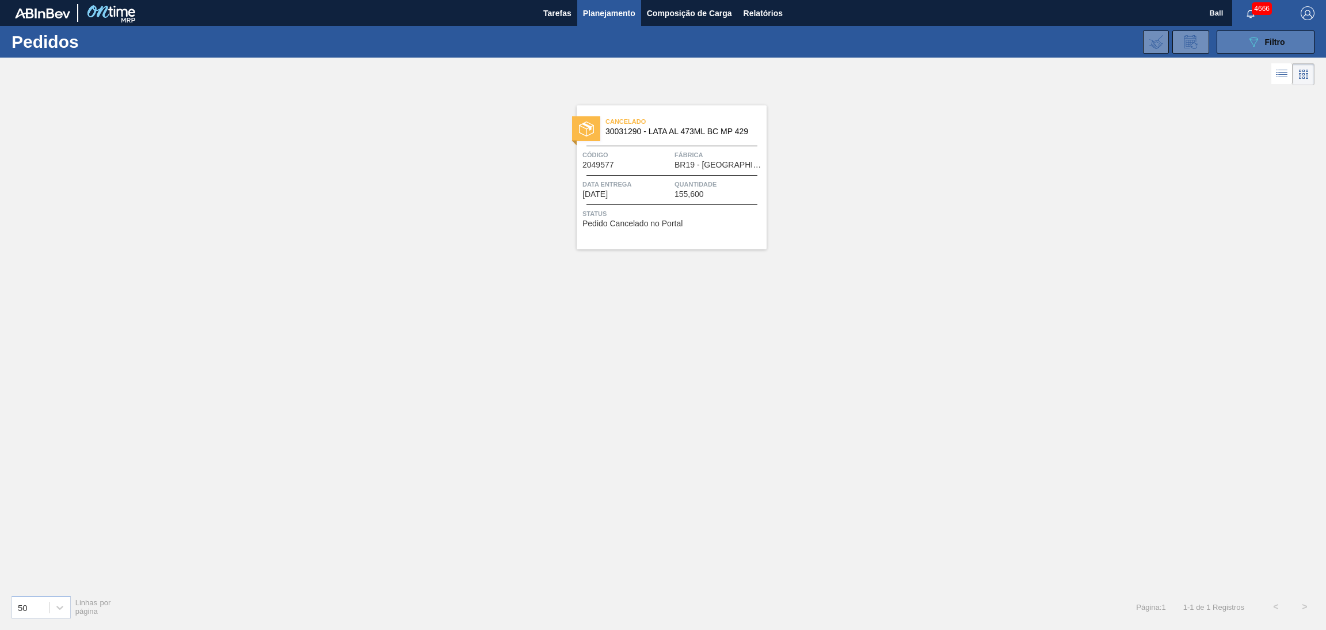
click at [1260, 49] on button "089F7B8B-B2A5-4AFE-B5C0-19BA573D28AC Filtro" at bounding box center [1266, 42] width 98 height 23
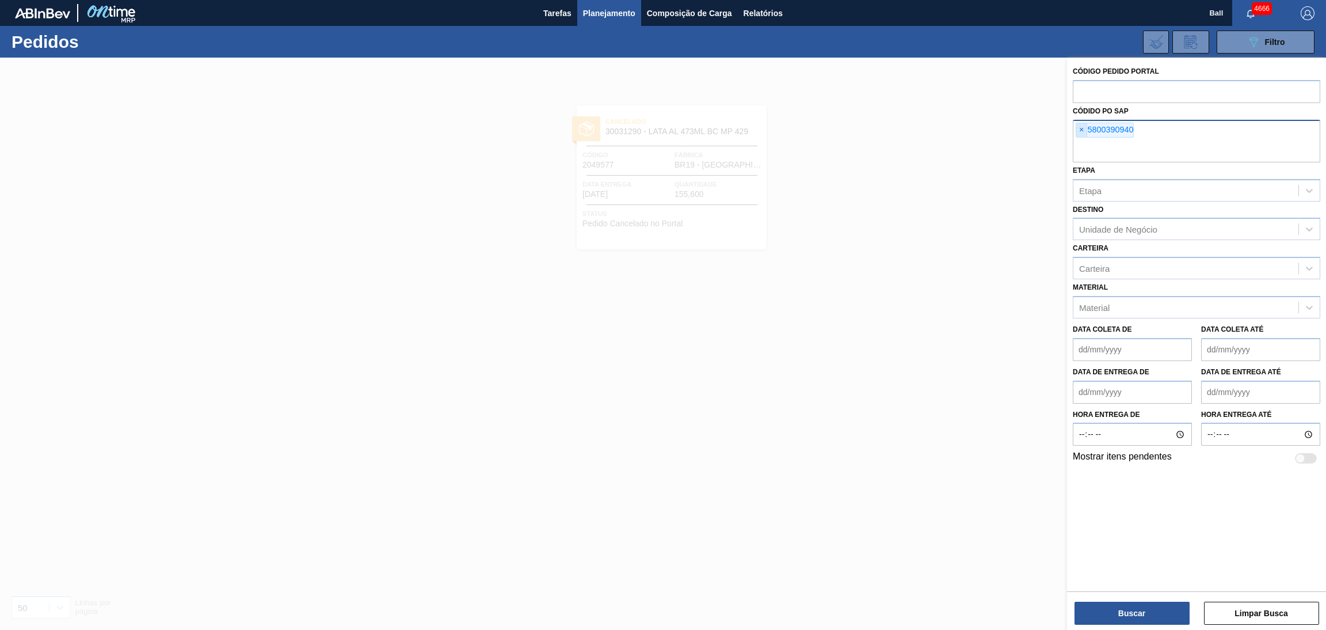
click at [1082, 134] on span "×" at bounding box center [1081, 130] width 11 height 14
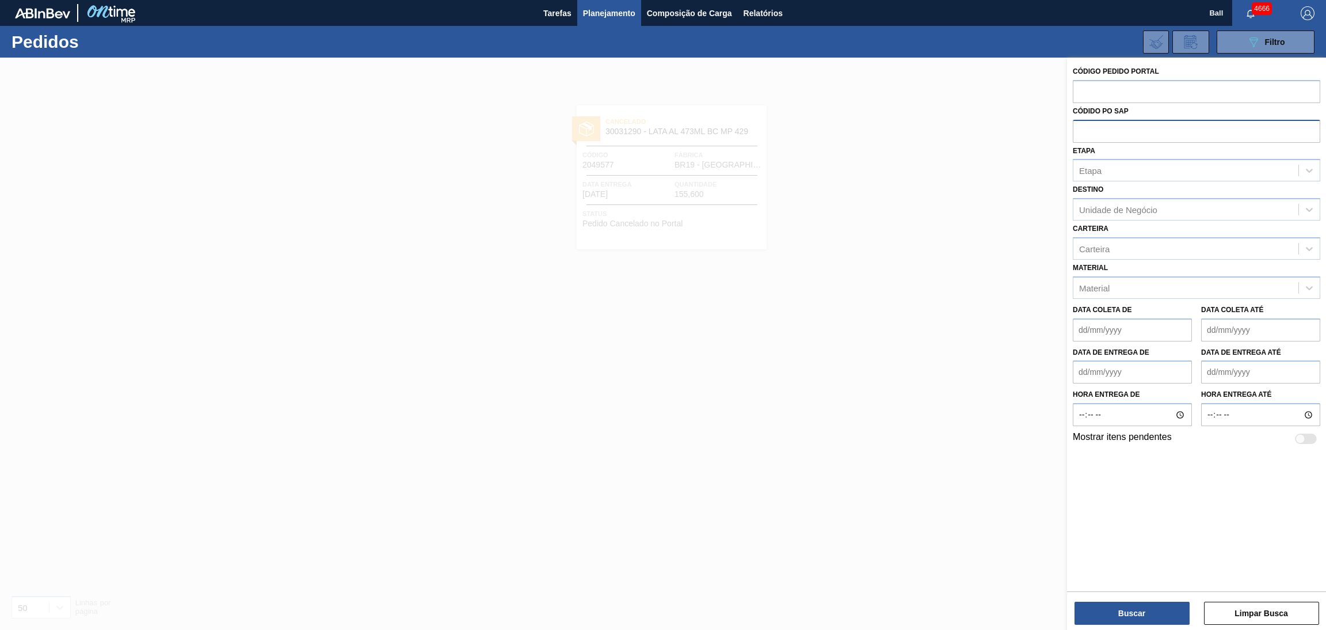
paste input "5800391244"
type input "5800391244"
click at [1151, 612] on button "Buscar" at bounding box center [1132, 613] width 115 height 23
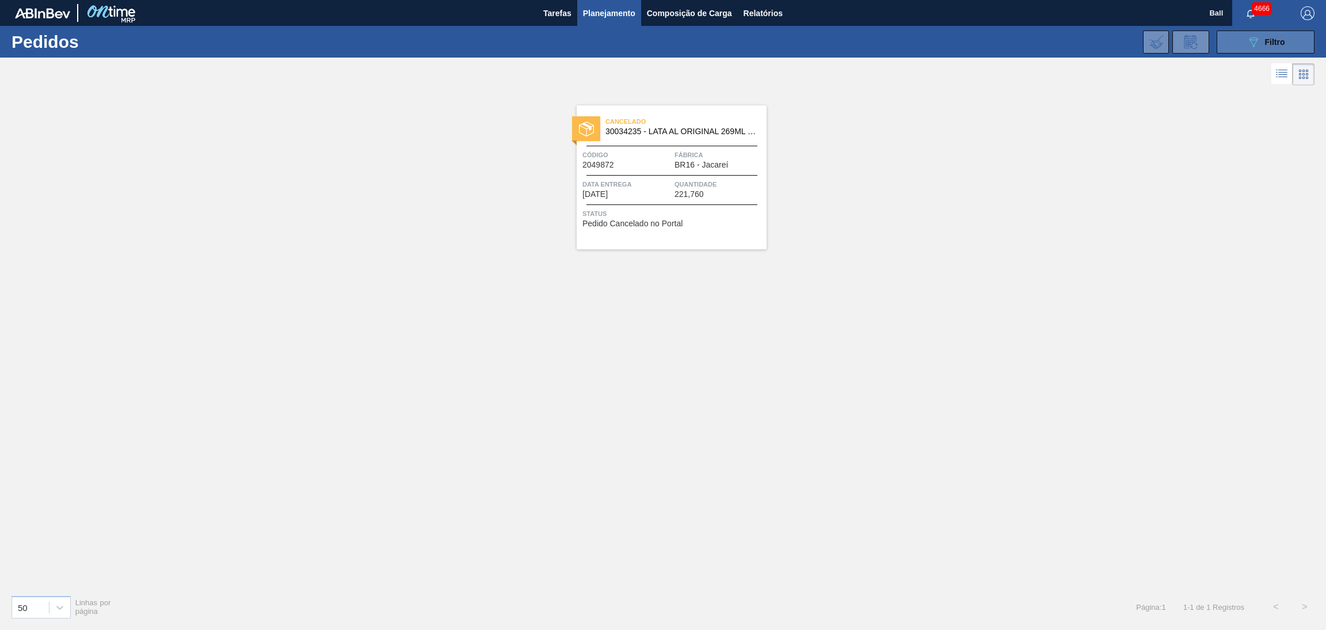
click at [1259, 35] on icon "089F7B8B-B2A5-4AFE-B5C0-19BA573D28AC" at bounding box center [1254, 42] width 14 height 14
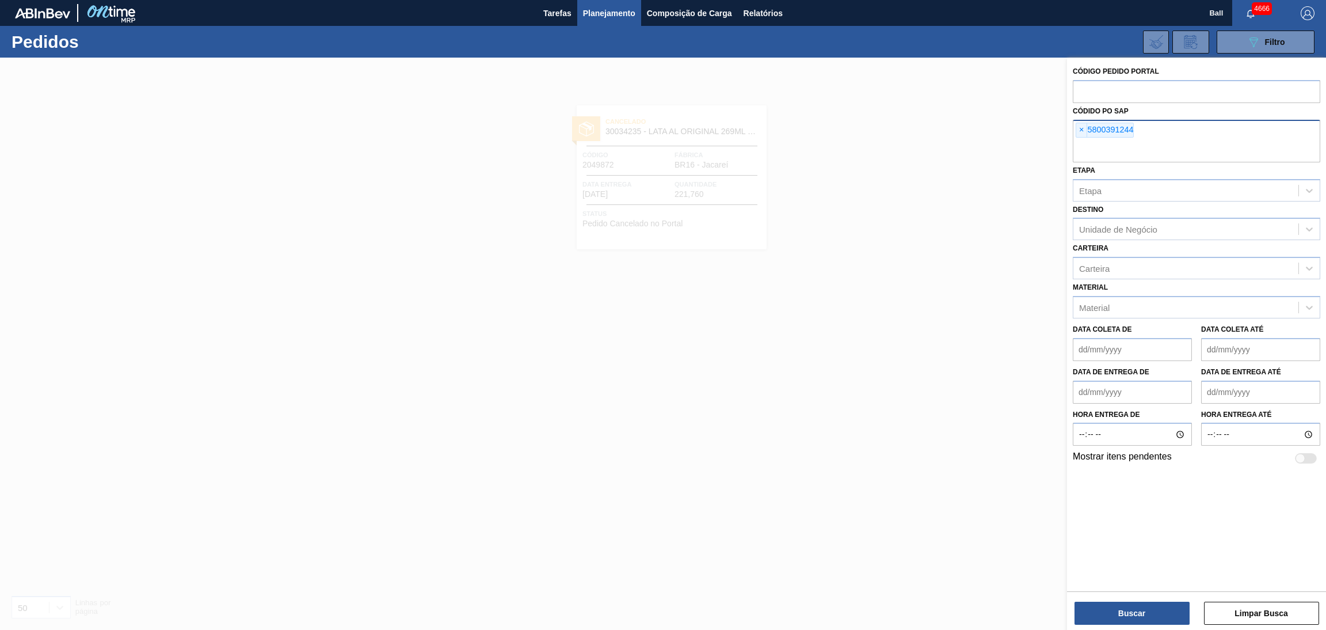
click at [1071, 129] on div "Código Pedido Portal Códido PO SAP × 5800391244 Etapa Etapa Destino Unidade de …" at bounding box center [1196, 264] width 259 height 413
click at [1077, 127] on span "×" at bounding box center [1081, 130] width 11 height 14
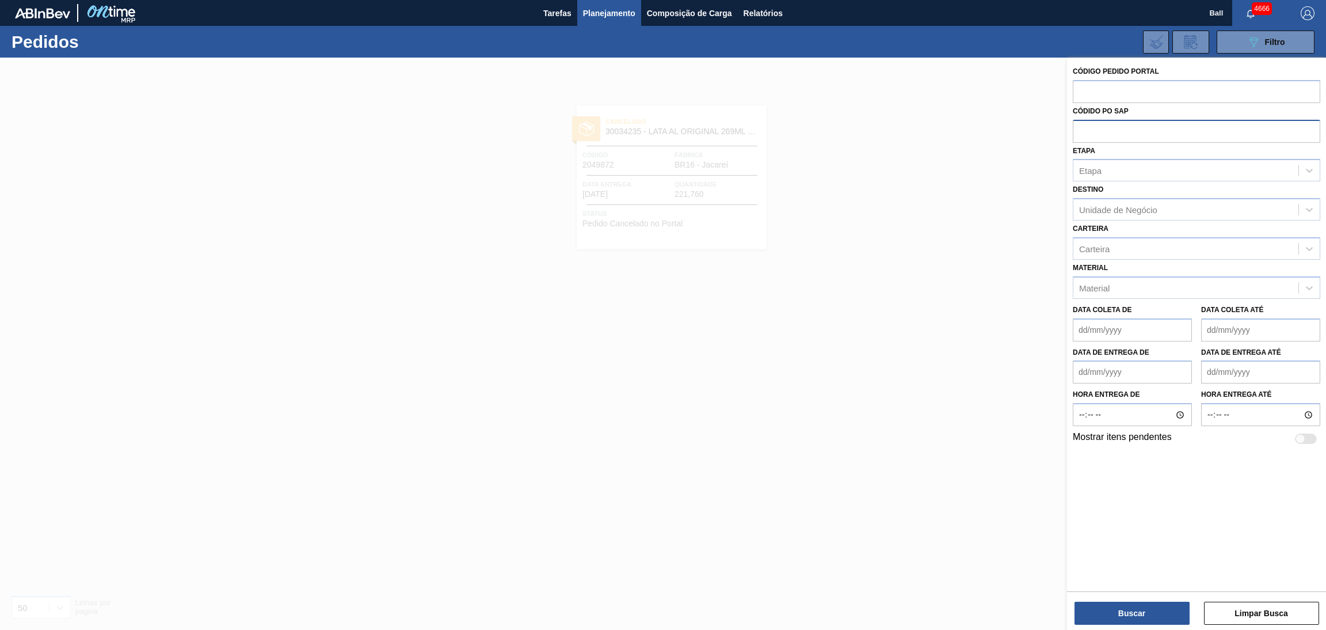
paste input "5800390881"
type input "5800390881"
click at [1144, 608] on button "Buscar" at bounding box center [1132, 613] width 115 height 23
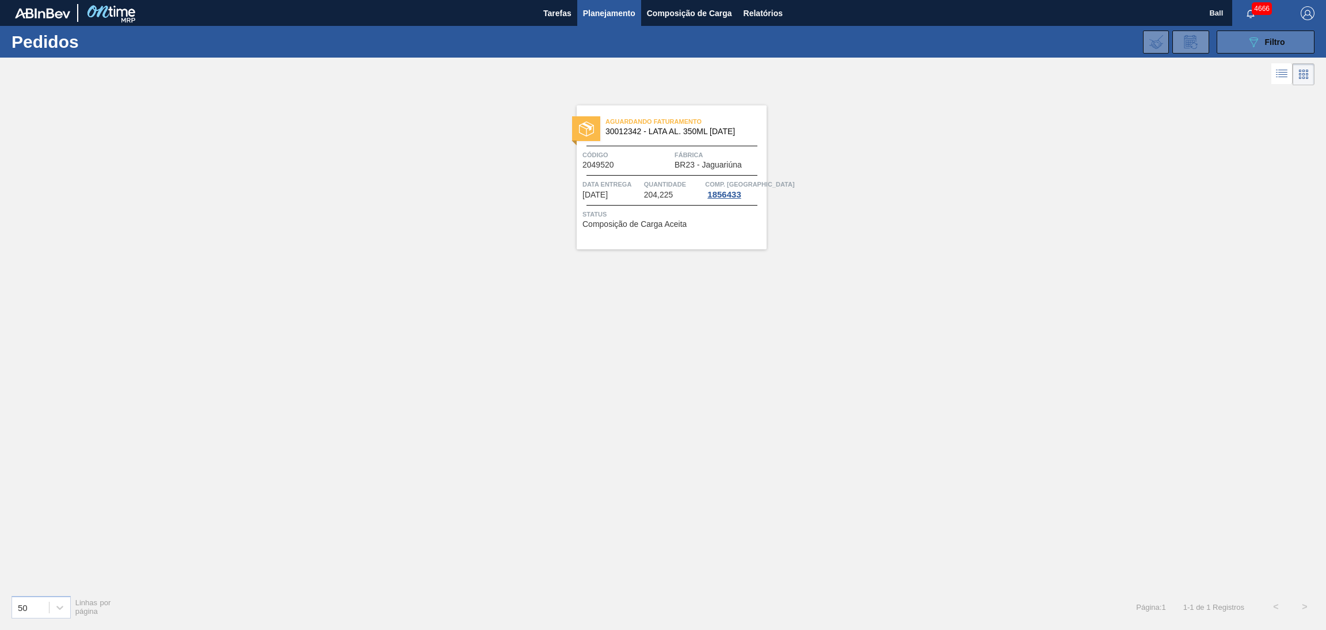
click at [1239, 35] on button "089F7B8B-B2A5-4AFE-B5C0-19BA573D28AC Filtro" at bounding box center [1266, 42] width 98 height 23
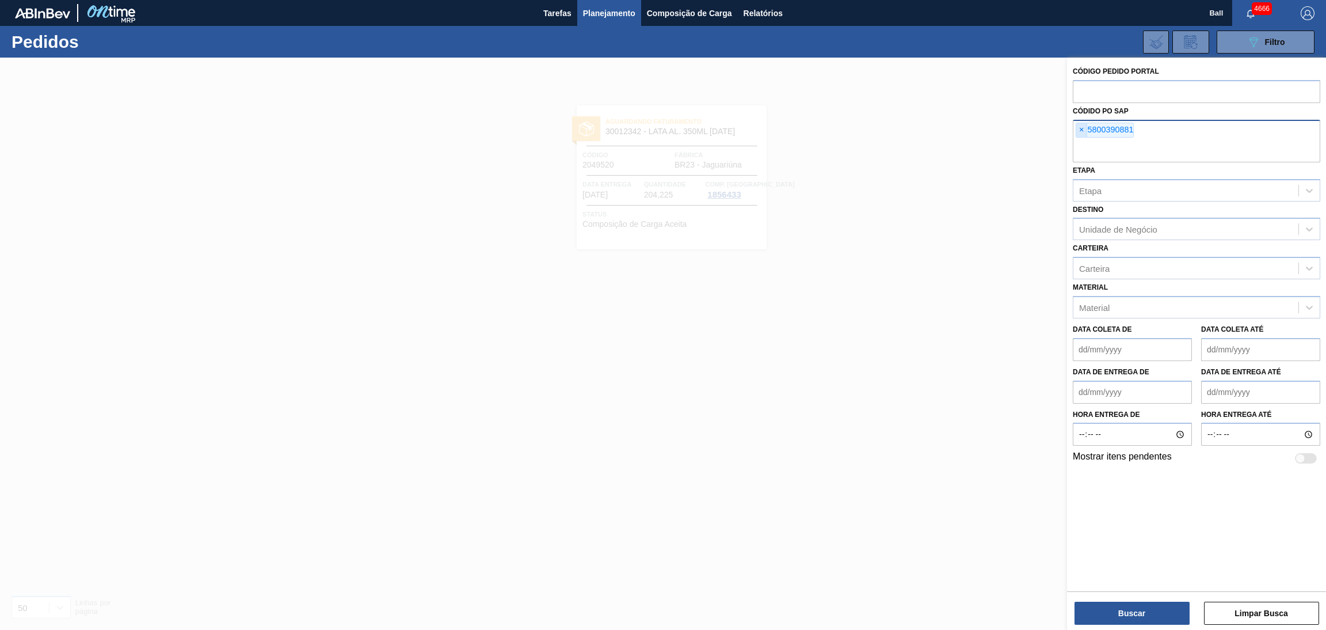
click at [1082, 126] on span "×" at bounding box center [1081, 130] width 11 height 14
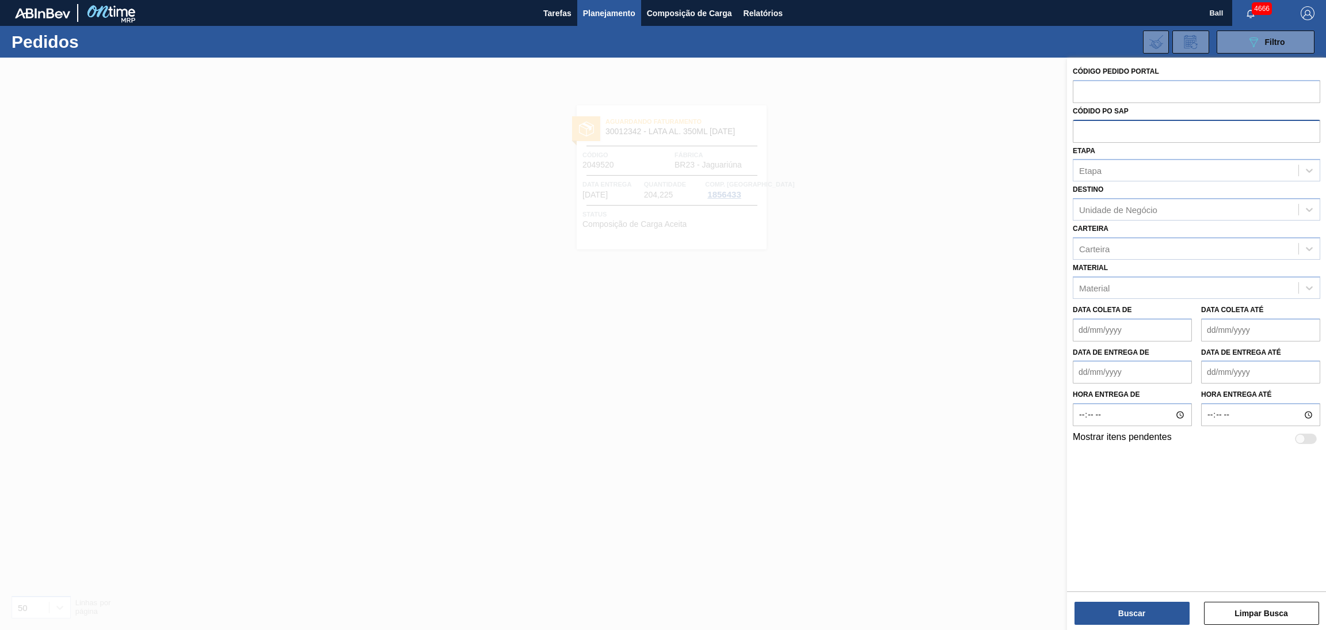
paste input "5800390878"
type input "5800390878"
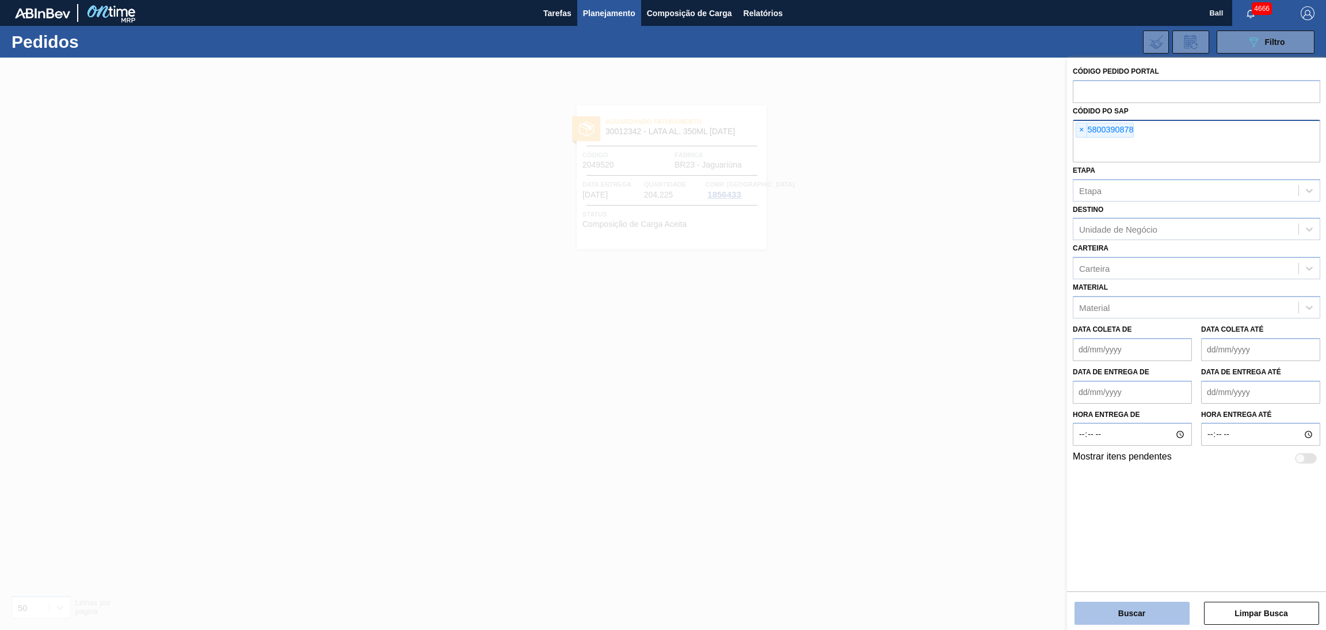
click at [1145, 607] on button "Buscar" at bounding box center [1132, 613] width 115 height 23
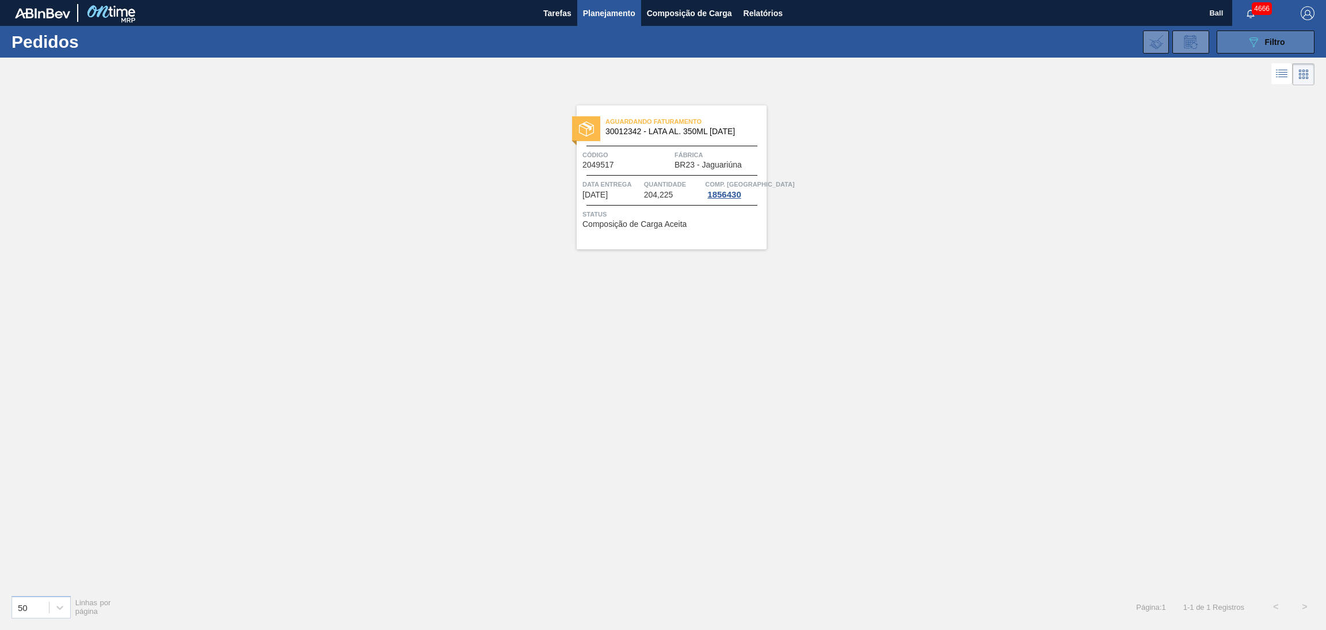
click at [1228, 37] on button "089F7B8B-B2A5-4AFE-B5C0-19BA573D28AC Filtro" at bounding box center [1266, 42] width 98 height 23
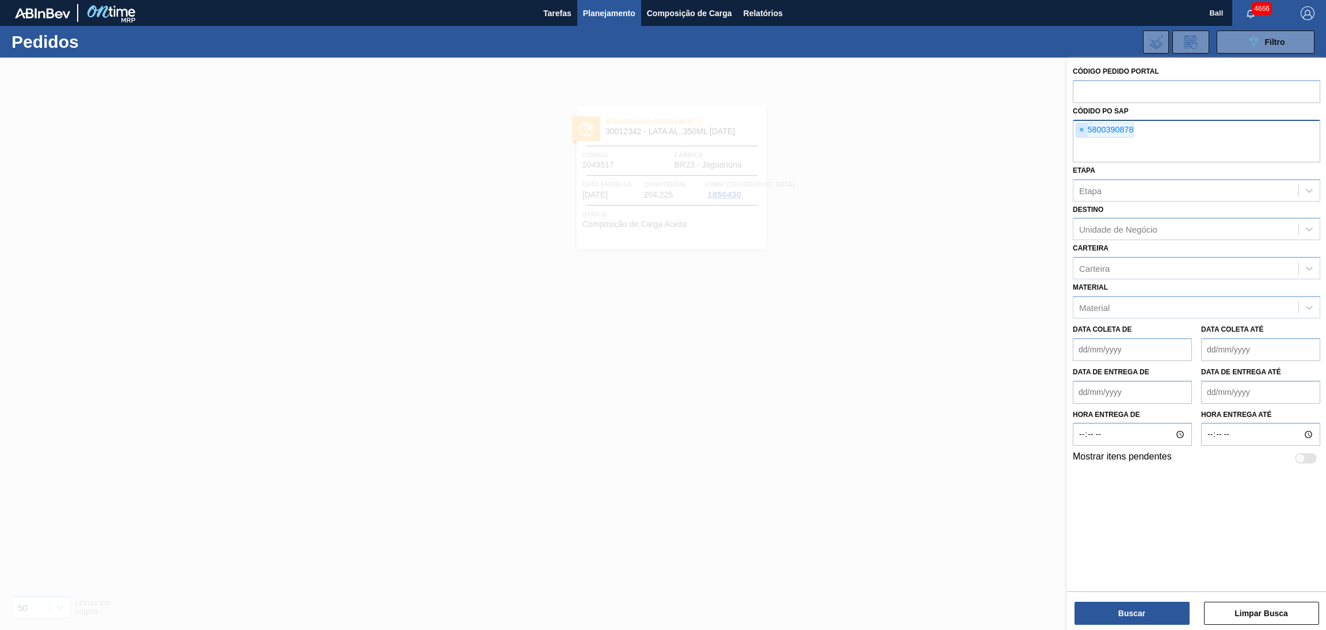
click at [1079, 132] on span "×" at bounding box center [1081, 130] width 11 height 14
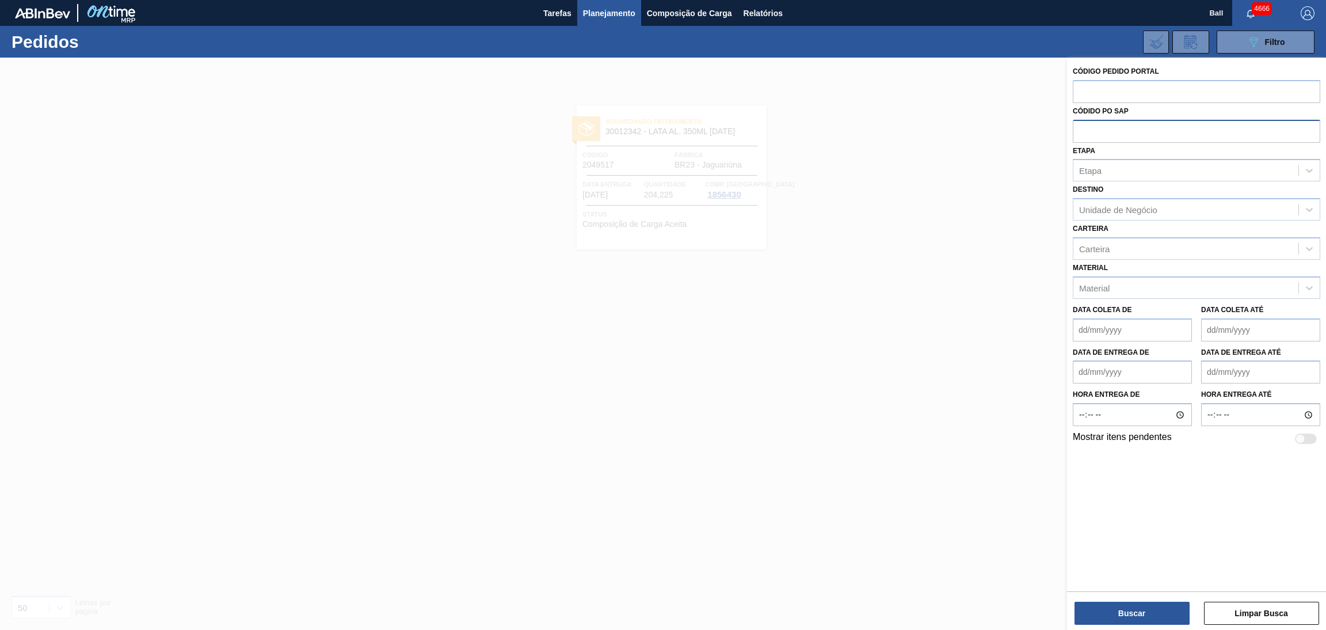
paste input "5800390944"
type input "5800390944"
click at [1117, 605] on button "Buscar" at bounding box center [1132, 613] width 115 height 23
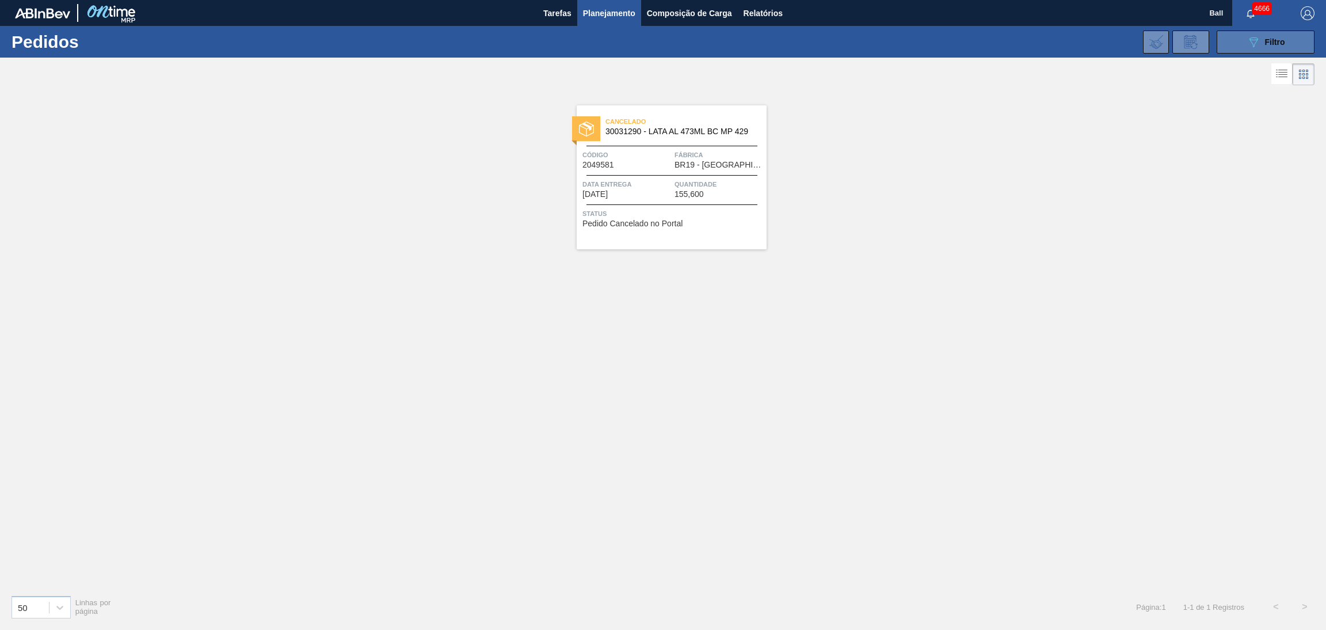
click at [1262, 35] on div "089F7B8B-B2A5-4AFE-B5C0-19BA573D28AC Filtro" at bounding box center [1266, 42] width 39 height 14
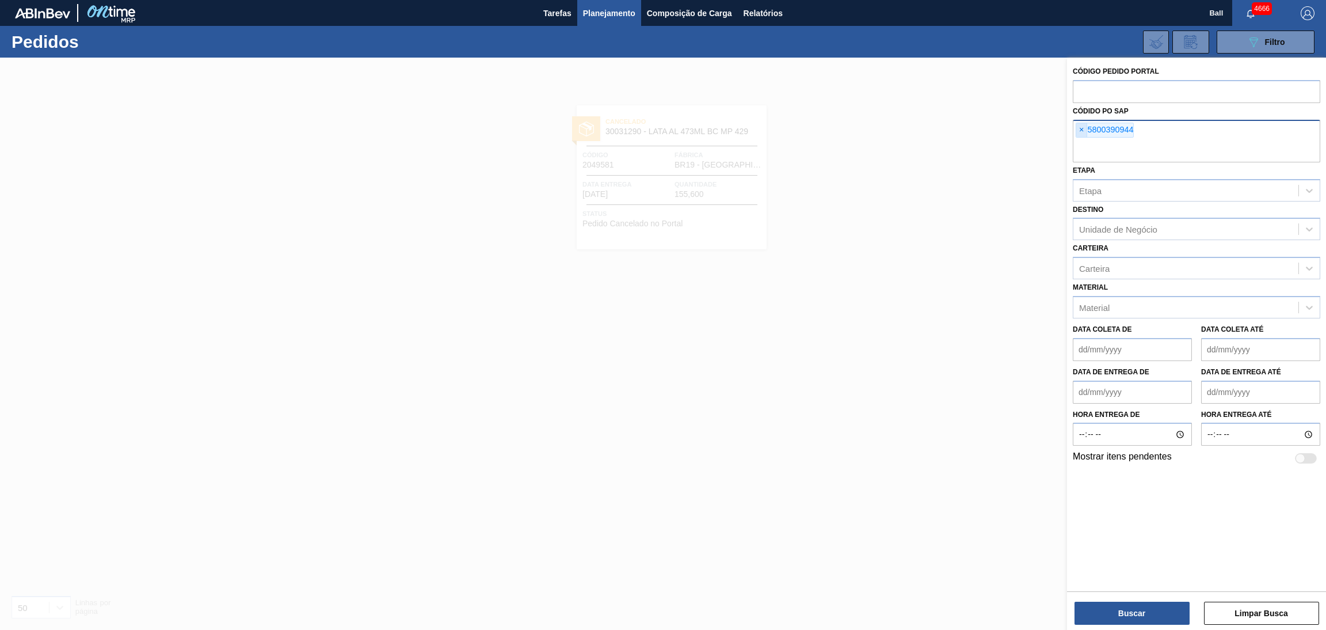
click at [1079, 123] on span "×" at bounding box center [1081, 130] width 11 height 14
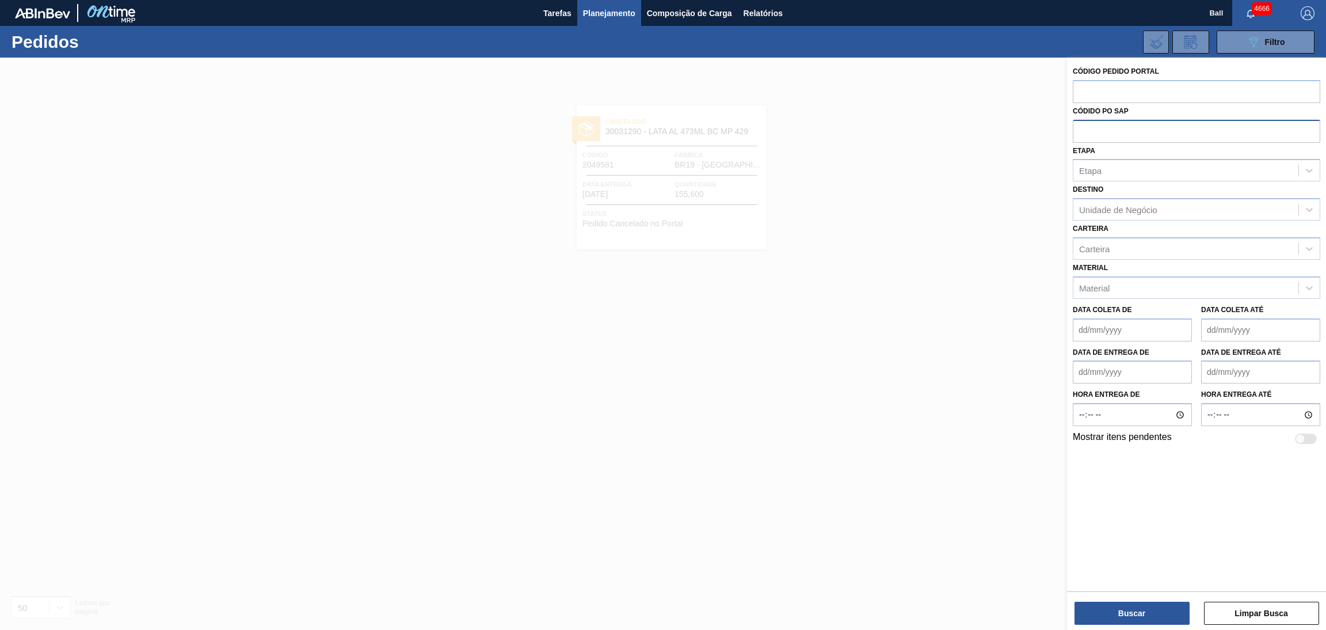
paste input "5800390951"
type input "5800390951"
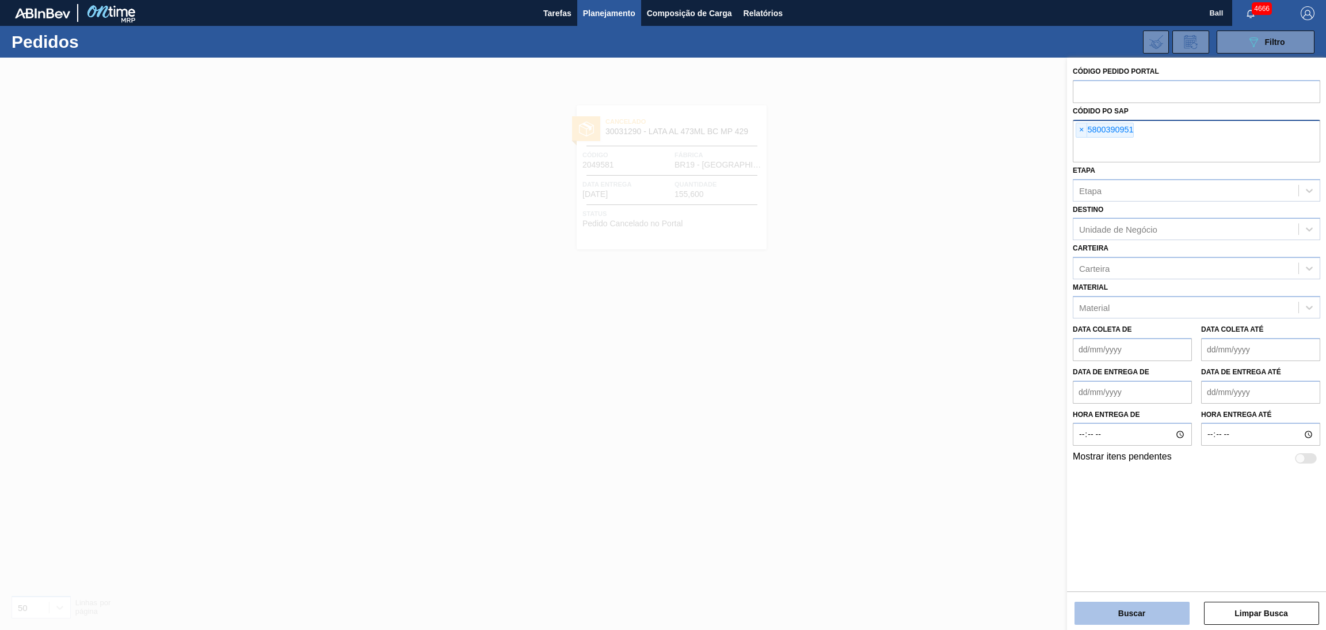
click at [1161, 618] on button "Buscar" at bounding box center [1132, 613] width 115 height 23
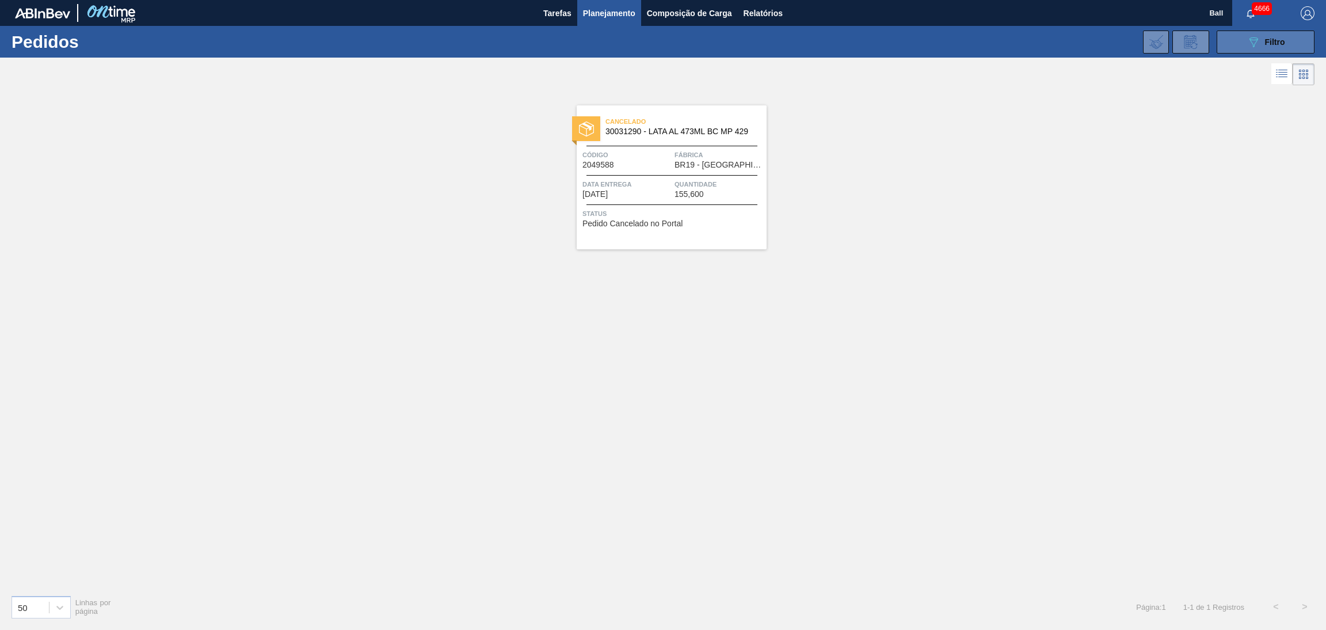
click at [1292, 47] on button "089F7B8B-B2A5-4AFE-B5C0-19BA573D28AC Filtro" at bounding box center [1266, 42] width 98 height 23
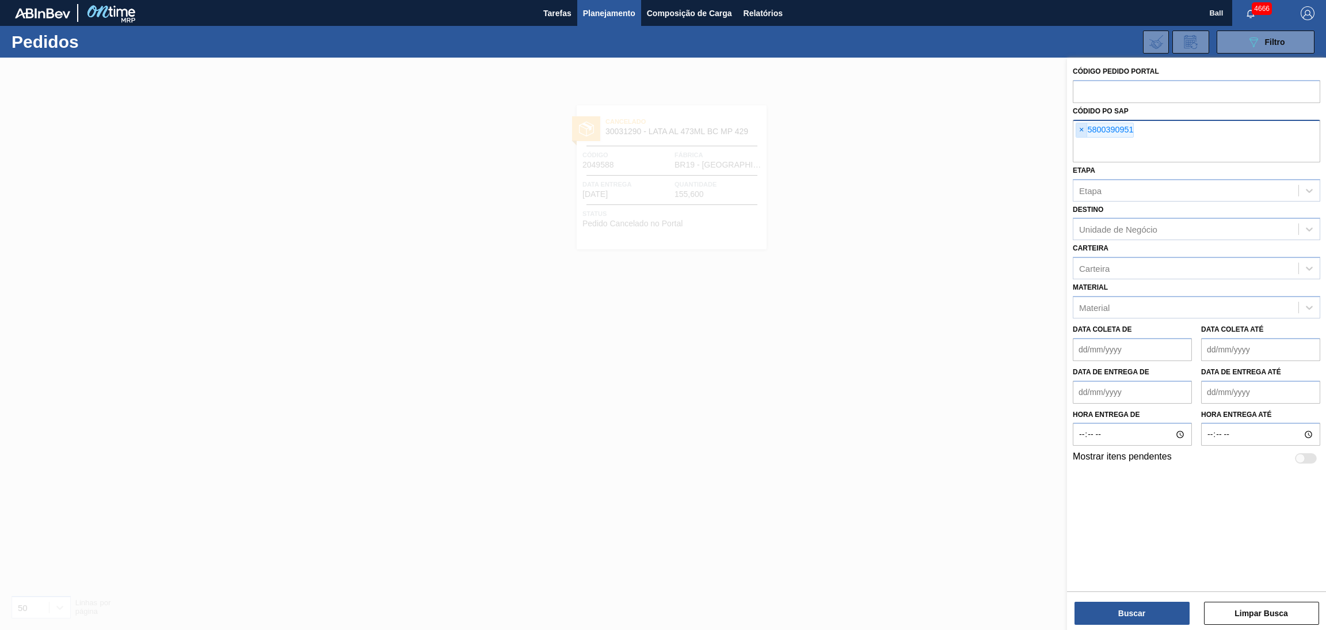
click at [1085, 128] on span "×" at bounding box center [1081, 130] width 11 height 14
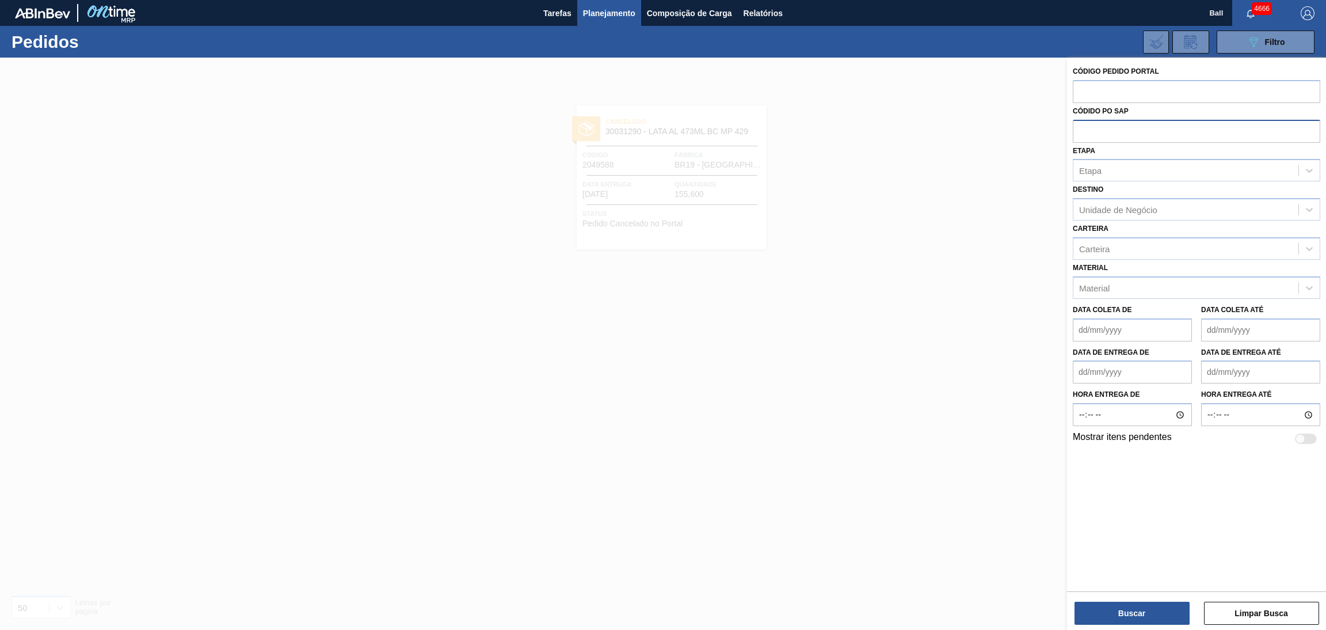
paste input "5800391542"
type input "5800391542"
click at [1160, 617] on button "Buscar" at bounding box center [1132, 613] width 115 height 23
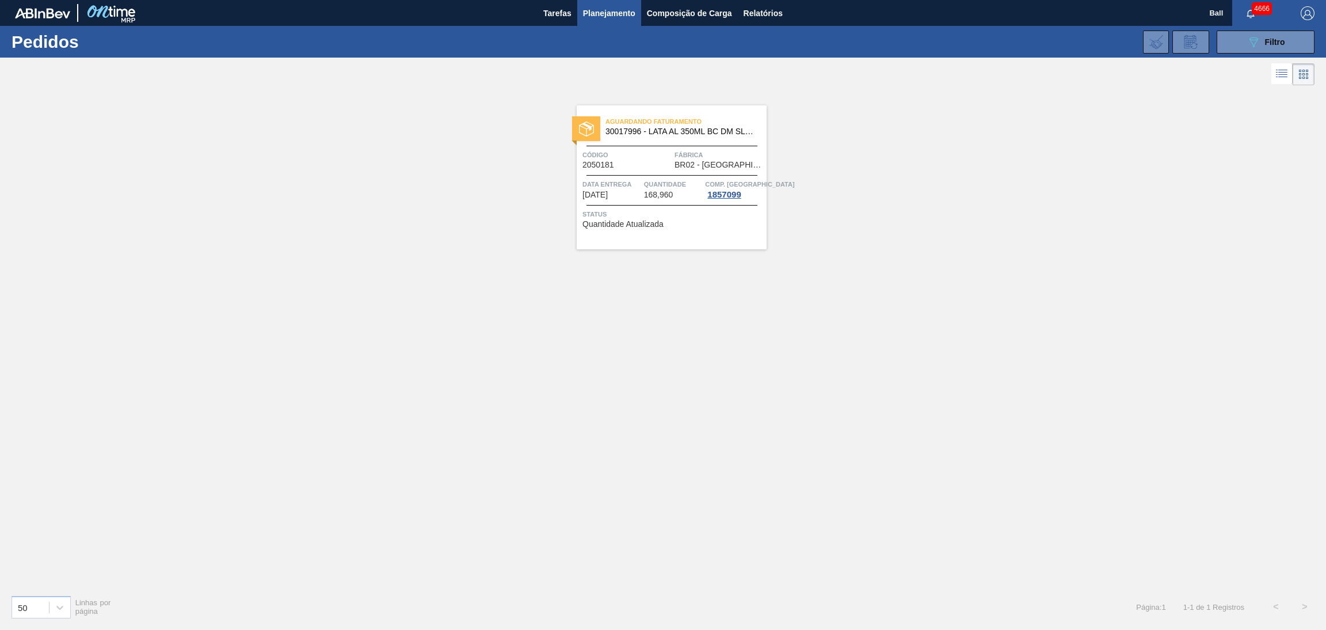
click at [635, 197] on div "Data Entrega [DATE]" at bounding box center [612, 188] width 59 height 21
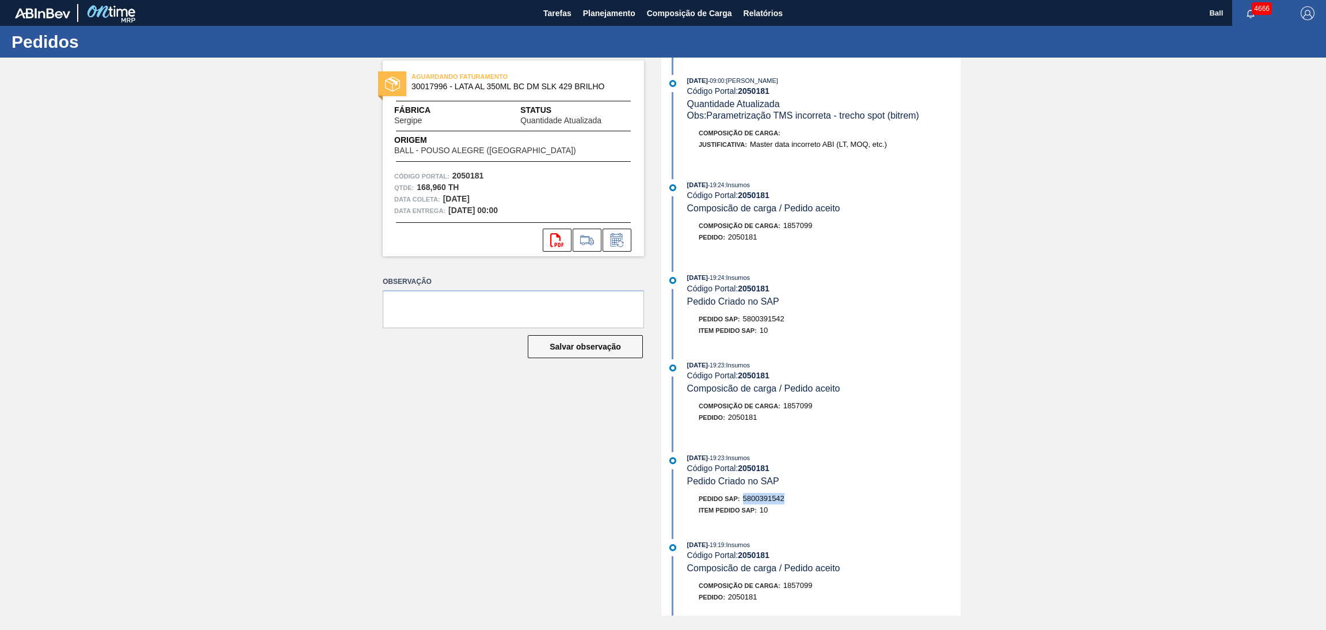
drag, startPoint x: 797, startPoint y: 508, endPoint x: 745, endPoint y: 507, distance: 52.4
click at [745, 504] on div "Pedido SAP: 5800391542" at bounding box center [823, 499] width 273 height 12
copy span "5800391542"
click at [608, 14] on span "Planejamento" at bounding box center [609, 13] width 52 height 14
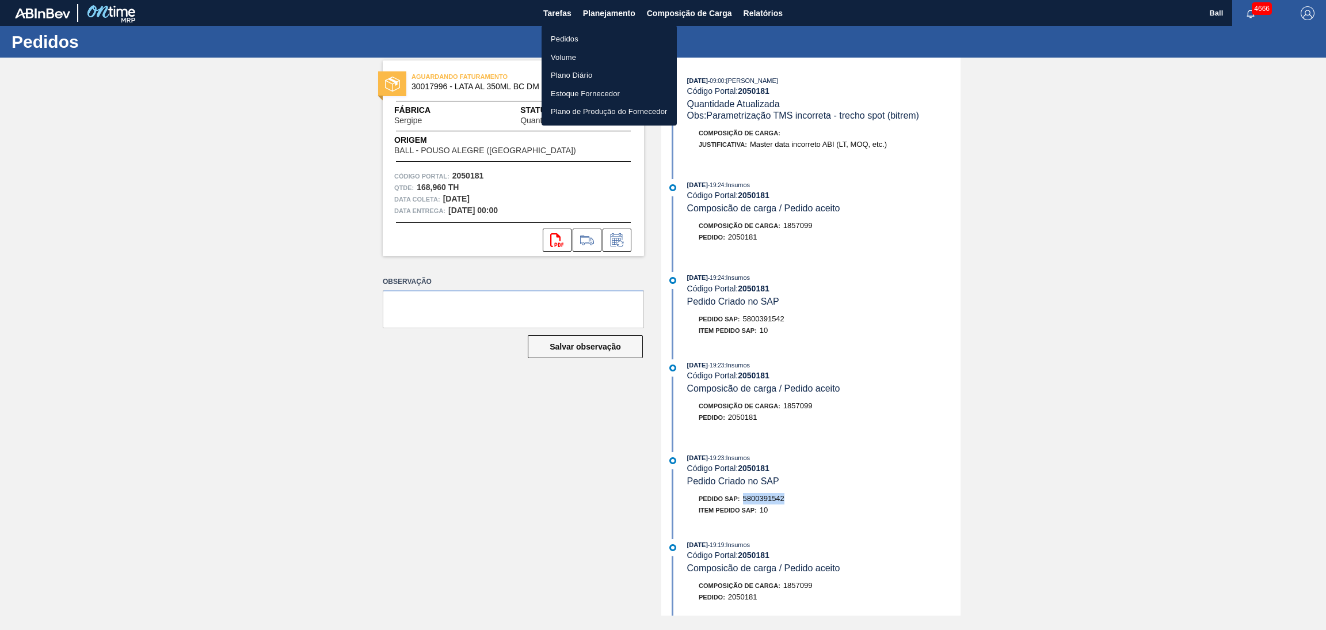
click at [599, 62] on li "Volume" at bounding box center [609, 57] width 135 height 18
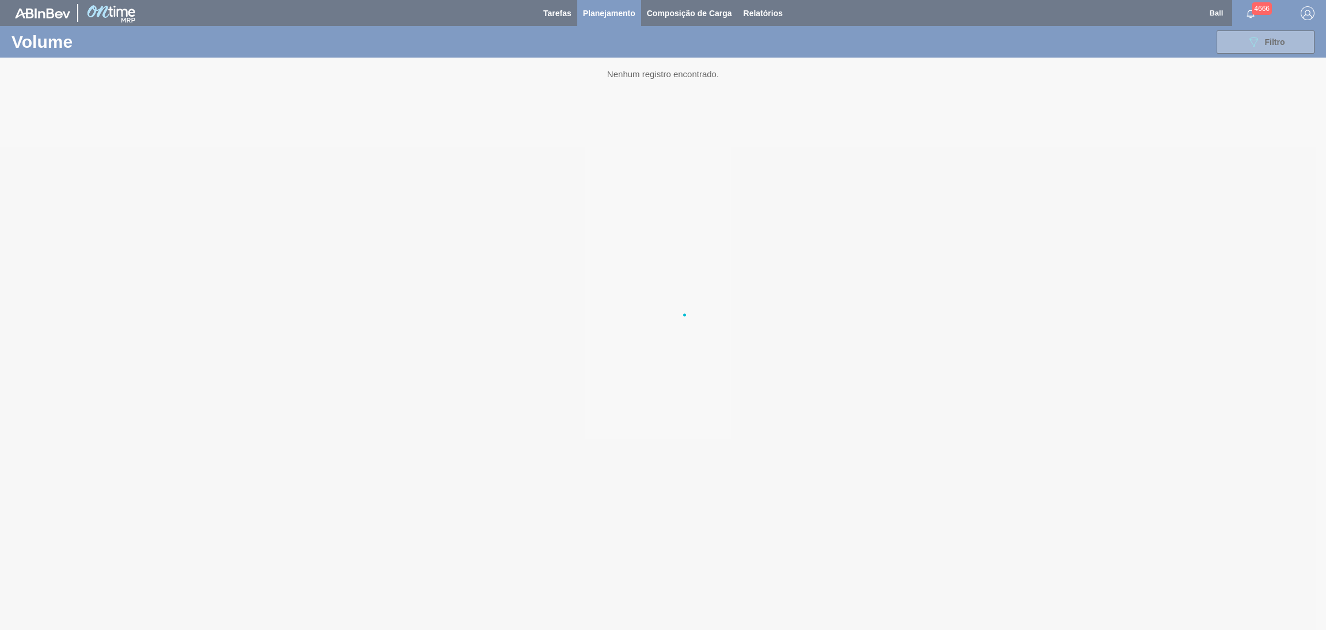
click at [599, 62] on ul "Pedidos Volume Plano Diário Estoque Fornecedor Plano de Produção do Fornecedor" at bounding box center [608, 61] width 101 height 56
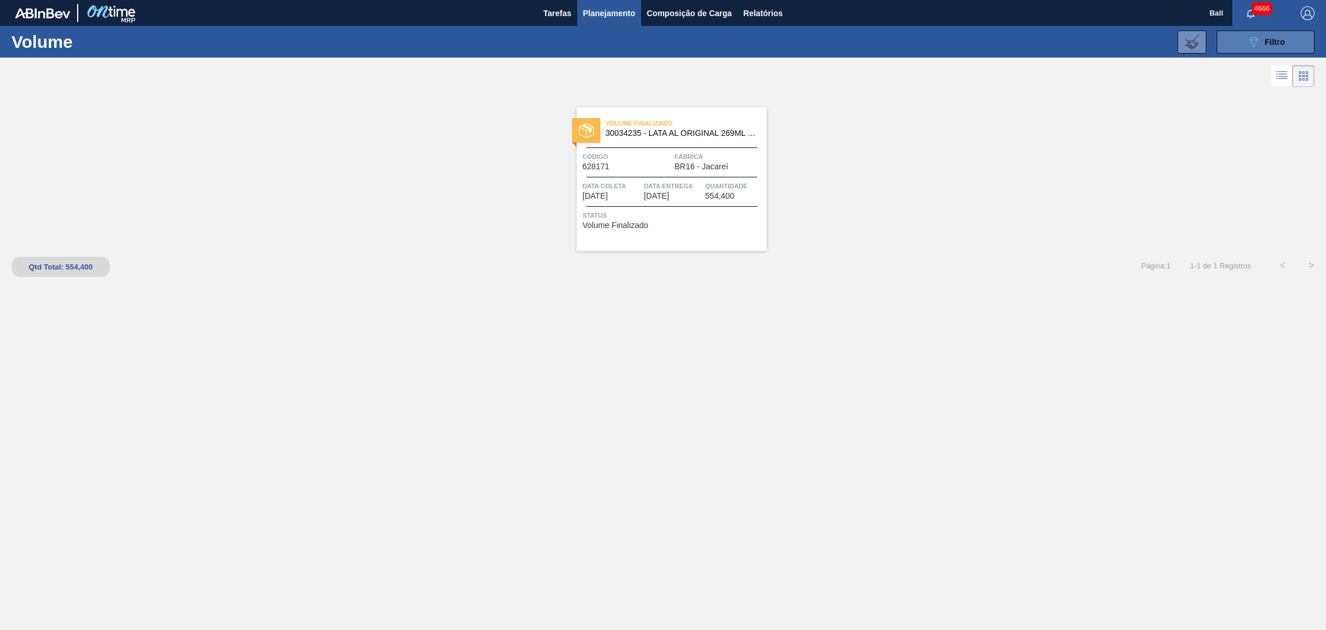
click at [1232, 45] on button "089F7B8B-B2A5-4AFE-B5C0-19BA573D28AC Filtro" at bounding box center [1266, 42] width 98 height 23
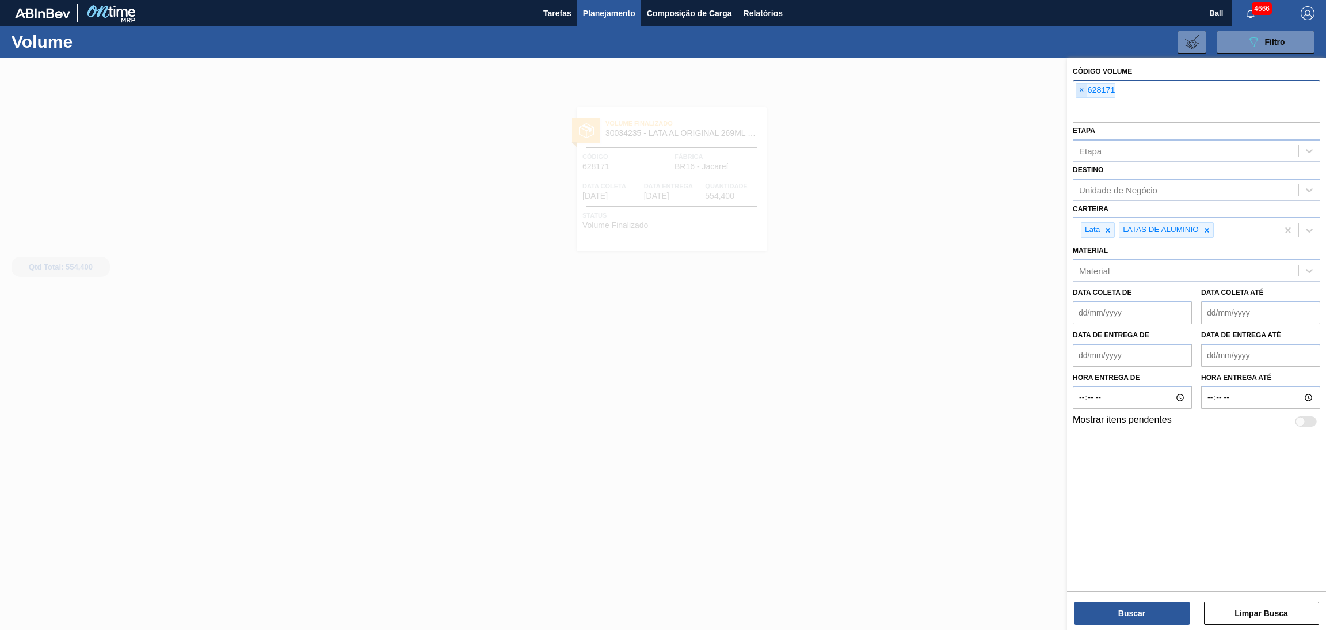
click at [1082, 94] on span "×" at bounding box center [1081, 90] width 11 height 14
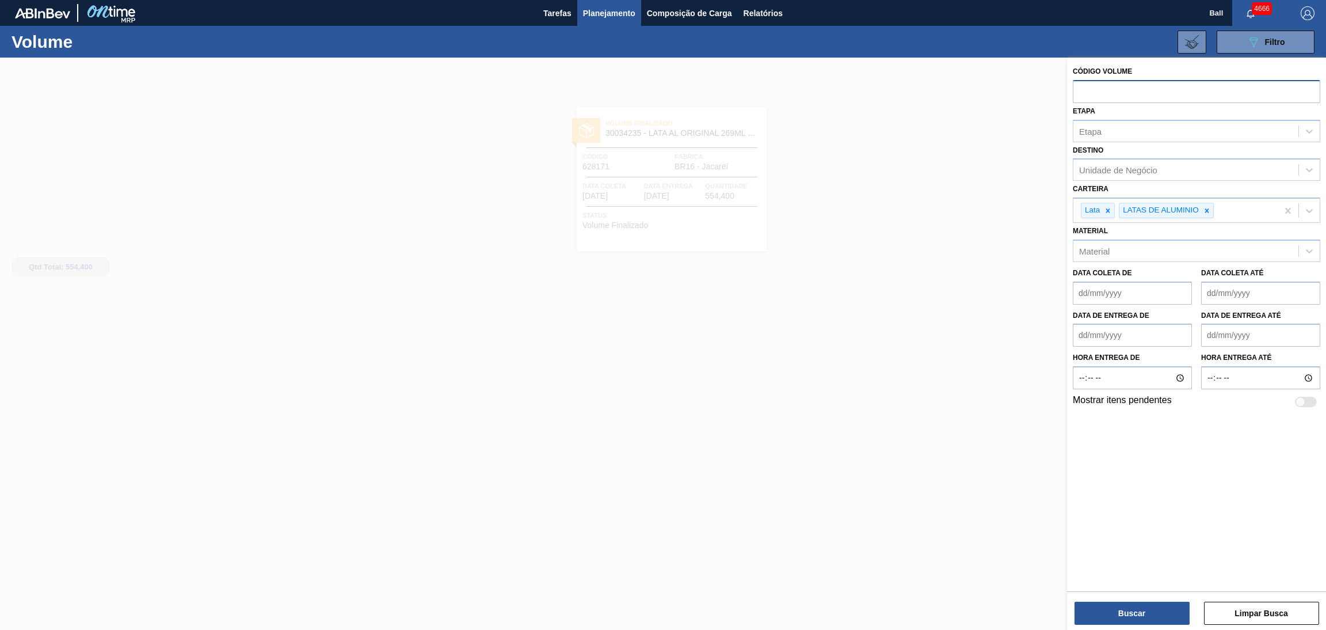
paste input "628166"
type input "628166"
click at [1151, 618] on button "Buscar" at bounding box center [1132, 613] width 115 height 23
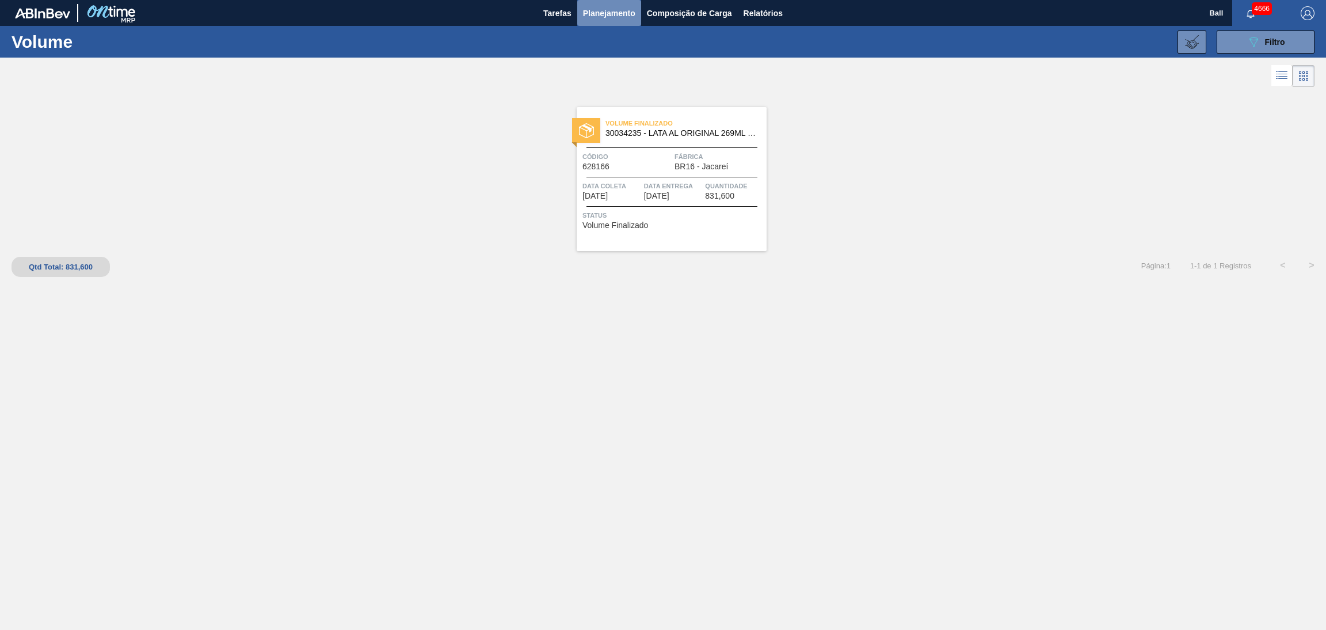
click at [617, 10] on span "Planejamento" at bounding box center [609, 13] width 52 height 14
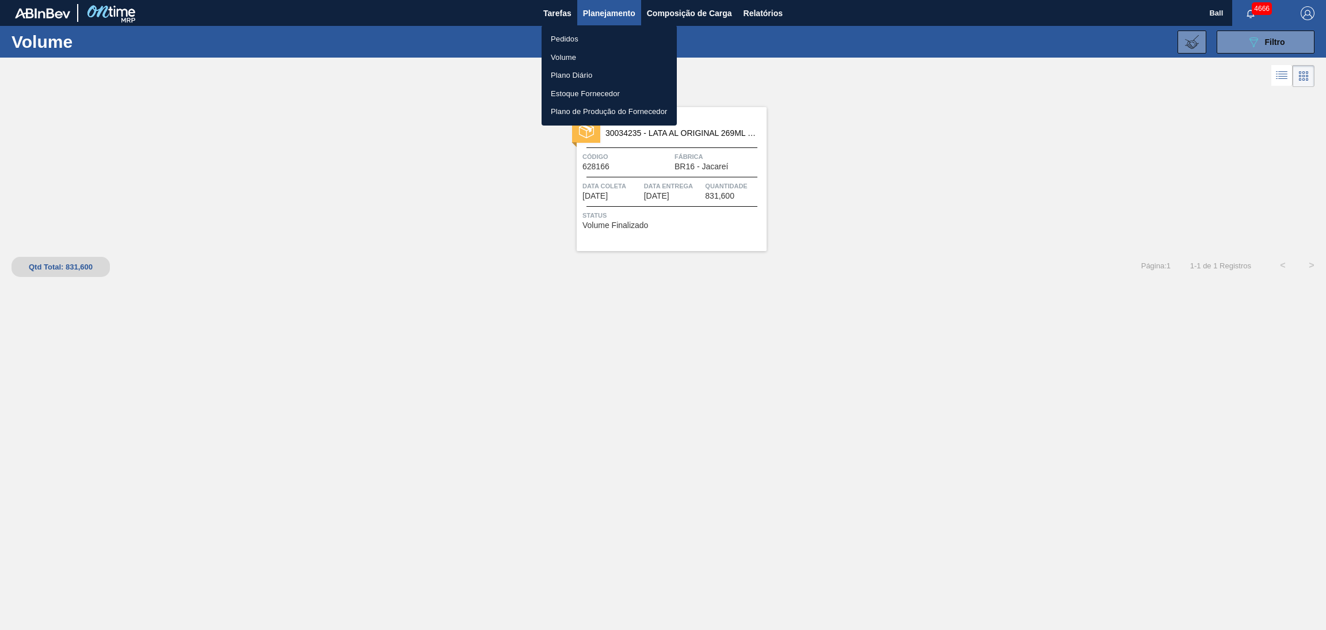
click at [589, 39] on li "Pedidos" at bounding box center [609, 39] width 135 height 18
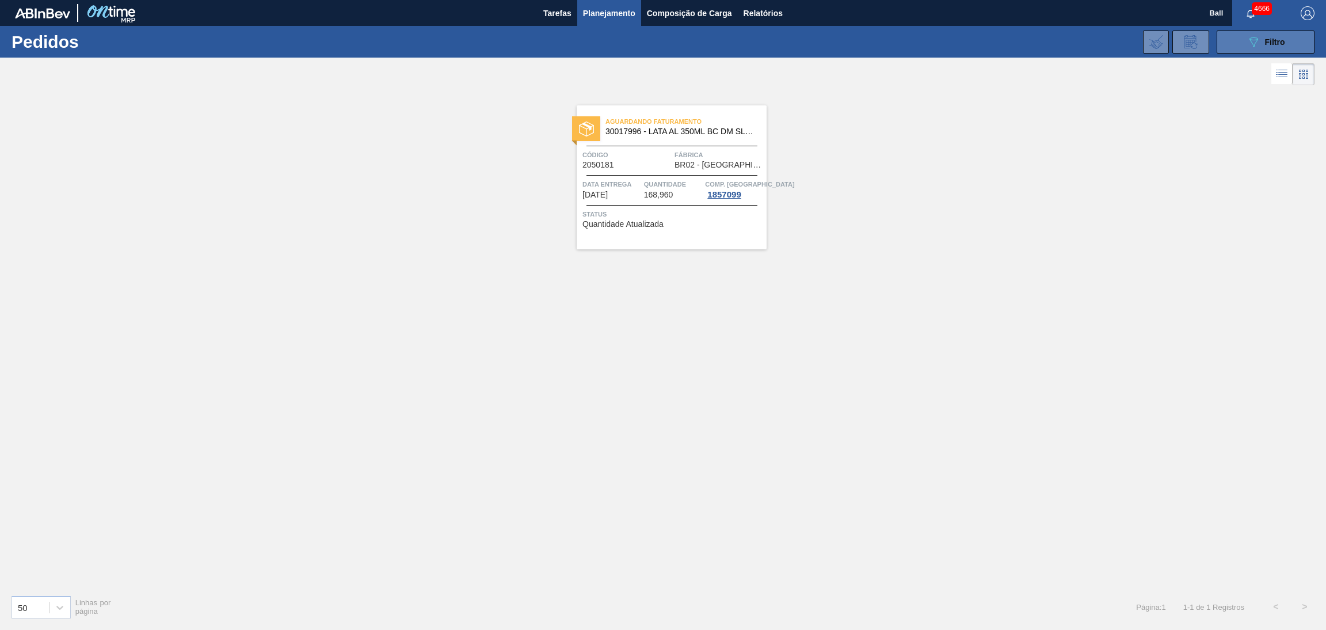
click at [1239, 45] on button "089F7B8B-B2A5-4AFE-B5C0-19BA573D28AC Filtro" at bounding box center [1266, 42] width 98 height 23
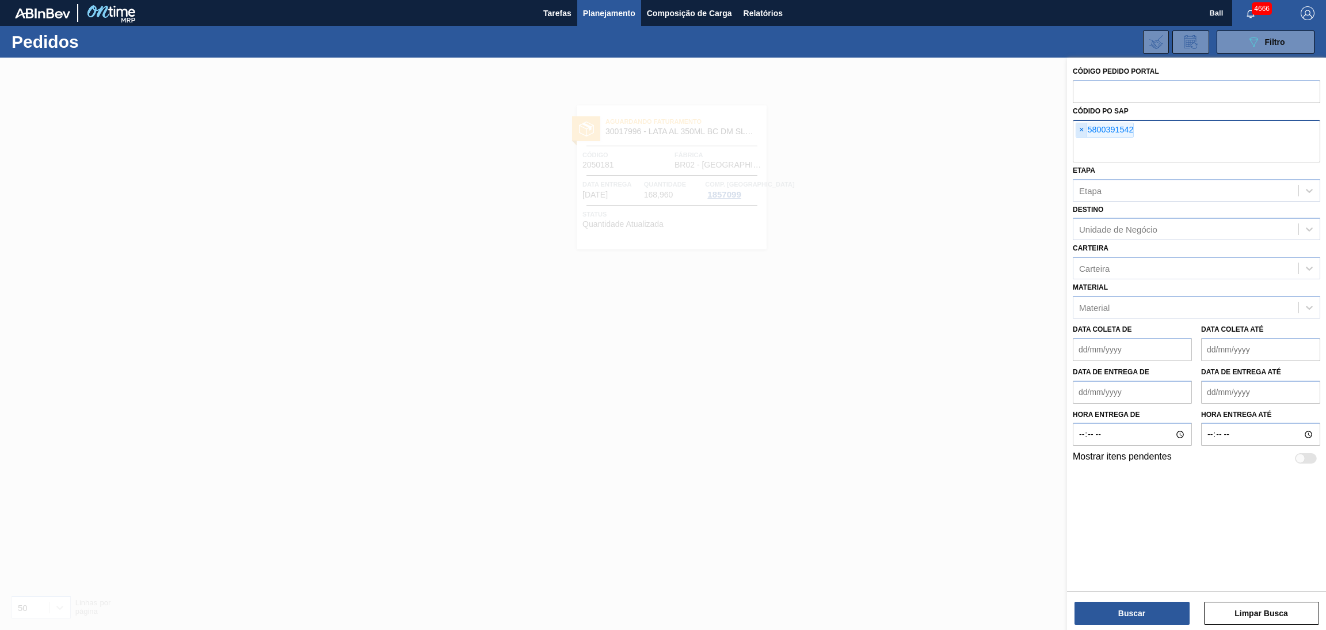
click at [1083, 127] on span "×" at bounding box center [1081, 130] width 11 height 14
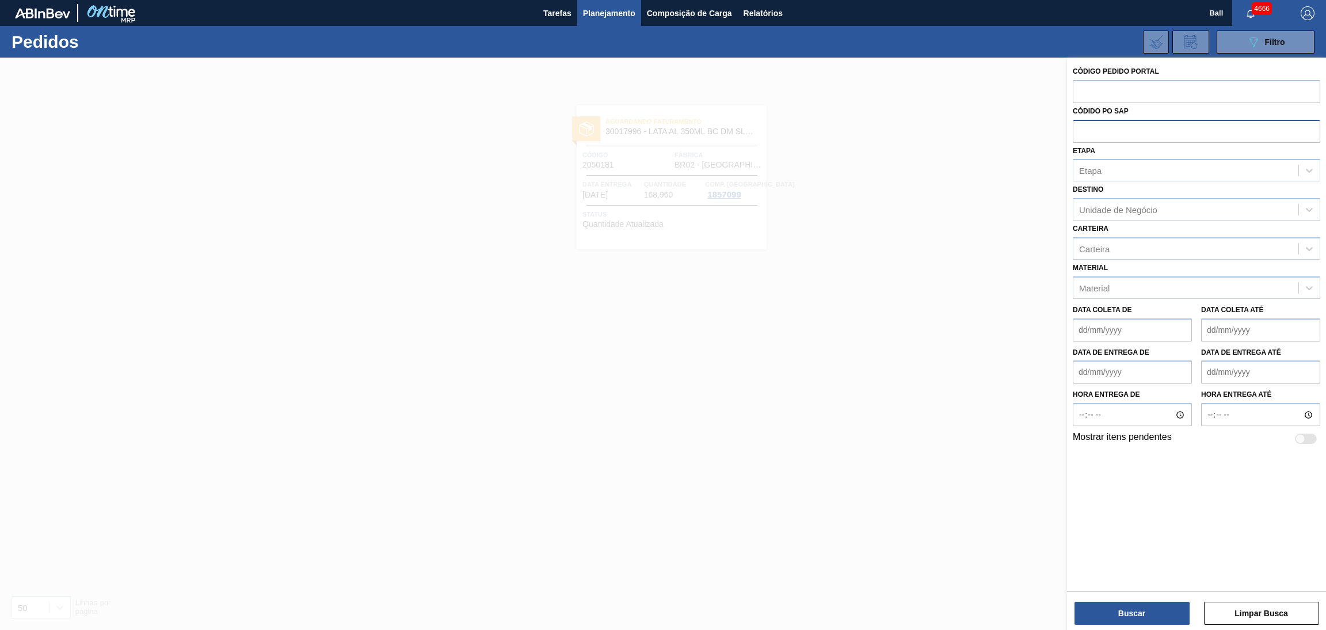
paste input "5800391246"
type input "5800391246"
click at [1114, 603] on button "Buscar" at bounding box center [1132, 613] width 115 height 23
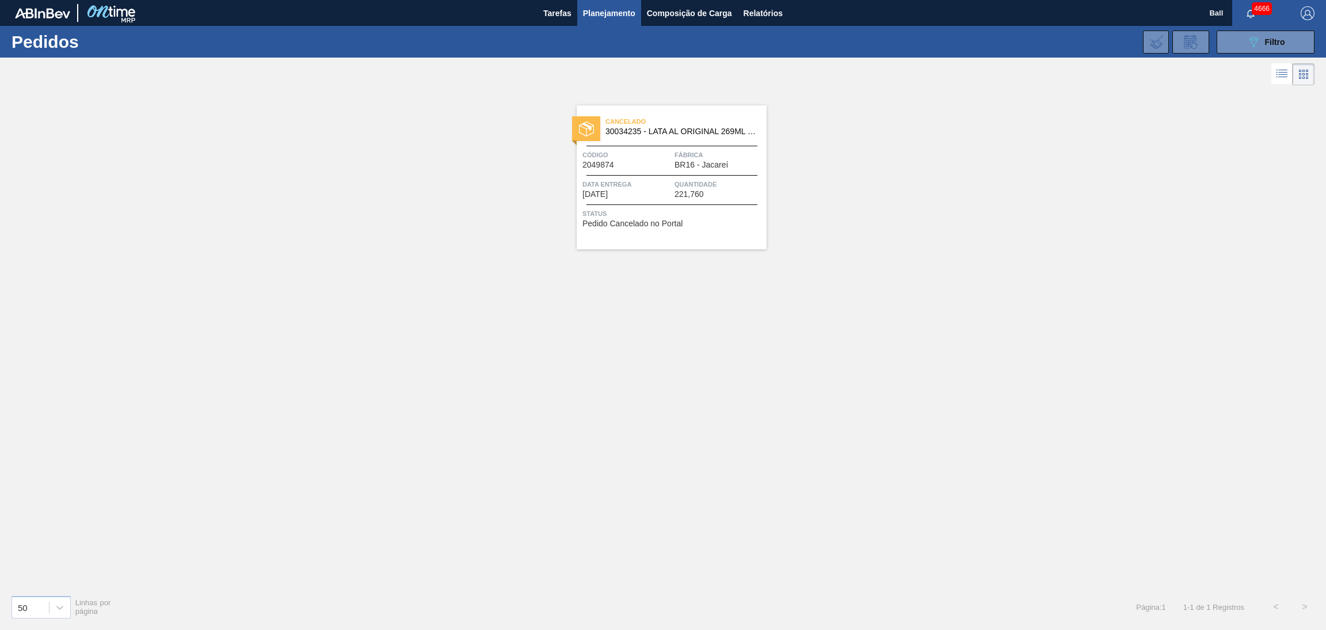
click at [612, 18] on span "Planejamento" at bounding box center [609, 13] width 52 height 14
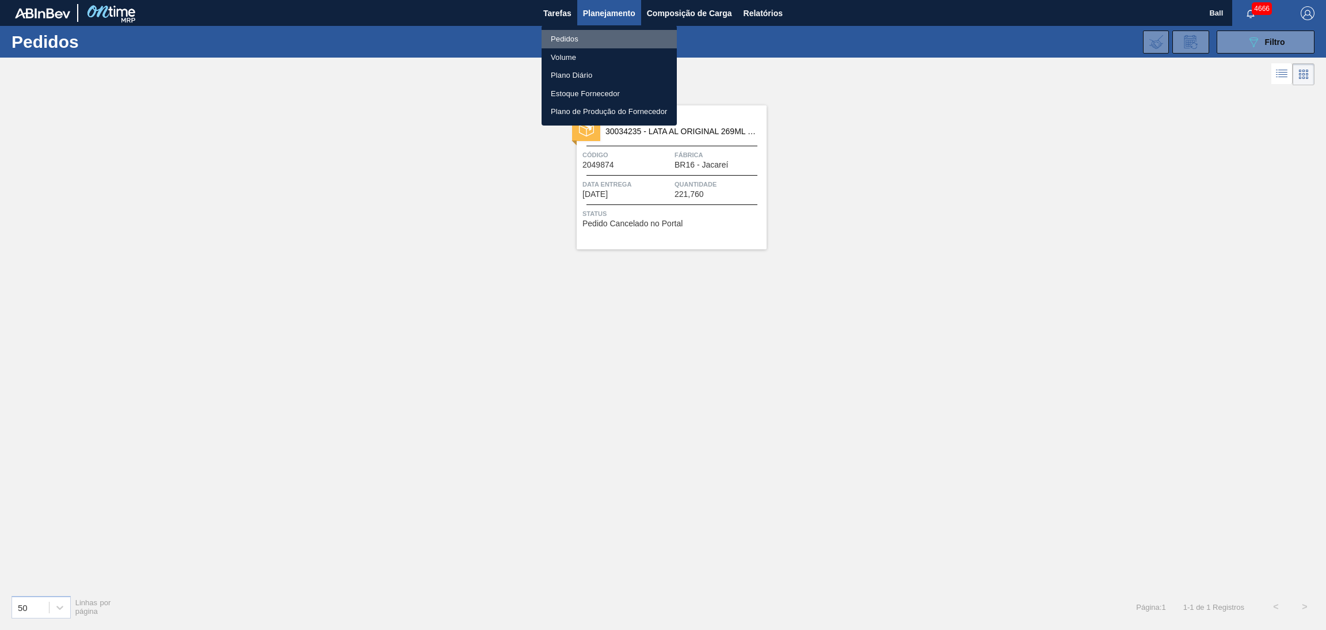
click at [595, 44] on li "Pedidos" at bounding box center [609, 39] width 135 height 18
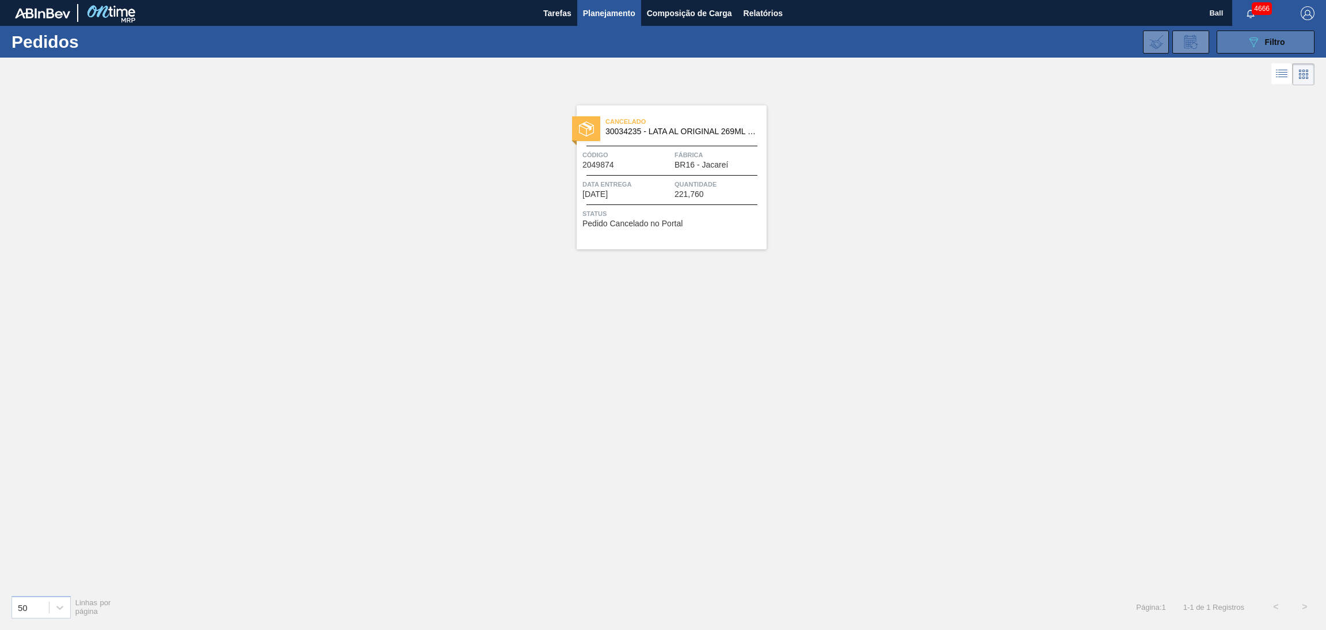
click at [1245, 46] on button "089F7B8B-B2A5-4AFE-B5C0-19BA573D28AC Filtro" at bounding box center [1266, 42] width 98 height 23
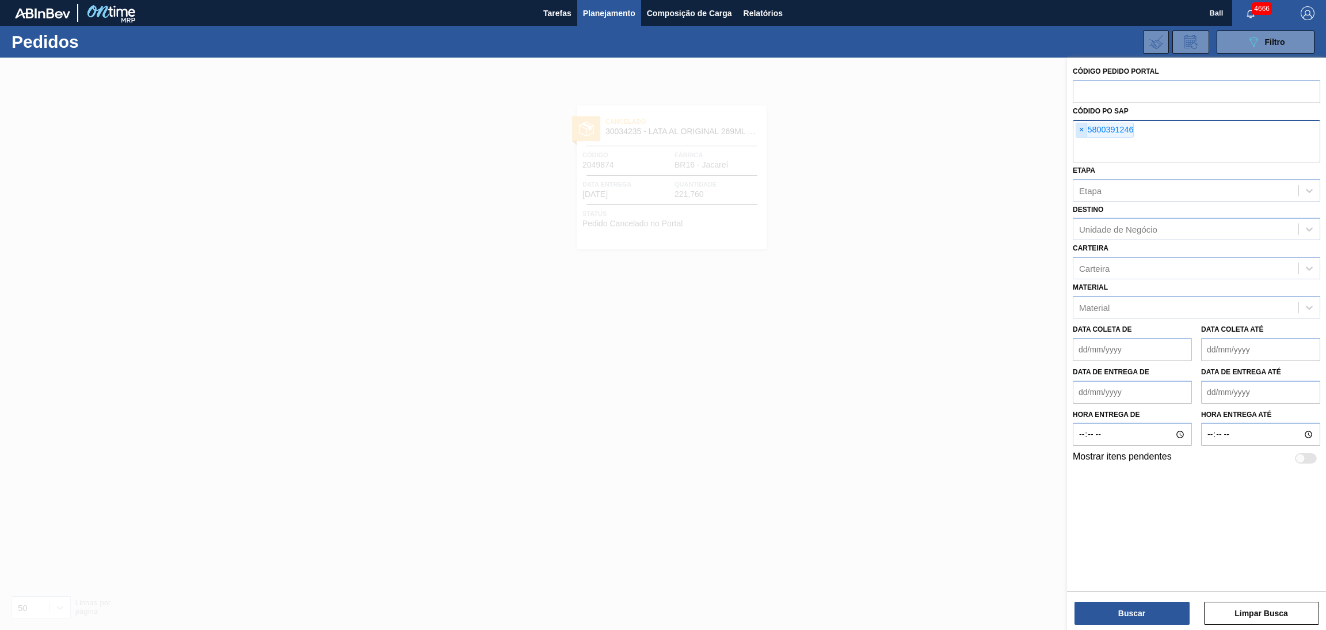
click at [1079, 128] on span "×" at bounding box center [1081, 130] width 11 height 14
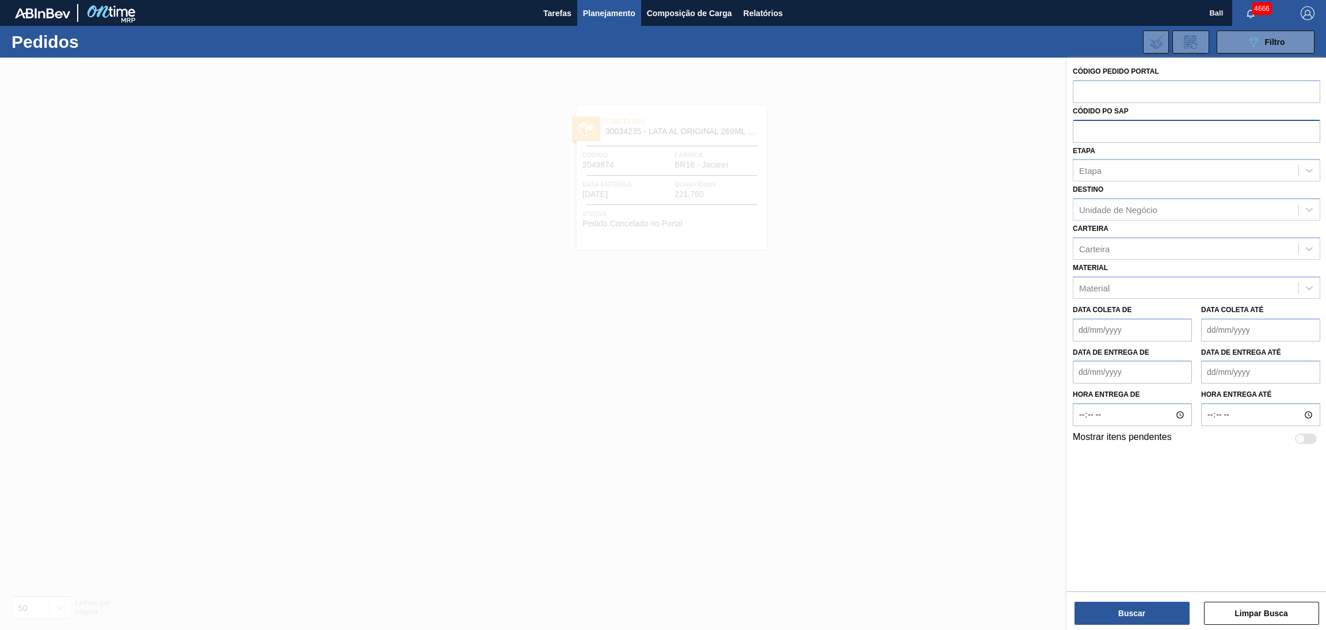
paste input "5800390884"
type input "5800390884"
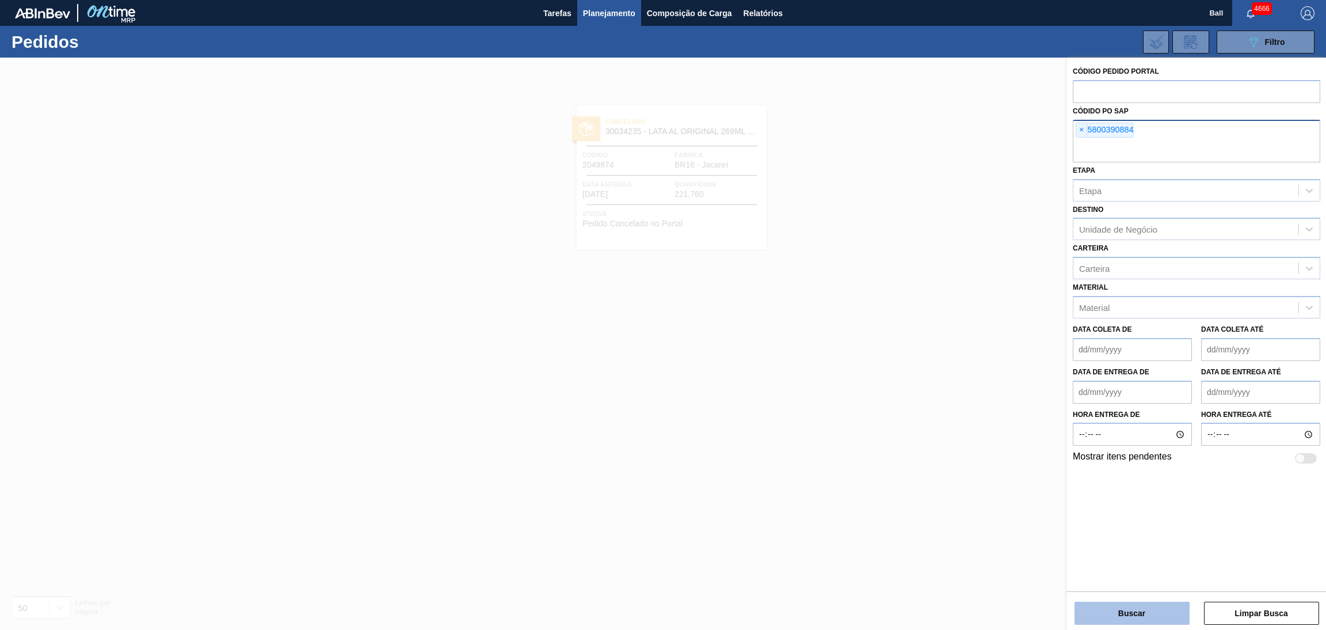
click at [1102, 612] on button "Buscar" at bounding box center [1132, 613] width 115 height 23
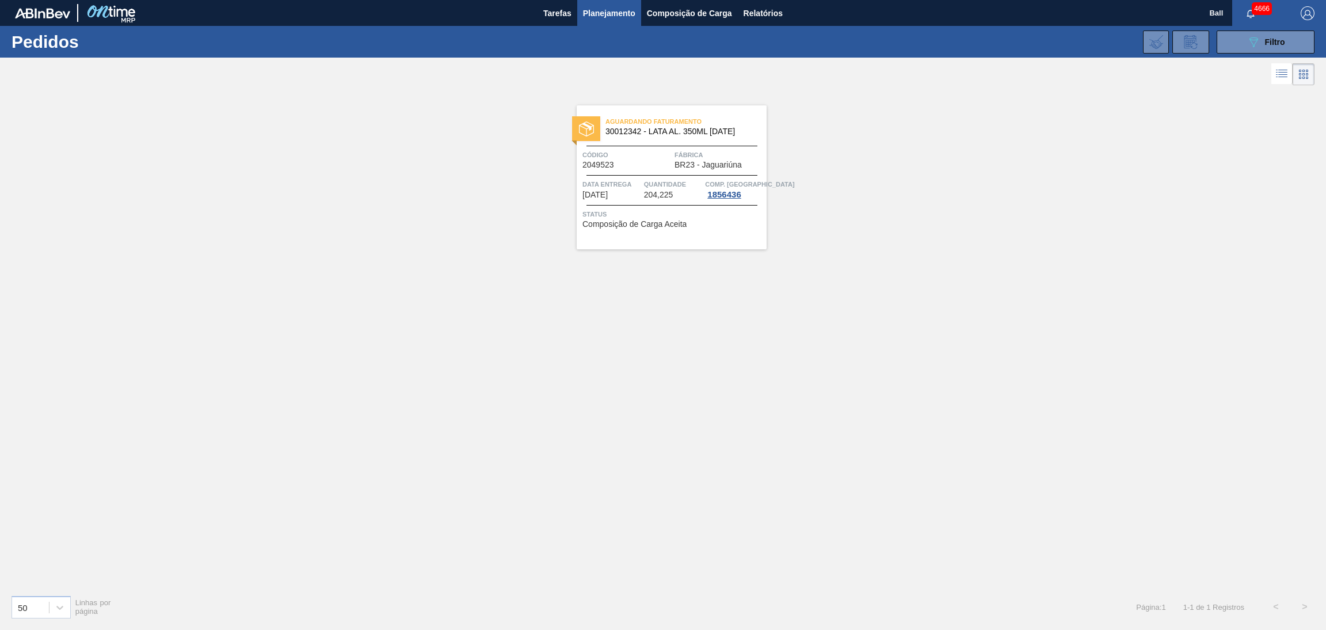
click at [678, 176] on div "Aguardando Faturamento 30012342 - LATA AL. 350ML [DATE] Código 2049523 Fábrica …" at bounding box center [672, 177] width 190 height 144
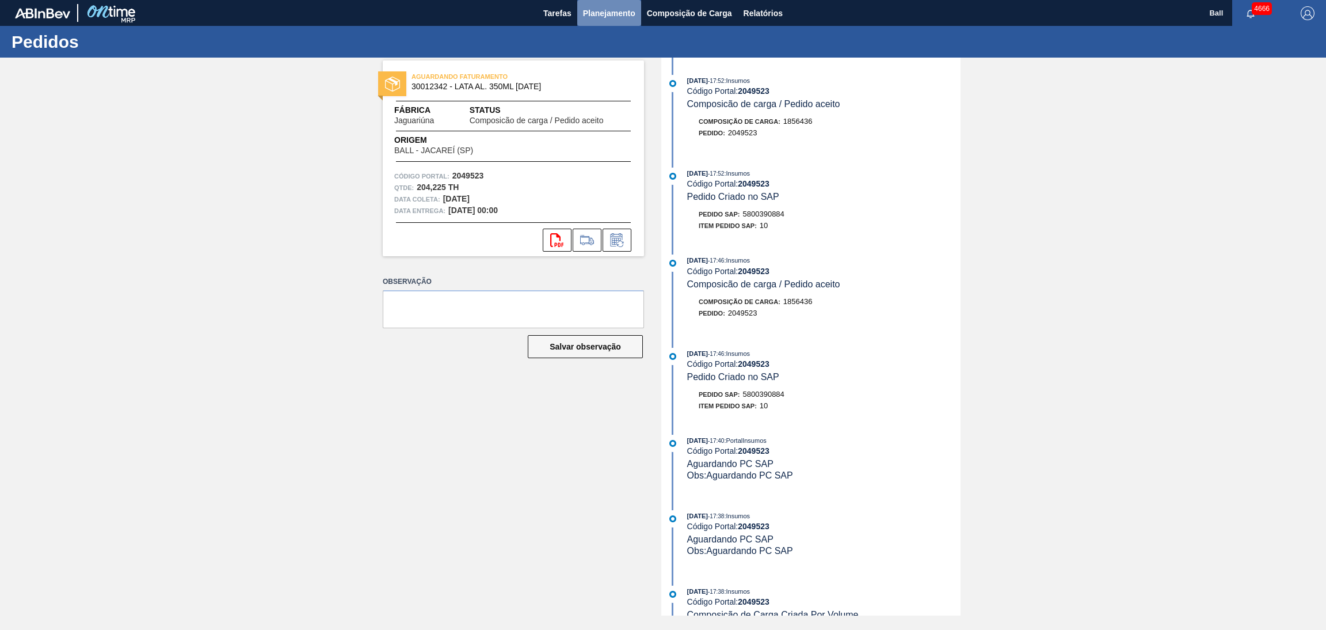
click at [623, 14] on span "Planejamento" at bounding box center [609, 13] width 52 height 14
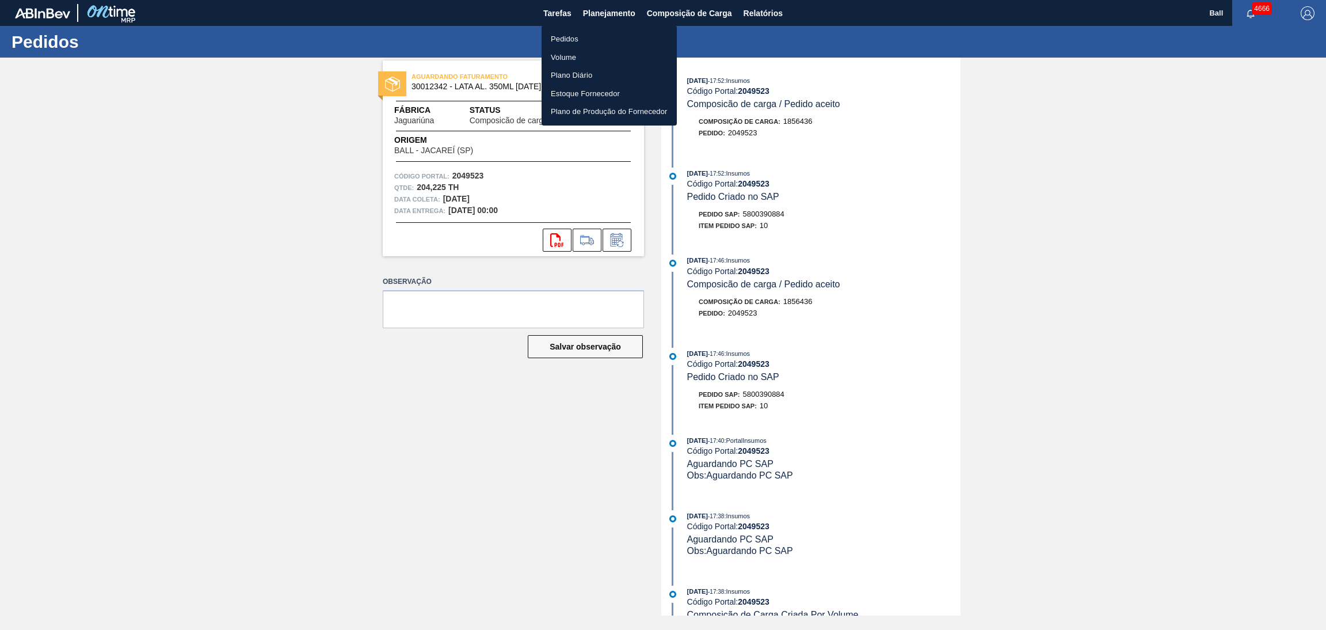
click at [590, 39] on li "Pedidos" at bounding box center [609, 39] width 135 height 18
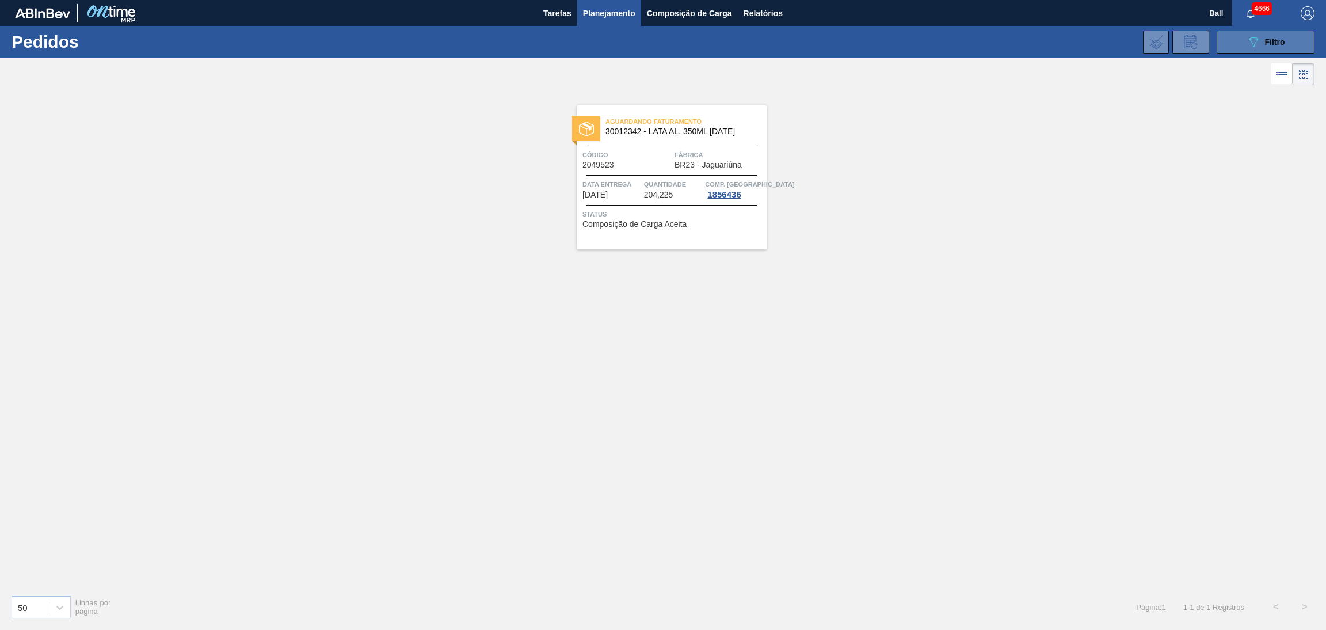
click at [1234, 48] on button "089F7B8B-B2A5-4AFE-B5C0-19BA573D28AC Filtro" at bounding box center [1266, 42] width 98 height 23
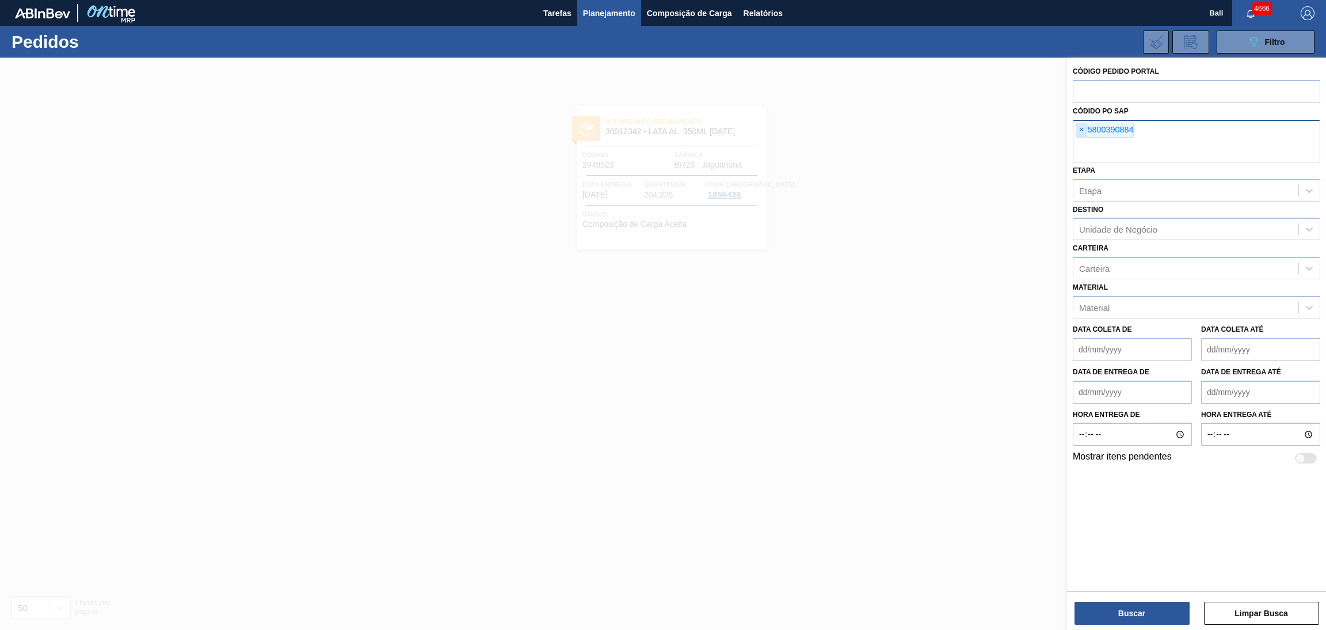
click at [1082, 136] on span "×" at bounding box center [1081, 130] width 11 height 14
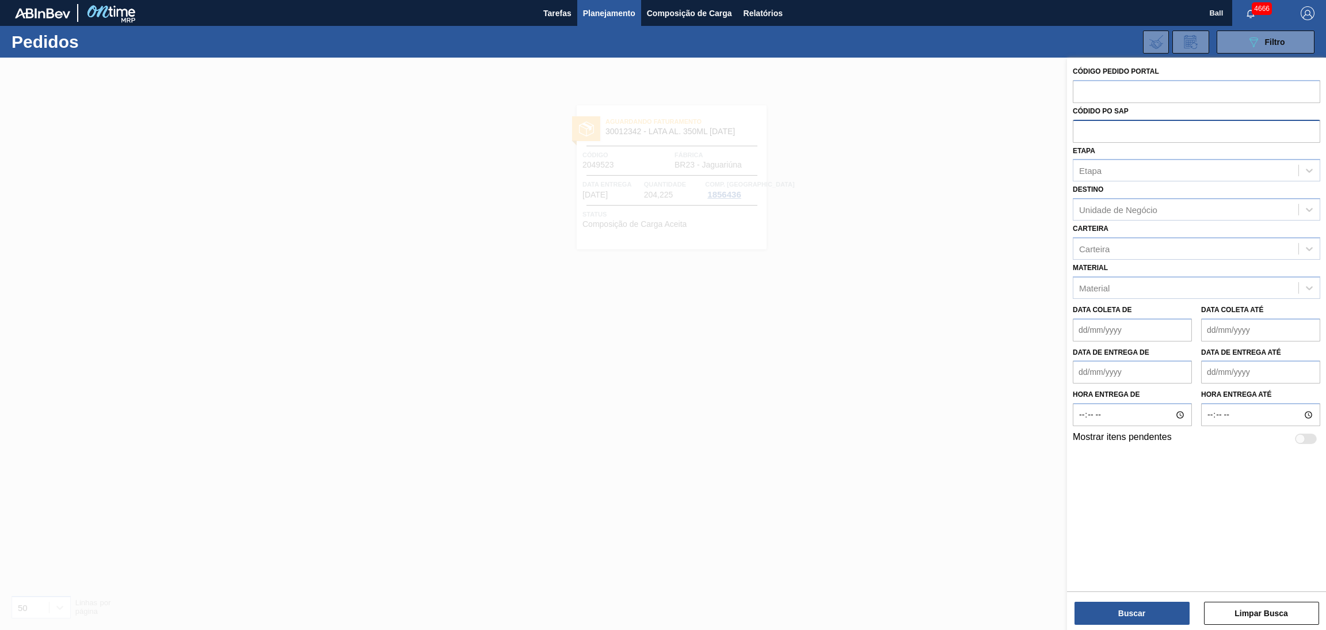
paste input "5800391152"
type input "5800391152"
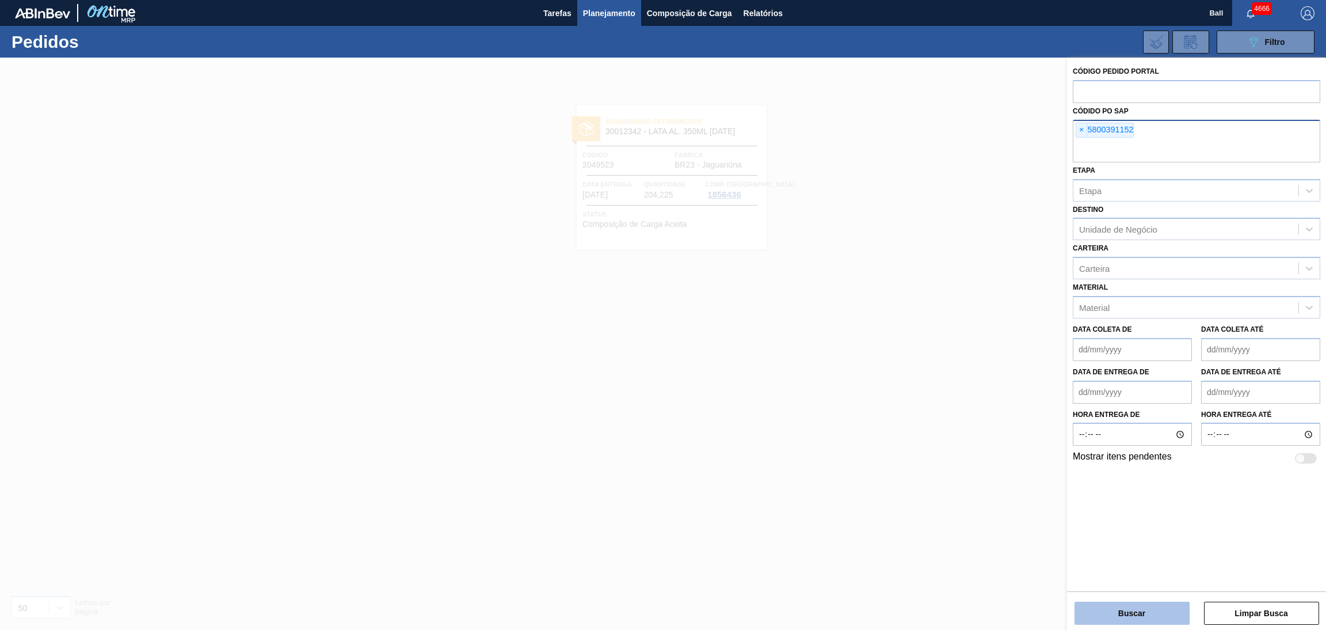
click at [1160, 618] on button "Buscar" at bounding box center [1132, 613] width 115 height 23
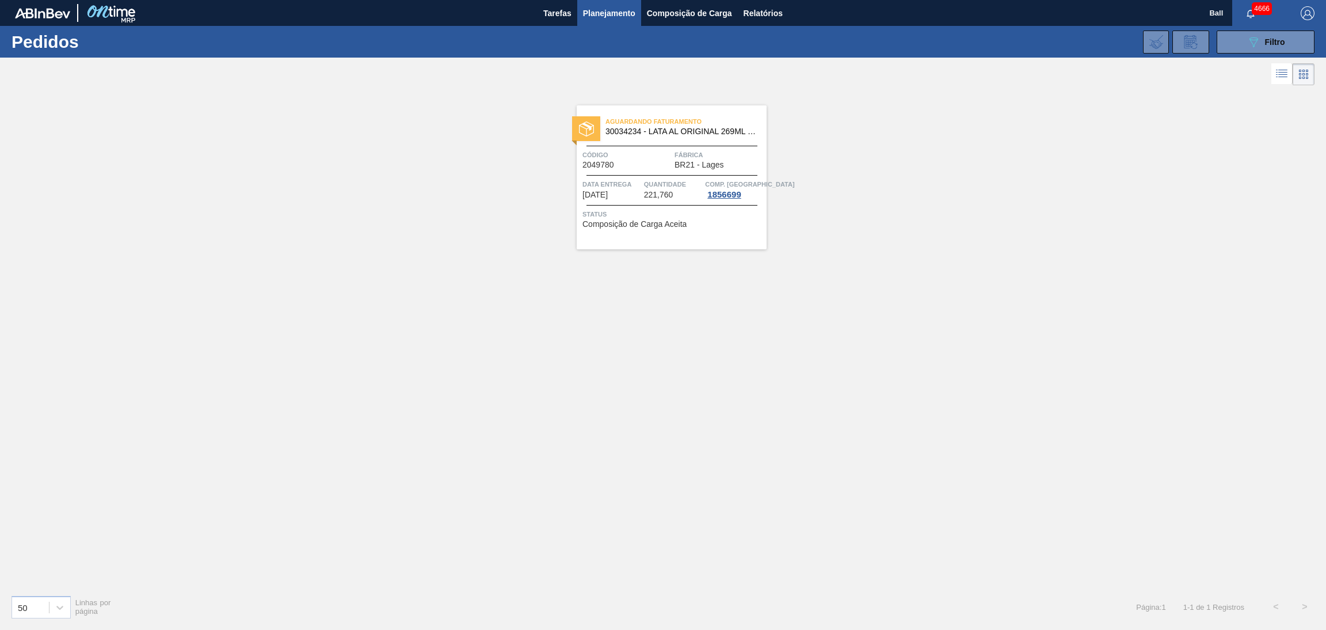
click at [637, 181] on span "Data Entrega" at bounding box center [612, 184] width 59 height 12
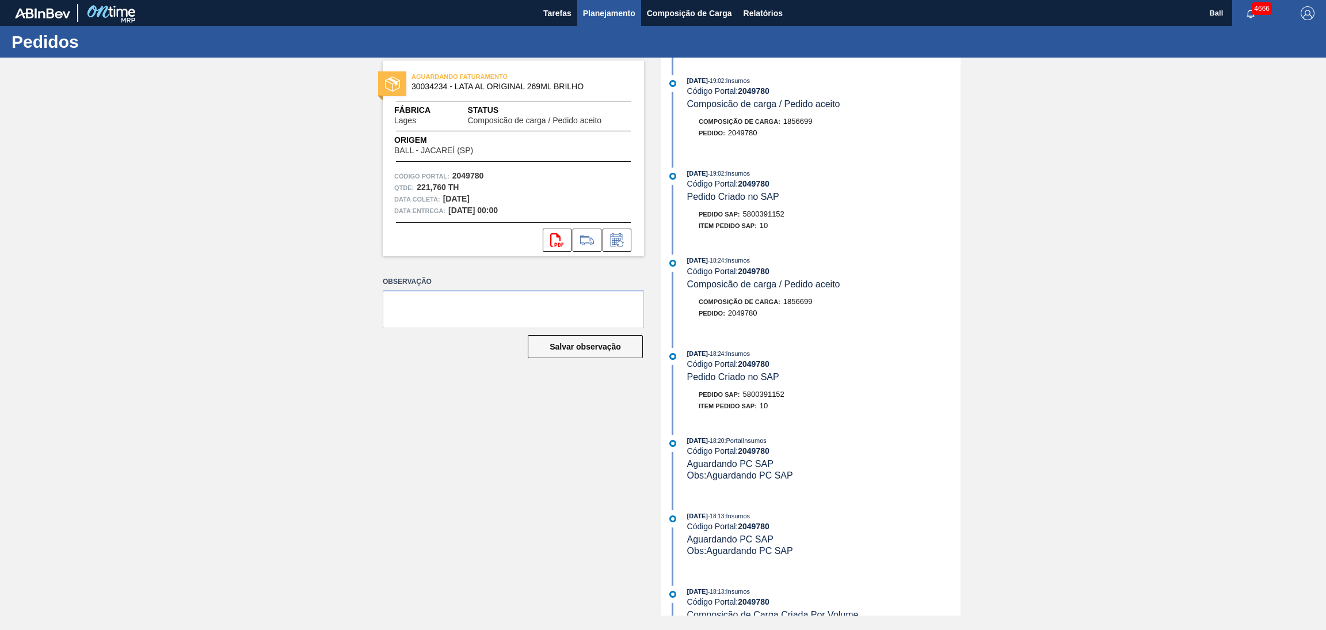
click at [618, 12] on span "Planejamento" at bounding box center [609, 13] width 52 height 14
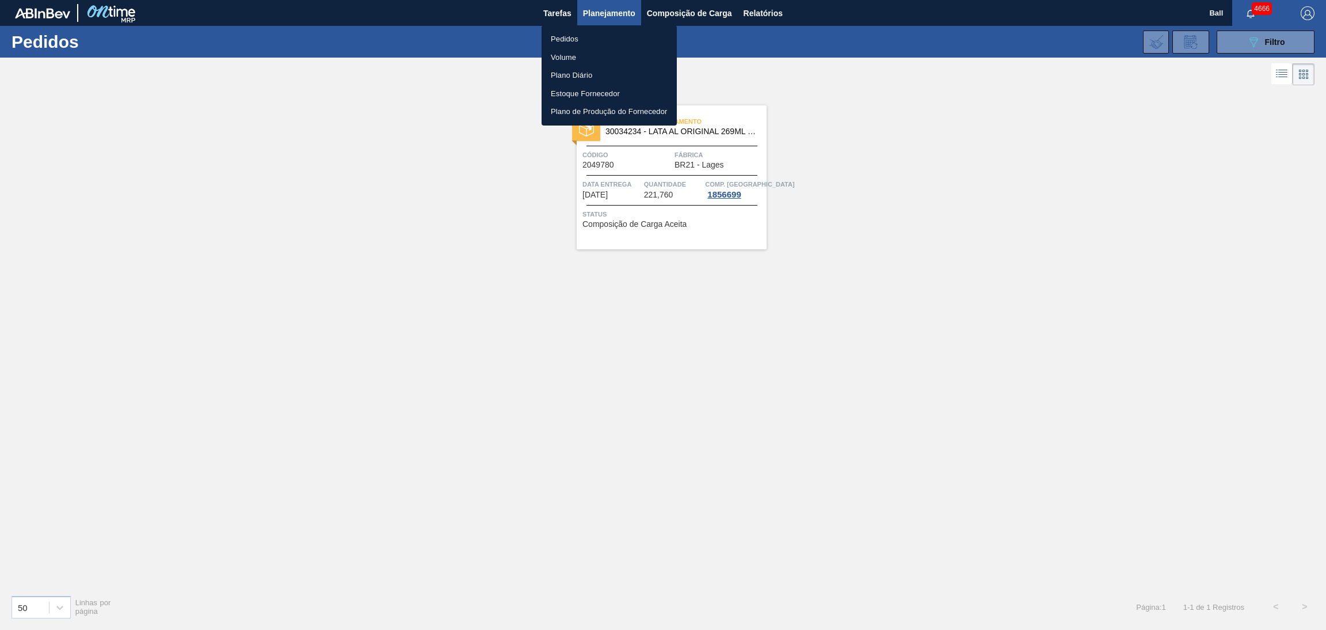
click at [1246, 38] on div at bounding box center [663, 315] width 1326 height 630
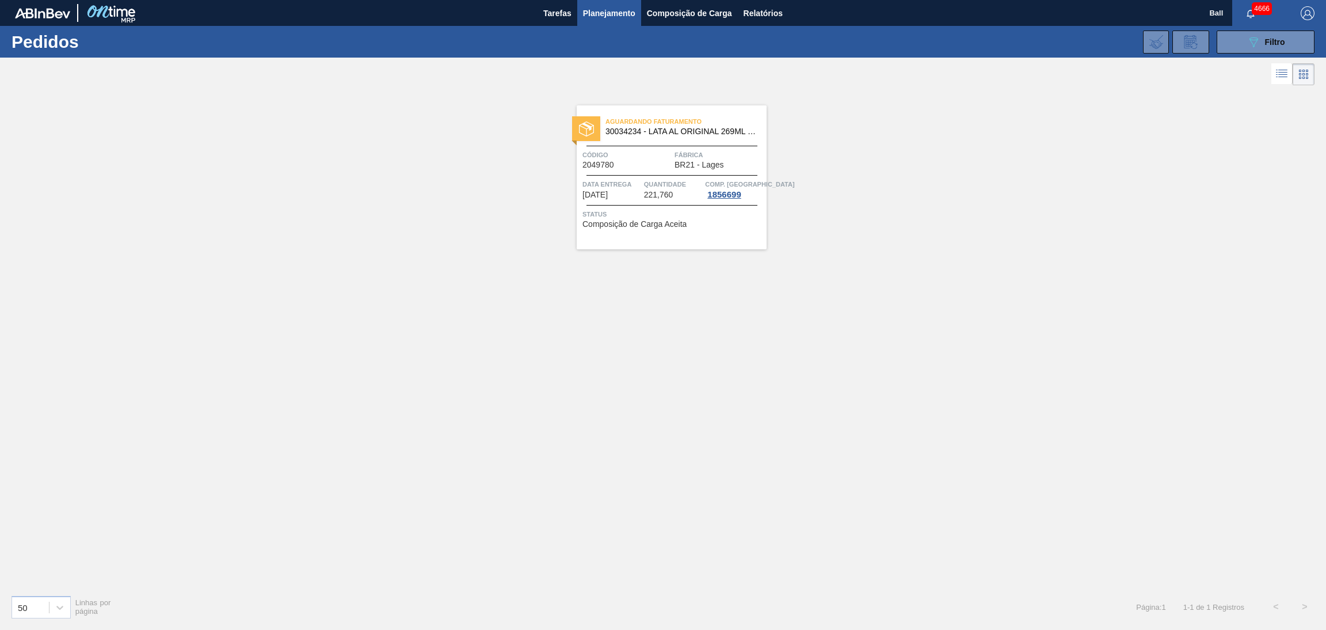
click at [1235, 29] on div "089F7B8B-B2A5-4AFE-B5C0-19BA573D28AC Filtro Código Pedido Portal Códido PO SAP …" at bounding box center [754, 42] width 1132 height 35
drag, startPoint x: 1224, startPoint y: 47, endPoint x: 1222, endPoint y: 55, distance: 8.8
click at [1227, 46] on button "089F7B8B-B2A5-4AFE-B5C0-19BA573D28AC Filtro" at bounding box center [1266, 42] width 98 height 23
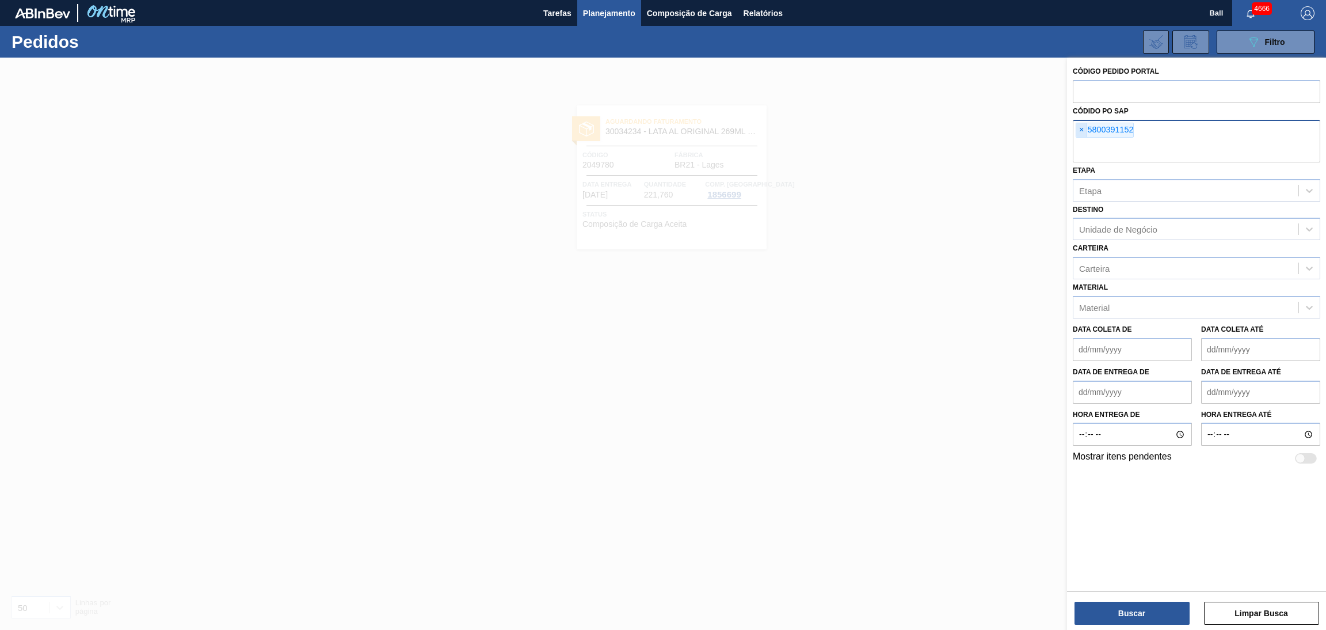
click at [1081, 127] on span "×" at bounding box center [1081, 130] width 11 height 14
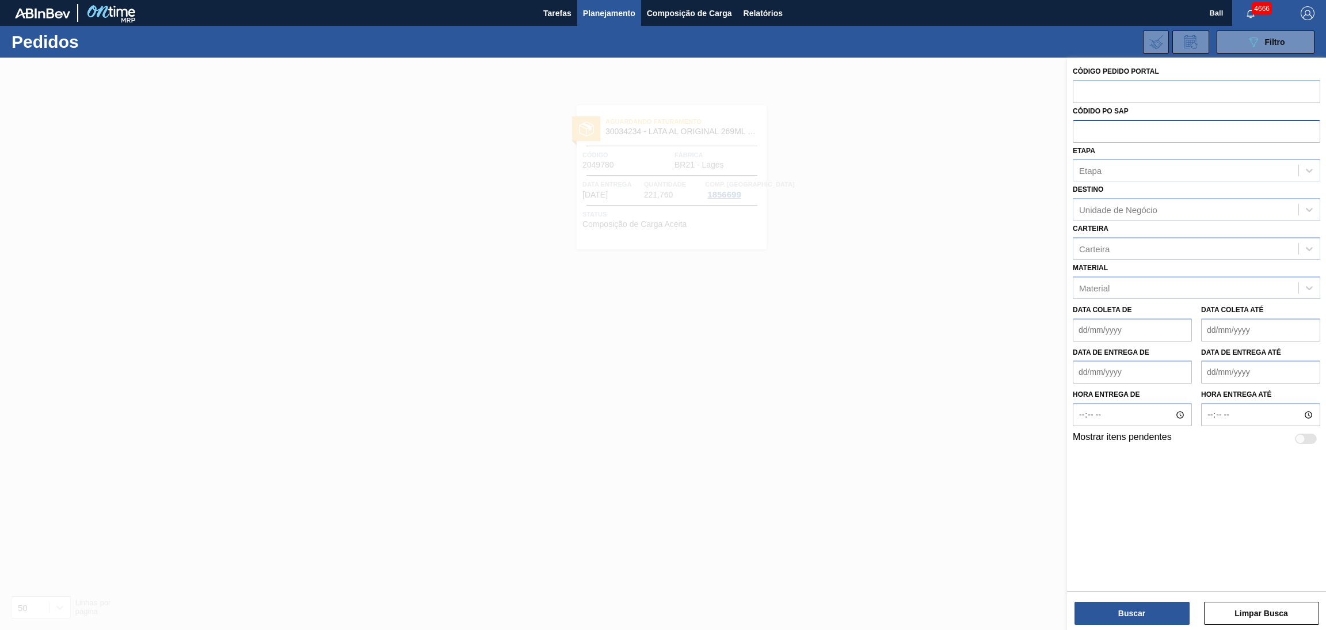
paste input "5800391149"
type input "5800391149"
click at [1098, 616] on button "Buscar" at bounding box center [1132, 613] width 115 height 23
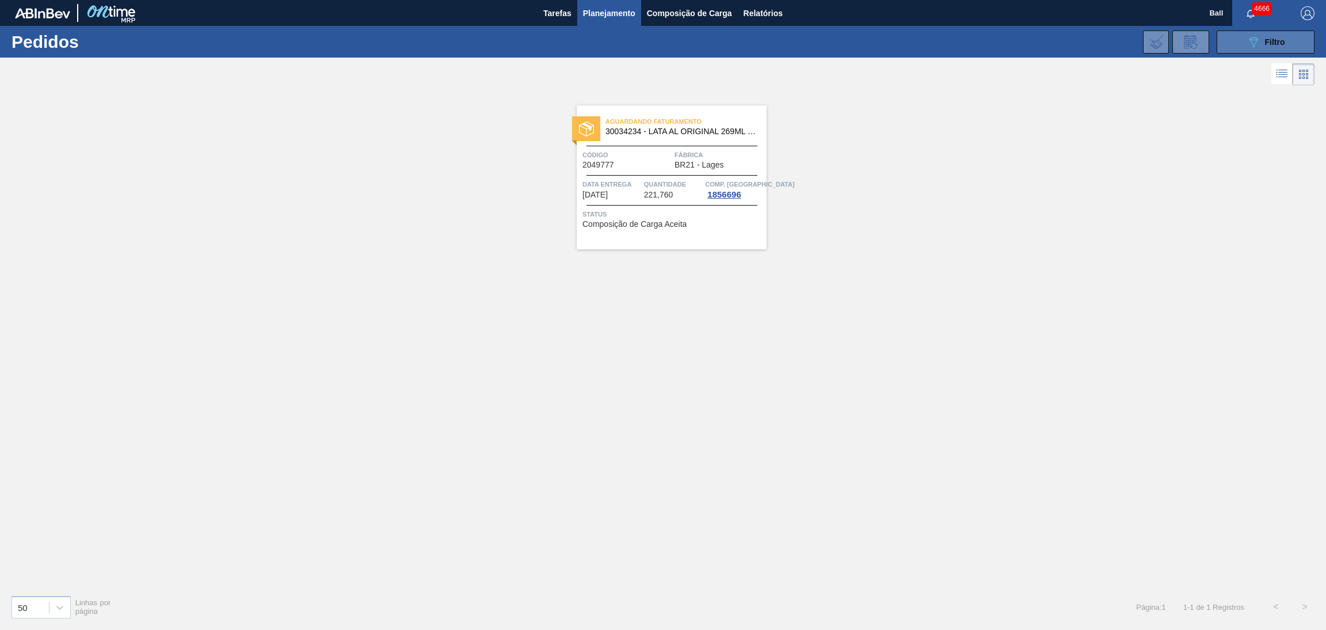
click at [1219, 42] on button "089F7B8B-B2A5-4AFE-B5C0-19BA573D28AC Filtro" at bounding box center [1266, 42] width 98 height 23
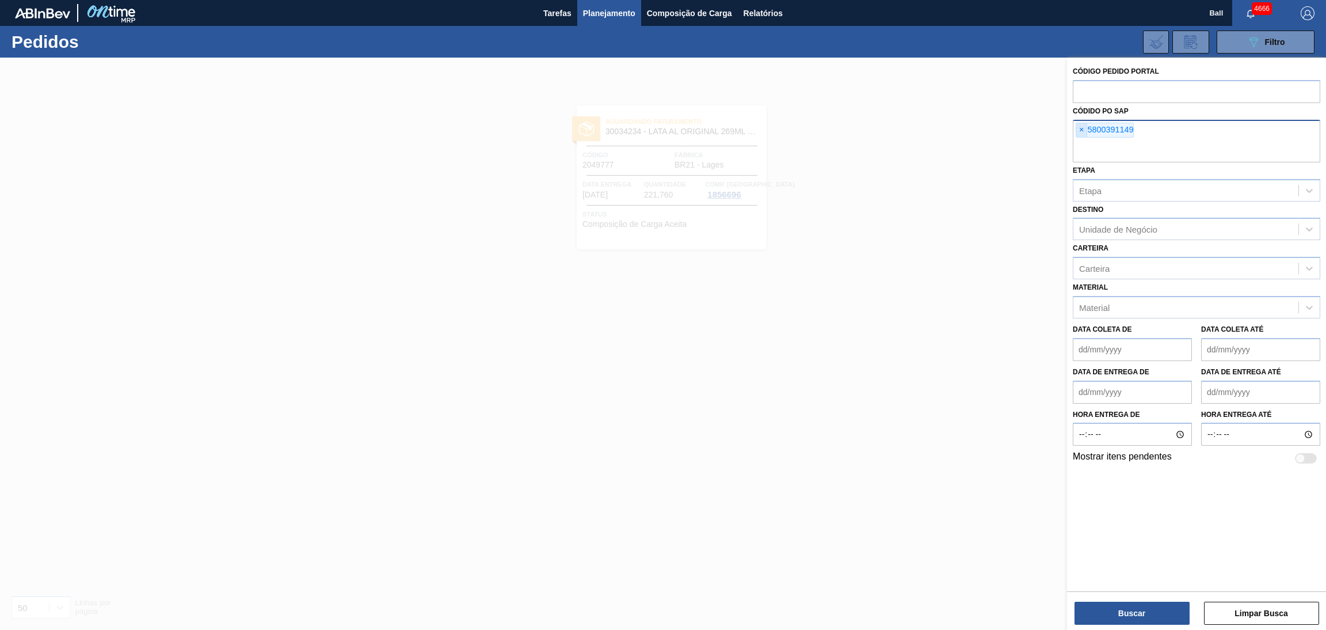
click at [1087, 129] on span "×" at bounding box center [1081, 130] width 11 height 14
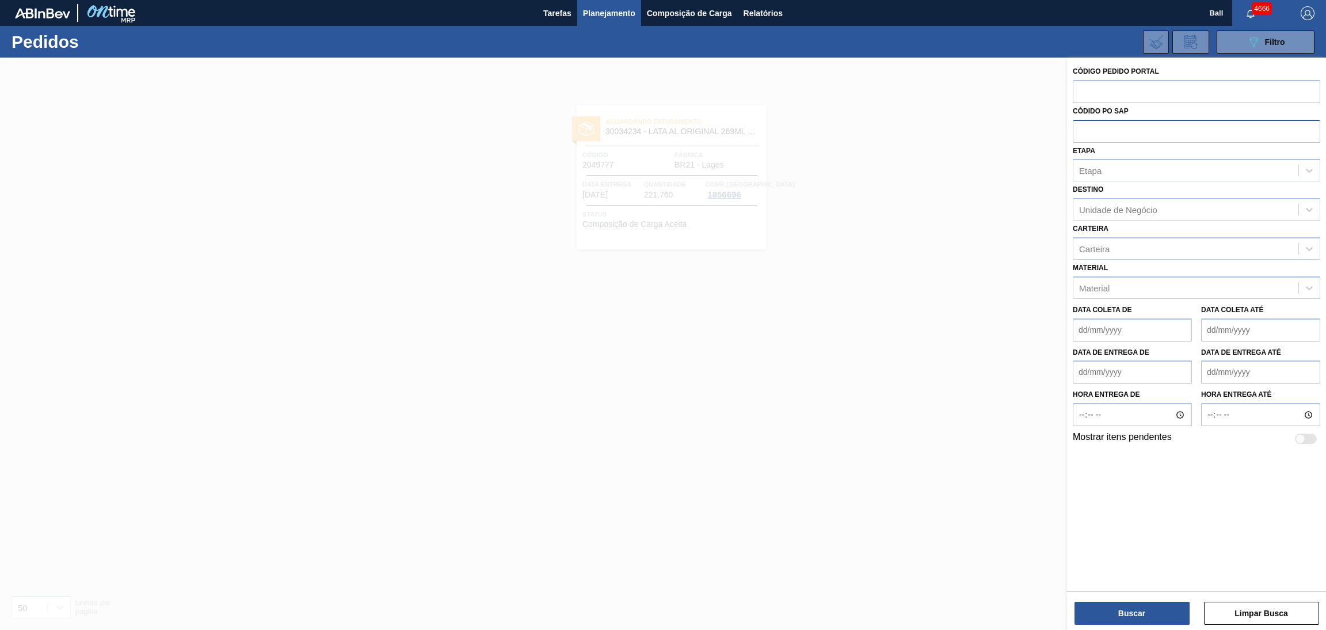
paste input "5800391148"
type input "5800391148"
click at [1135, 602] on button "Buscar" at bounding box center [1132, 613] width 115 height 23
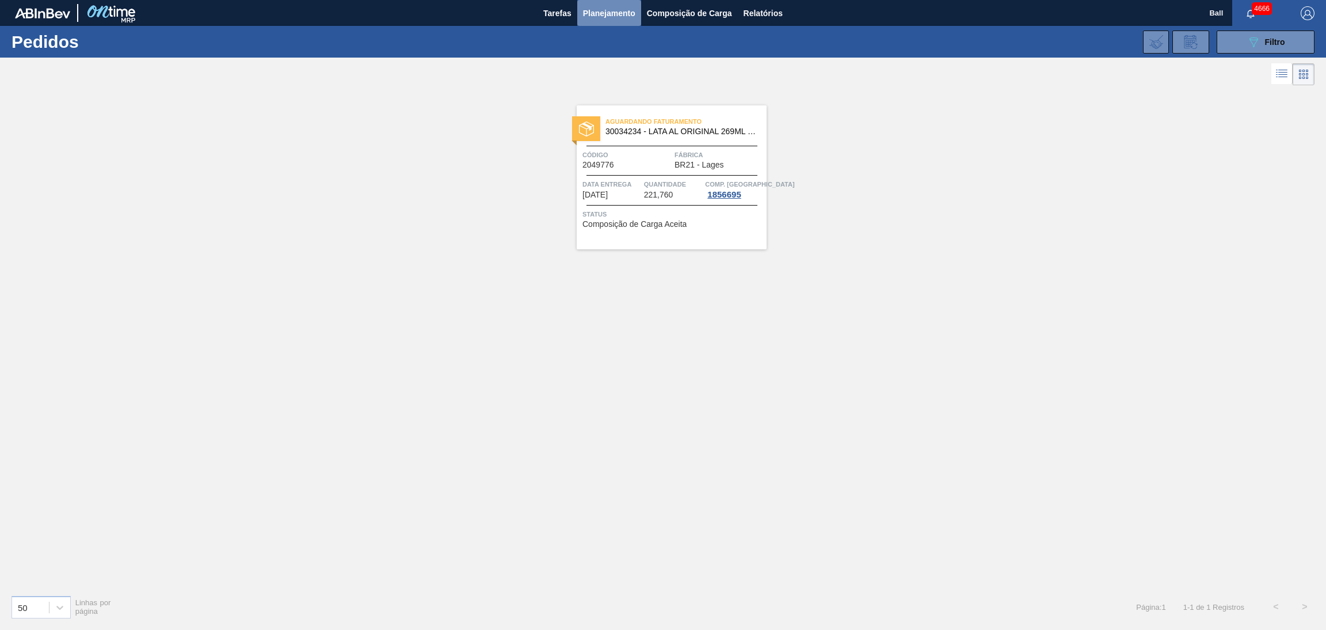
click at [599, 13] on span "Planejamento" at bounding box center [609, 13] width 52 height 14
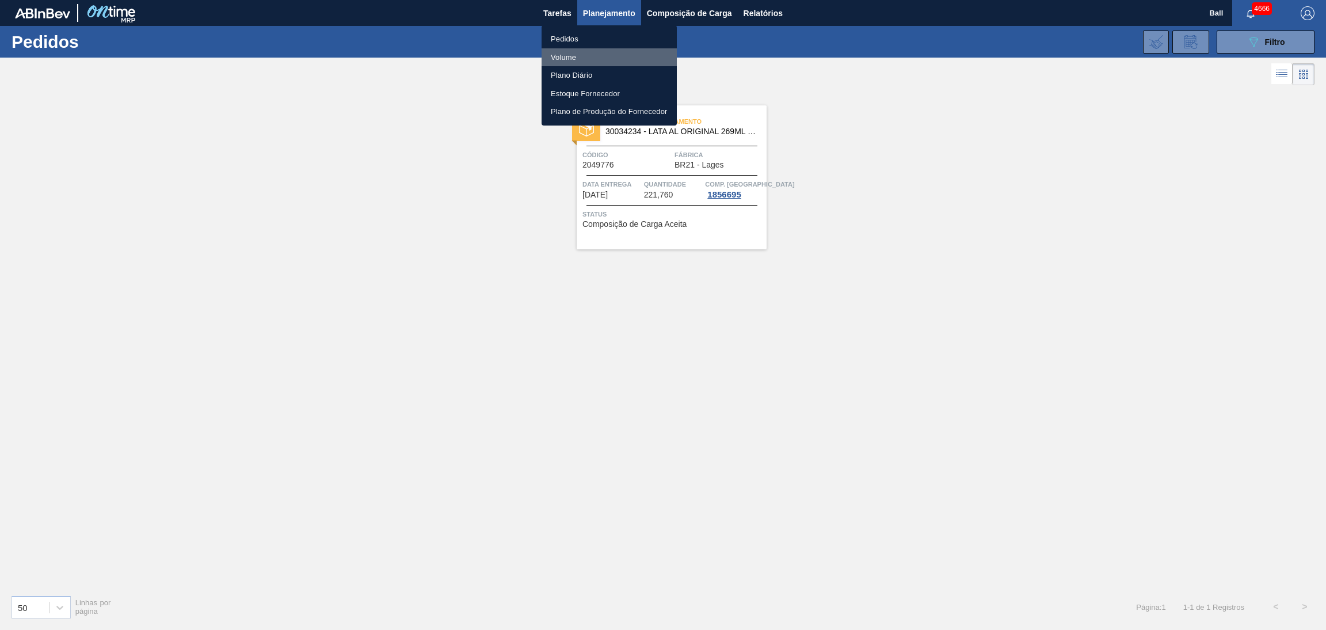
click at [588, 60] on li "Volume" at bounding box center [609, 57] width 135 height 18
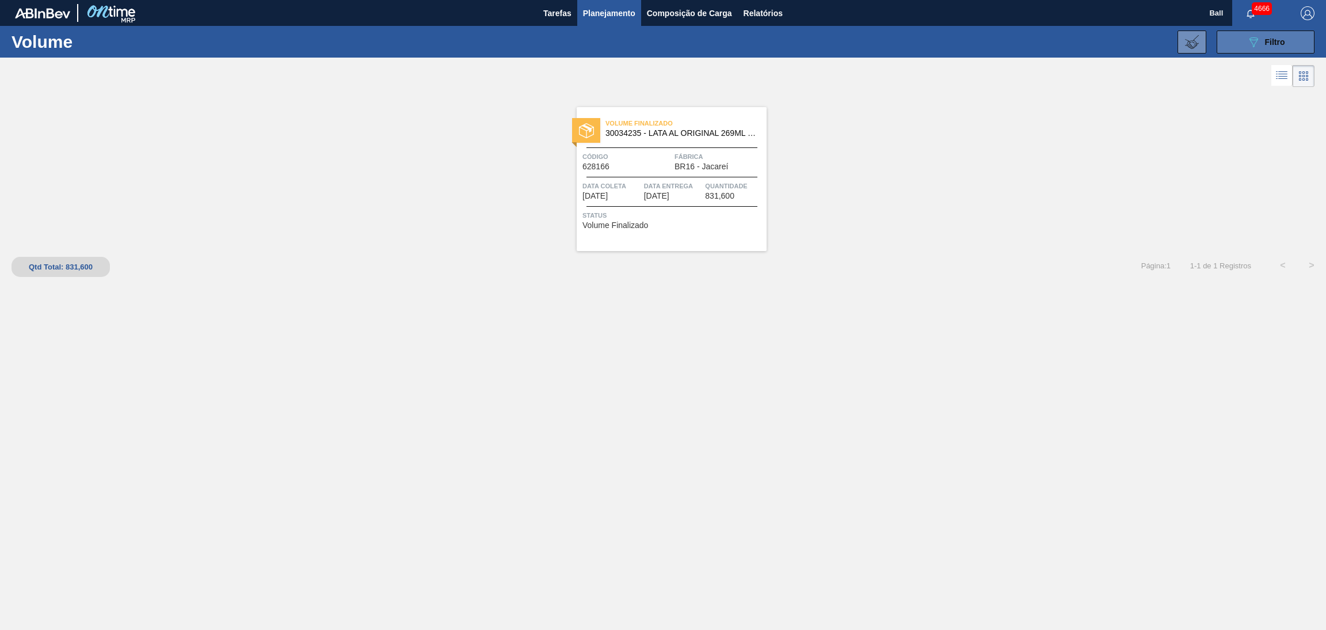
click at [1225, 39] on button "089F7B8B-B2A5-4AFE-B5C0-19BA573D28AC Filtro" at bounding box center [1266, 42] width 98 height 23
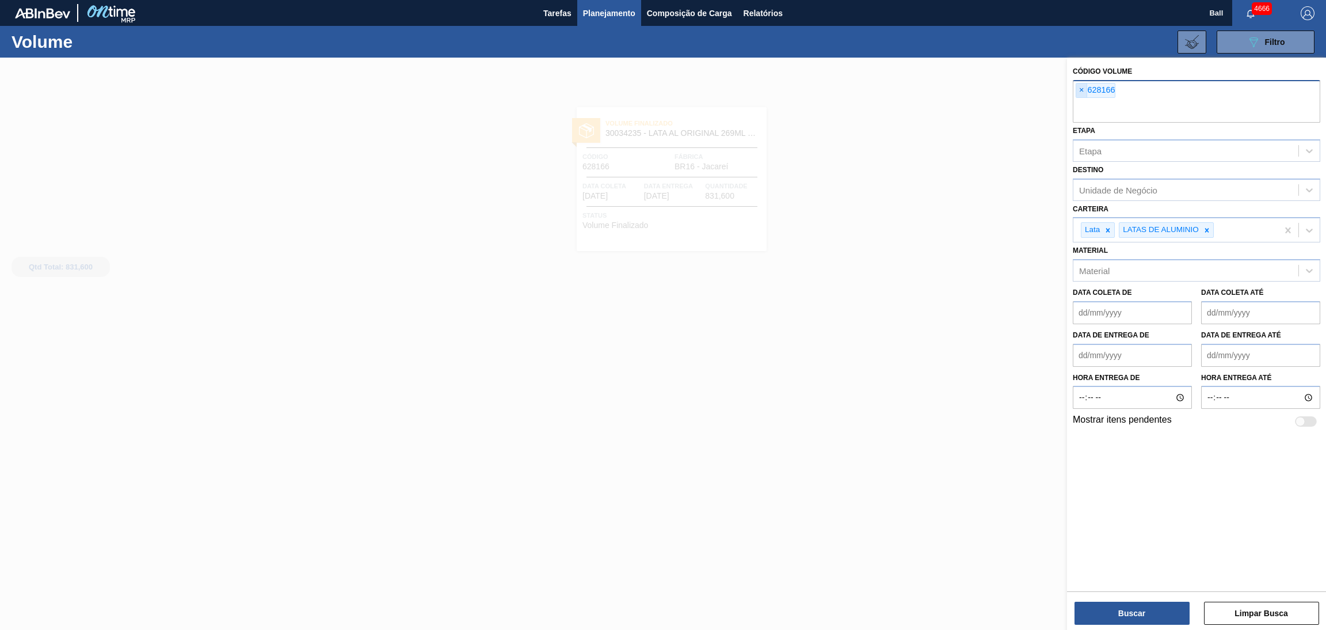
click at [1080, 90] on span "×" at bounding box center [1081, 90] width 11 height 14
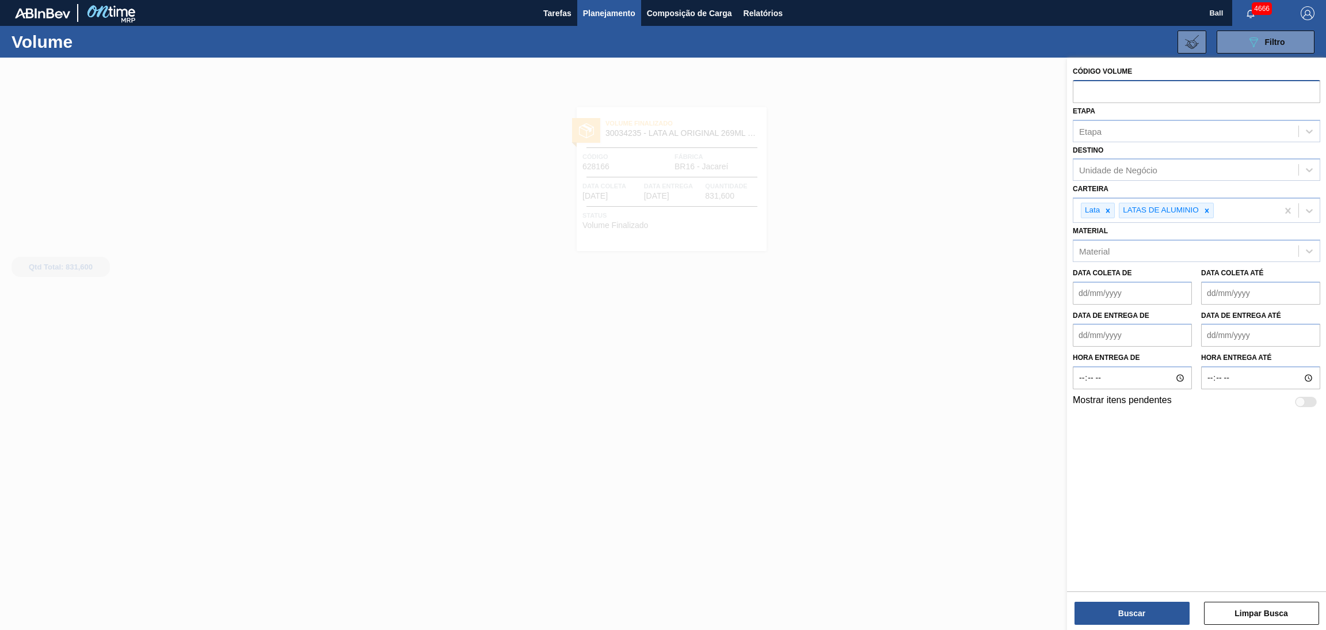
paste input "628586"
type input "628586"
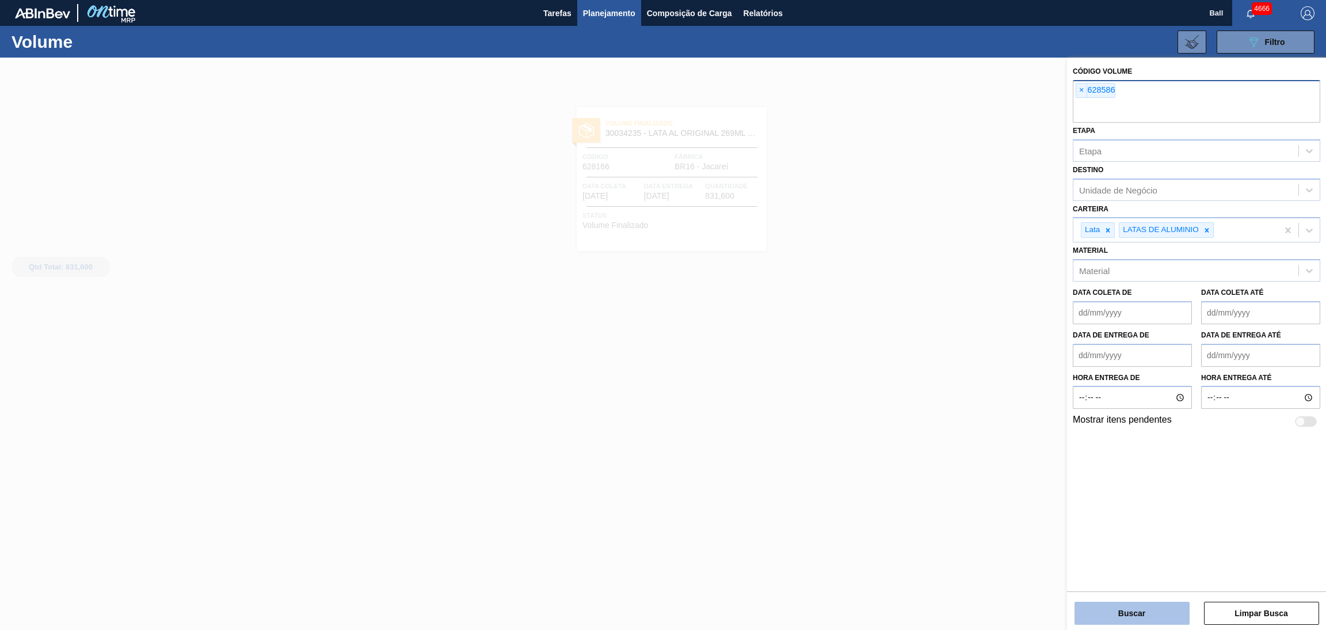
click at [1133, 616] on button "Buscar" at bounding box center [1132, 613] width 115 height 23
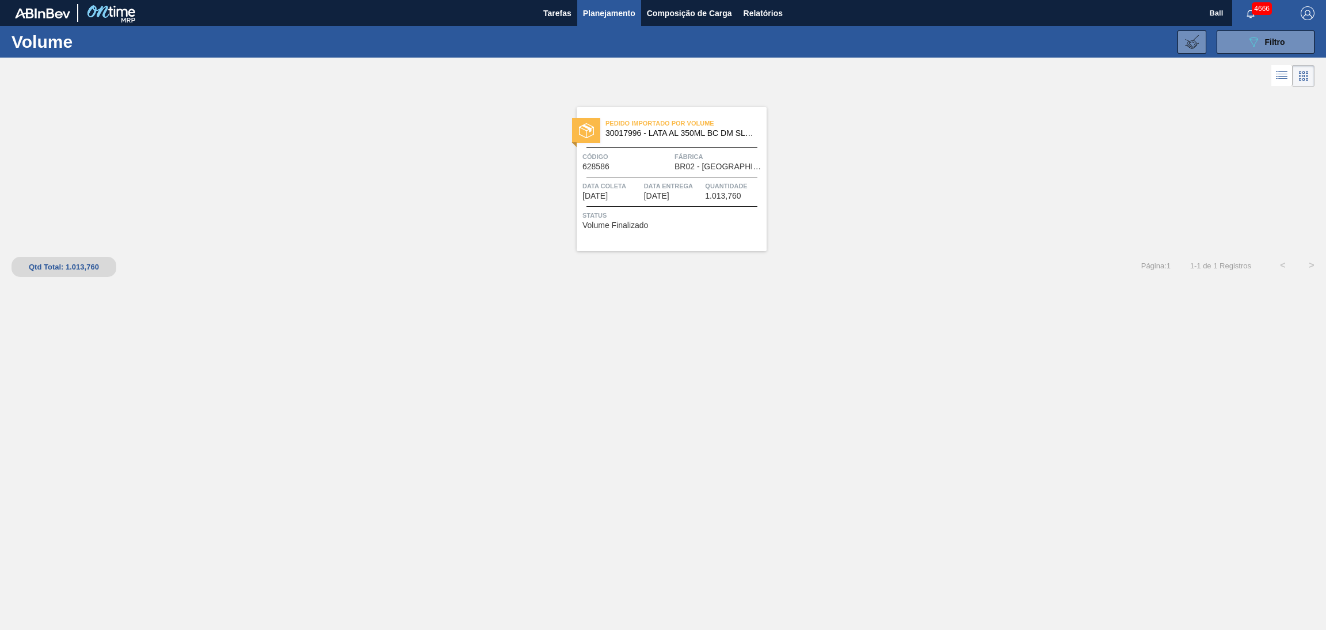
click at [652, 195] on span "[DATE]" at bounding box center [656, 196] width 25 height 9
